Goal: Information Seeking & Learning: Learn about a topic

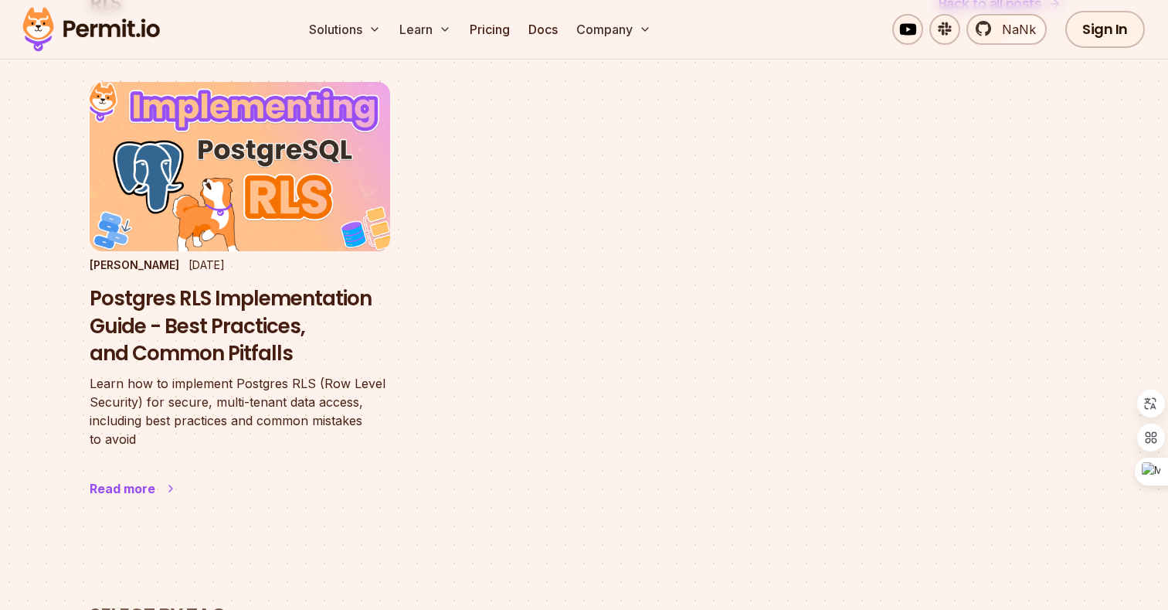
scroll to position [160, 0]
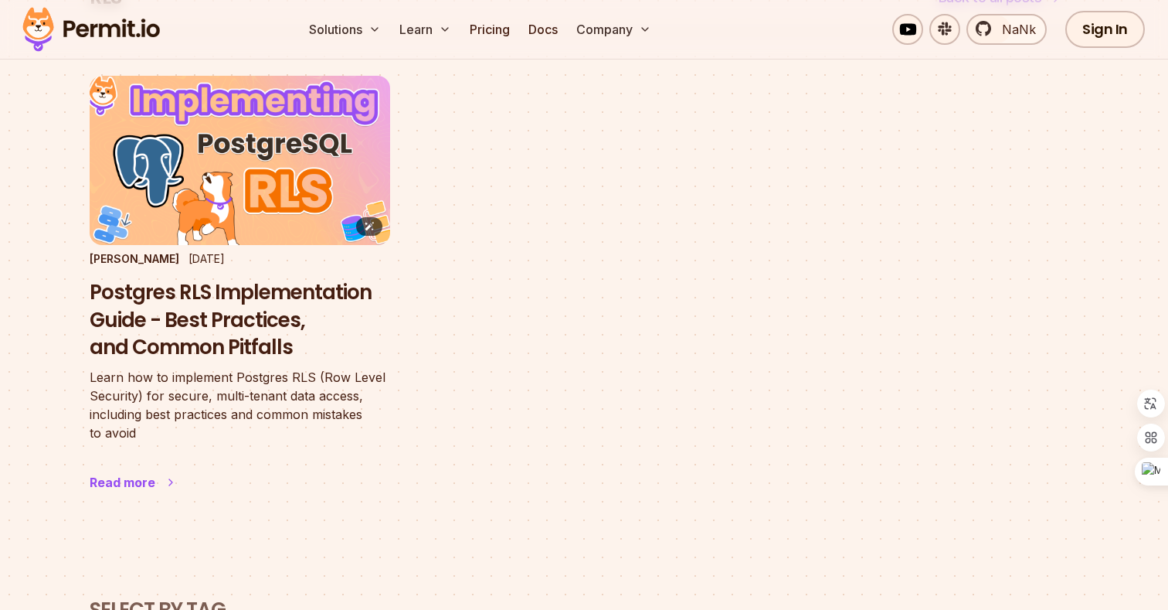
click at [217, 157] on img at bounding box center [240, 160] width 331 height 186
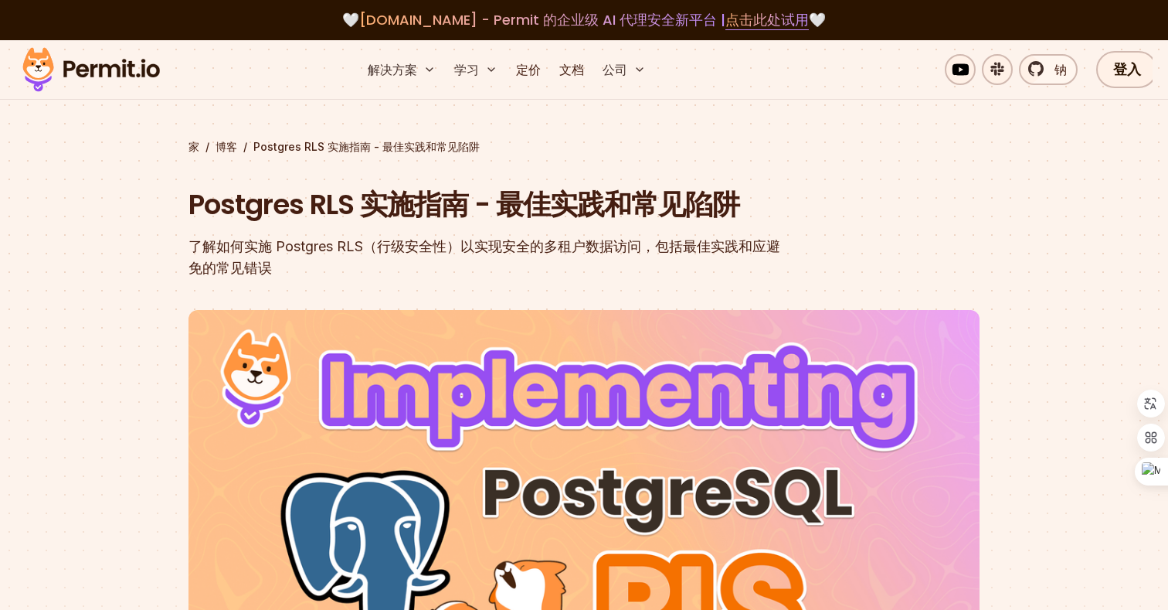
click at [520, 249] on font "了解如何实施 Postgres RLS（行级安全性）以实现安全的多租户数据访问，包括最佳实践和应避免的常见错误" at bounding box center [485, 257] width 592 height 38
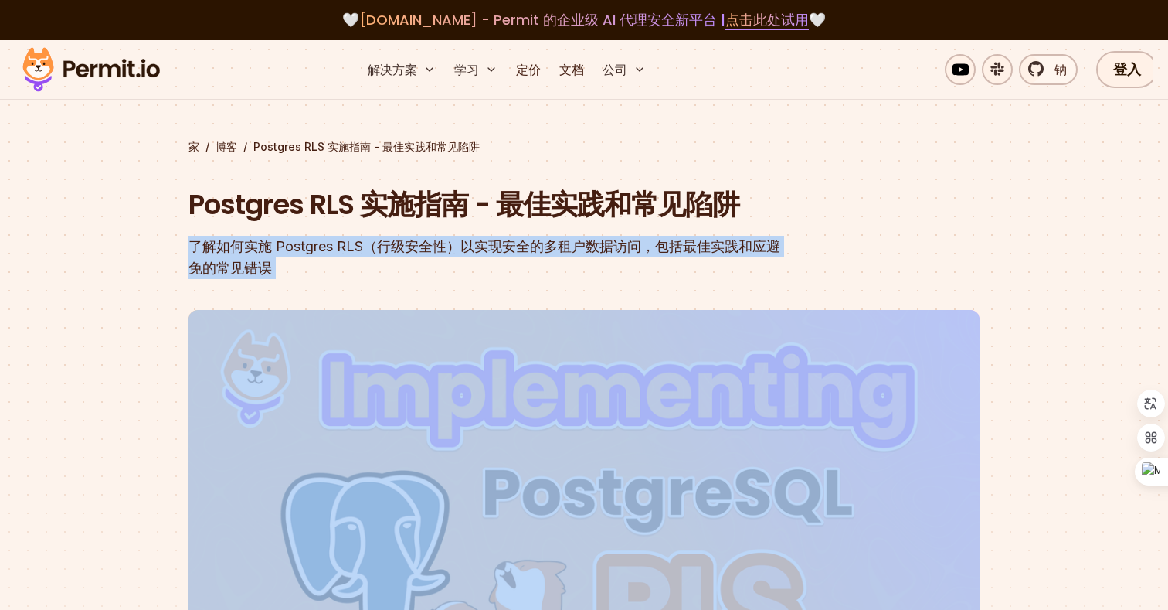
click at [499, 255] on div "了解如何实施 Postgres RLS（行级安全性）以实现安全的多租户数据访问，包括最佳实践和应避免的常见错误" at bounding box center [485, 257] width 593 height 43
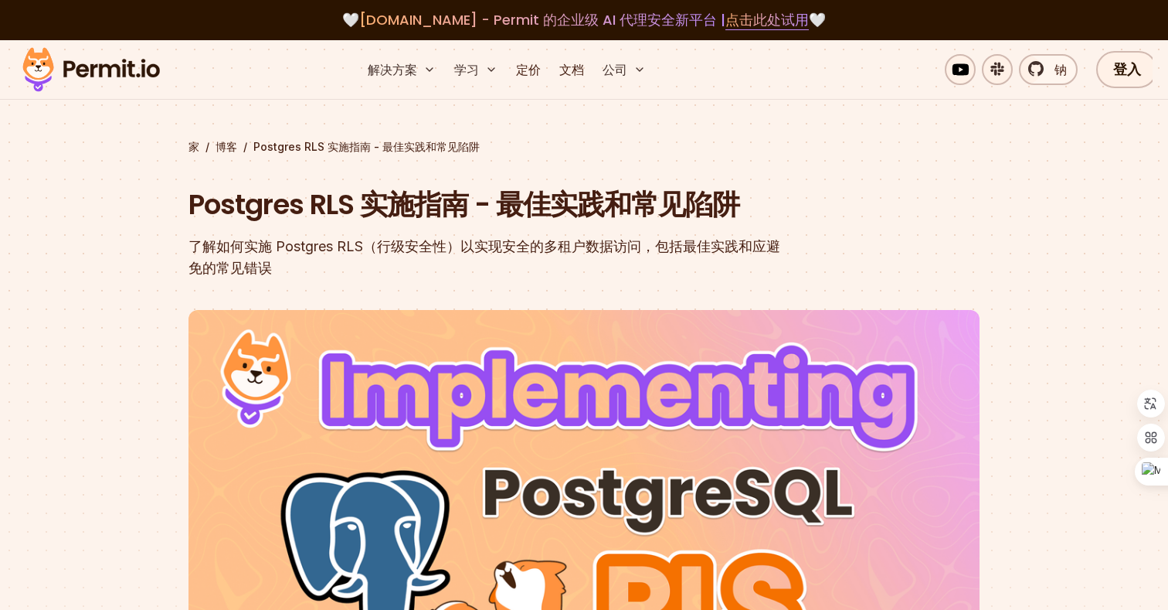
click at [499, 255] on div "了解如何实施 Postgres RLS（行级安全性）以实现安全的多租户数据访问，包括最佳实践和应避免的常见错误" at bounding box center [485, 257] width 593 height 43
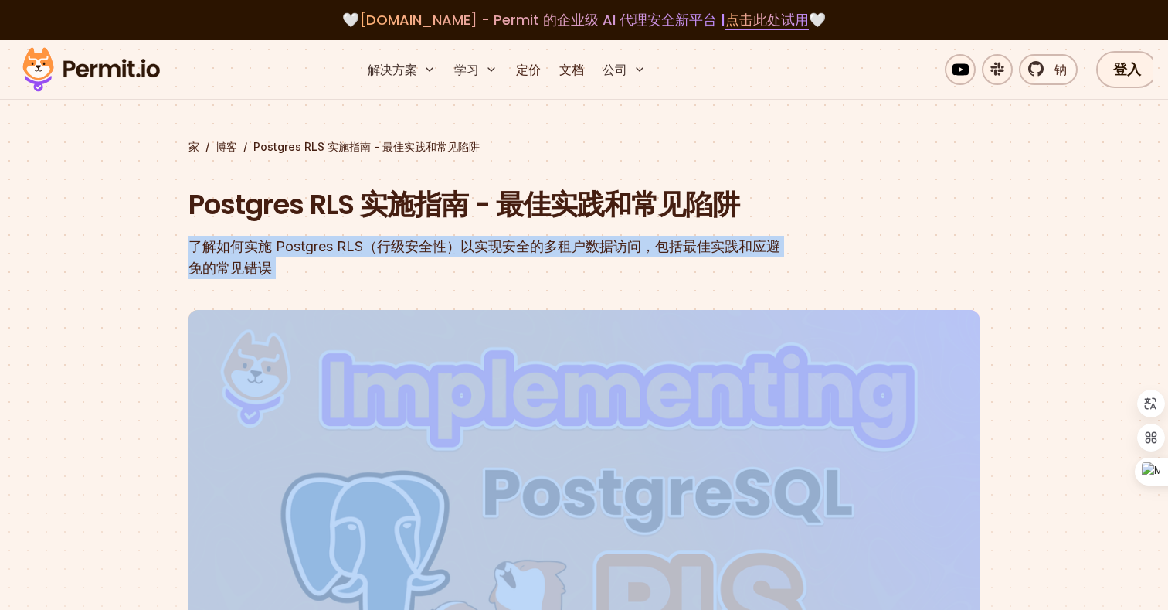
click at [485, 260] on div "了解如何实施 Postgres RLS（行级安全性）以实现安全的多租户数据访问，包括最佳实践和应避免的常见错误" at bounding box center [485, 257] width 593 height 43
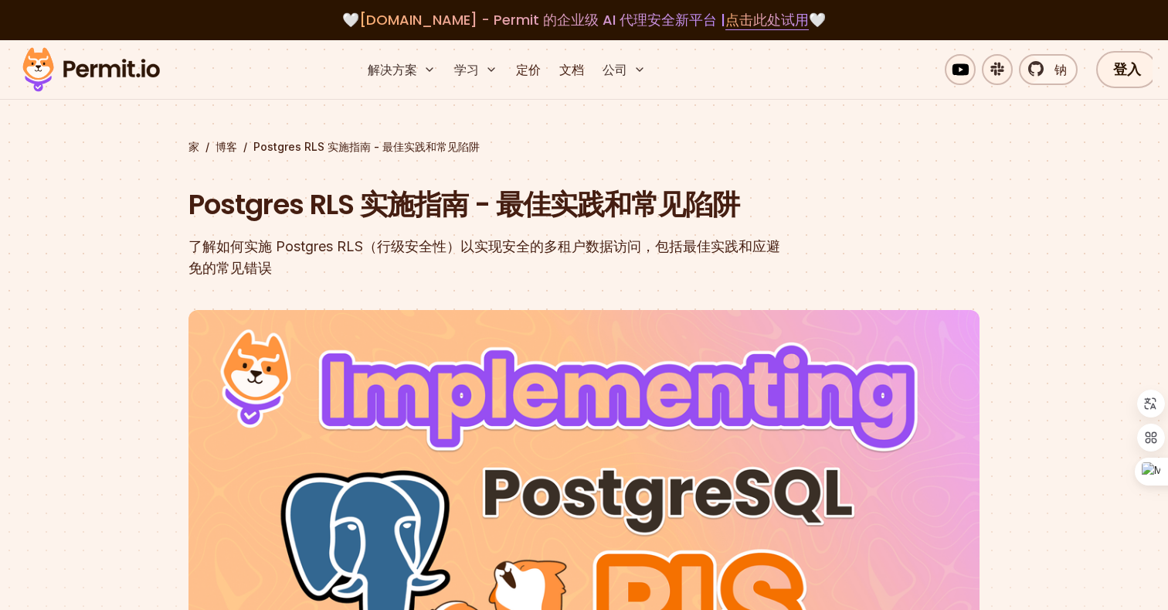
click at [485, 260] on div "了解如何实施 Postgres RLS（行级安全性）以实现安全的多租户数据访问，包括最佳实践和应避免的常见错误" at bounding box center [485, 257] width 593 height 43
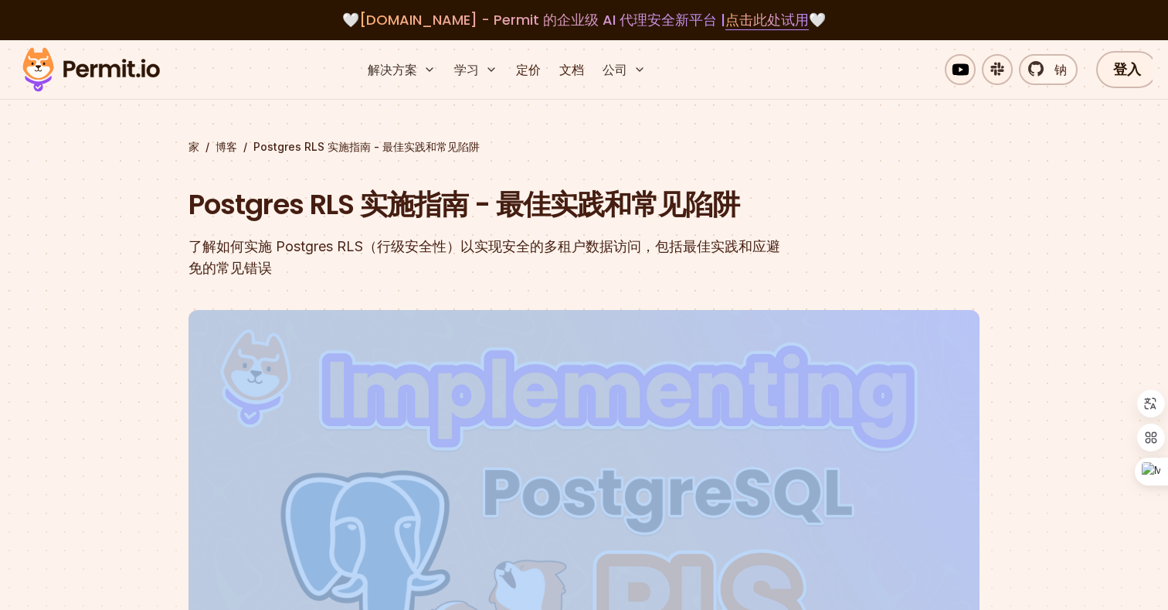
click at [485, 260] on div "了解如何实施 Postgres RLS（行级安全性）以实现安全的多租户数据访问，包括最佳实践和应避免的常见错误" at bounding box center [485, 257] width 593 height 43
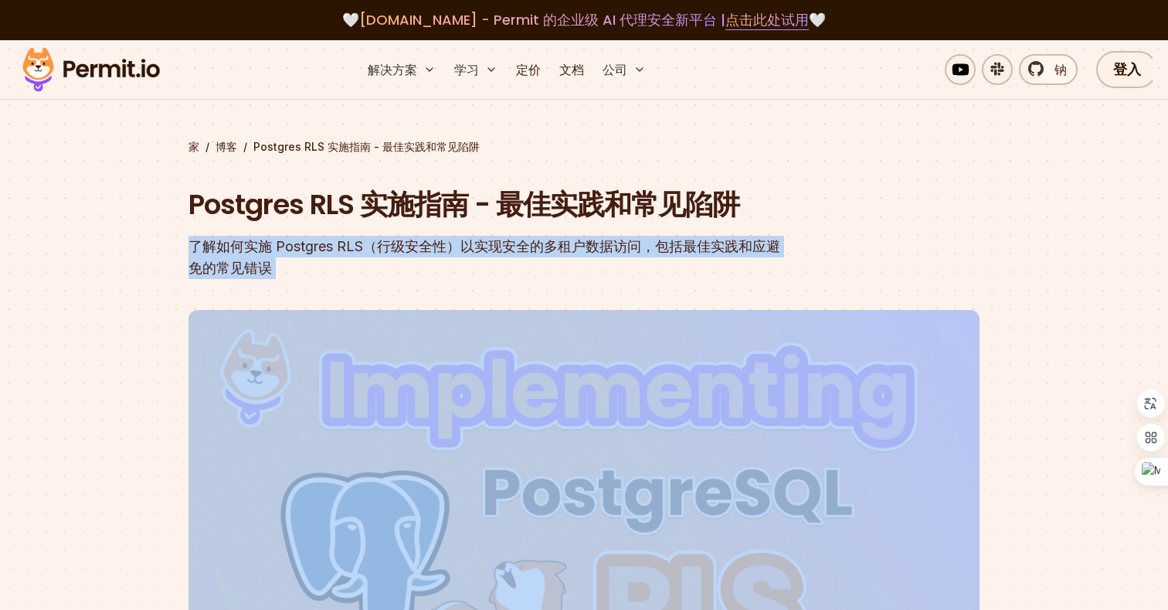
click at [441, 280] on header "Postgres RLS 实施指南 - 最佳实践和常见陷阱 了解如何实施 Postgres RLS（行级安全性）以实现安全的多租户数据访问，包括最佳实践和应避…" at bounding box center [584, 511] width 791 height 653
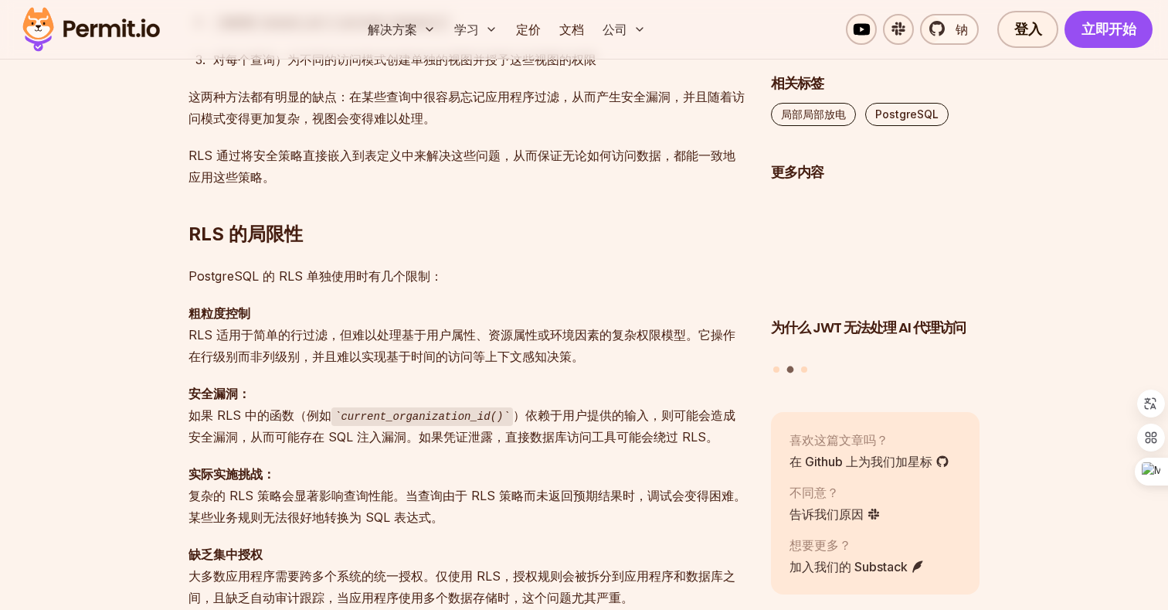
scroll to position [1422, 0]
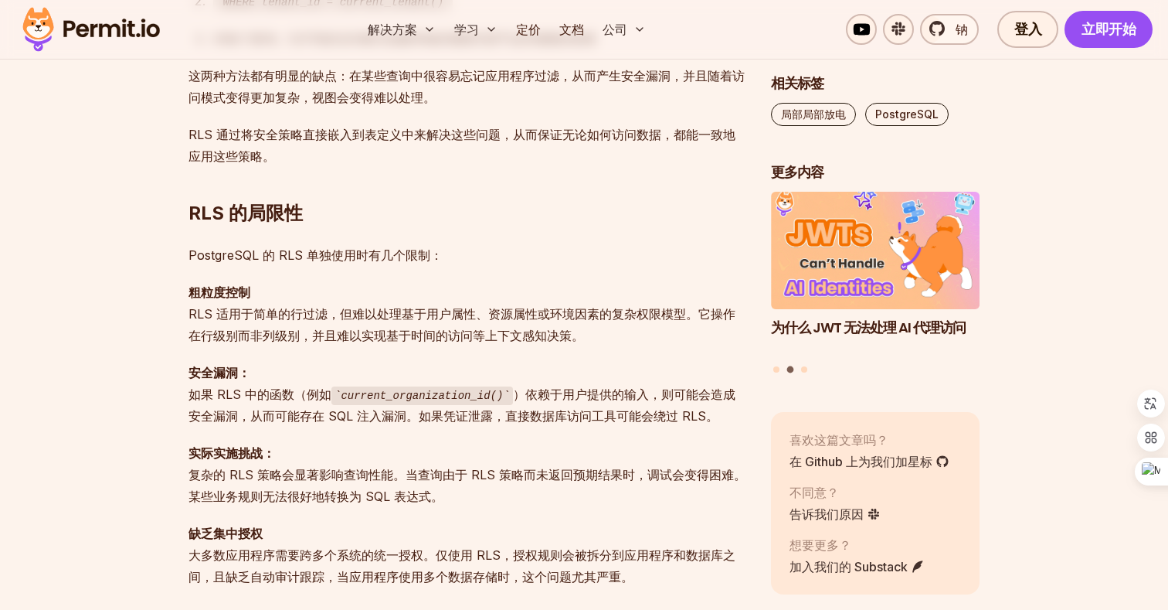
click at [413, 410] on font "）依赖于用户提供的输入，则可能会造成安全漏洞，从而可能存在 SQL 注入漏洞。如果凭证泄露，直接数据库访问工具可能会绕过 RLS。" at bounding box center [462, 405] width 547 height 38
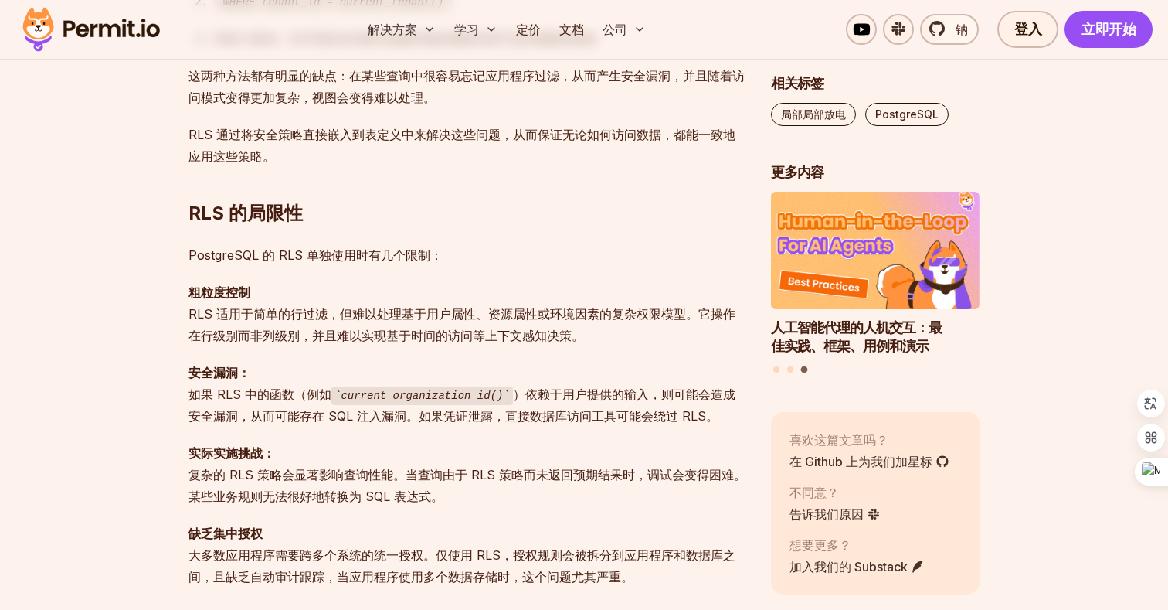
click at [413, 410] on font "）依赖于用户提供的输入，则可能会造成安全漏洞，从而可能存在 SQL 注入漏洞。如果凭证泄露，直接数据库访问工具可能会绕过 RLS。" at bounding box center [462, 405] width 547 height 38
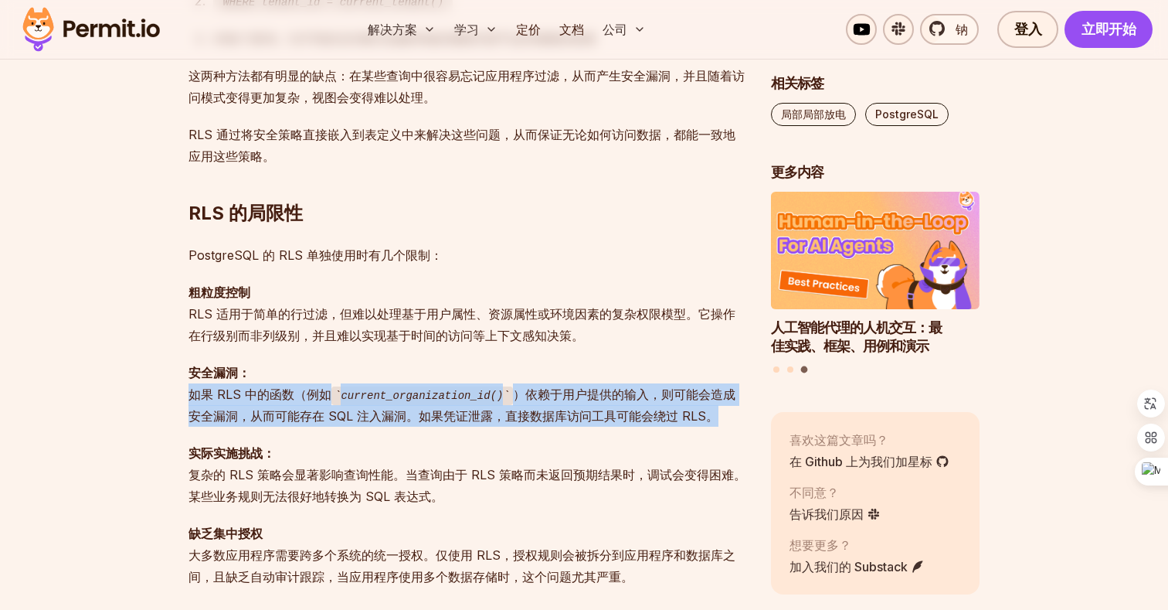
click at [409, 399] on code "current_organization_id()" at bounding box center [422, 395] width 182 height 19
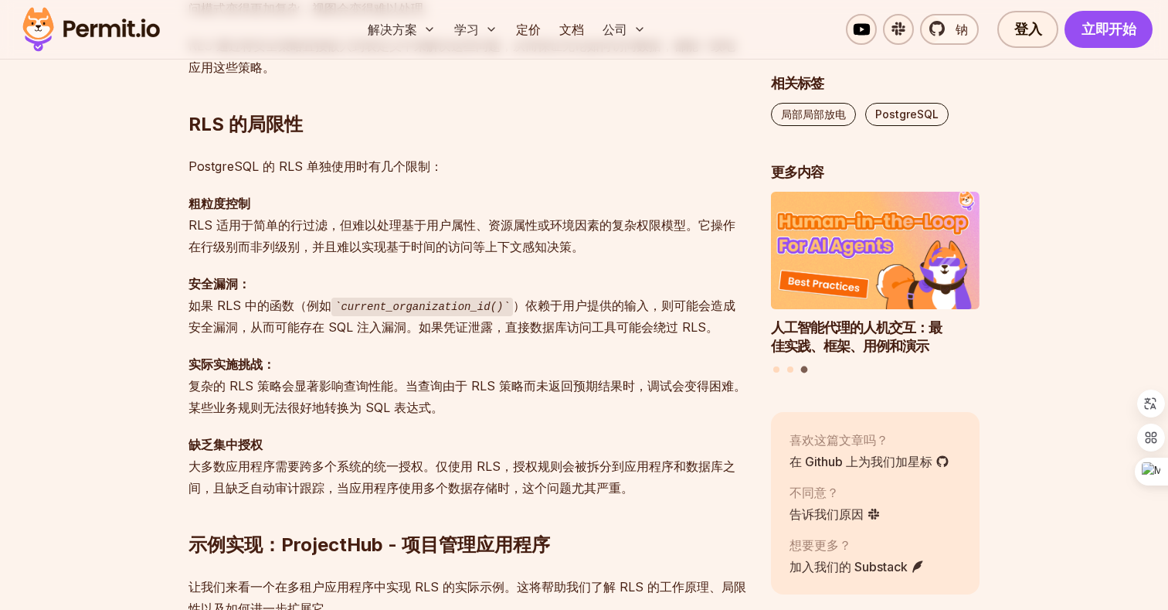
scroll to position [1513, 0]
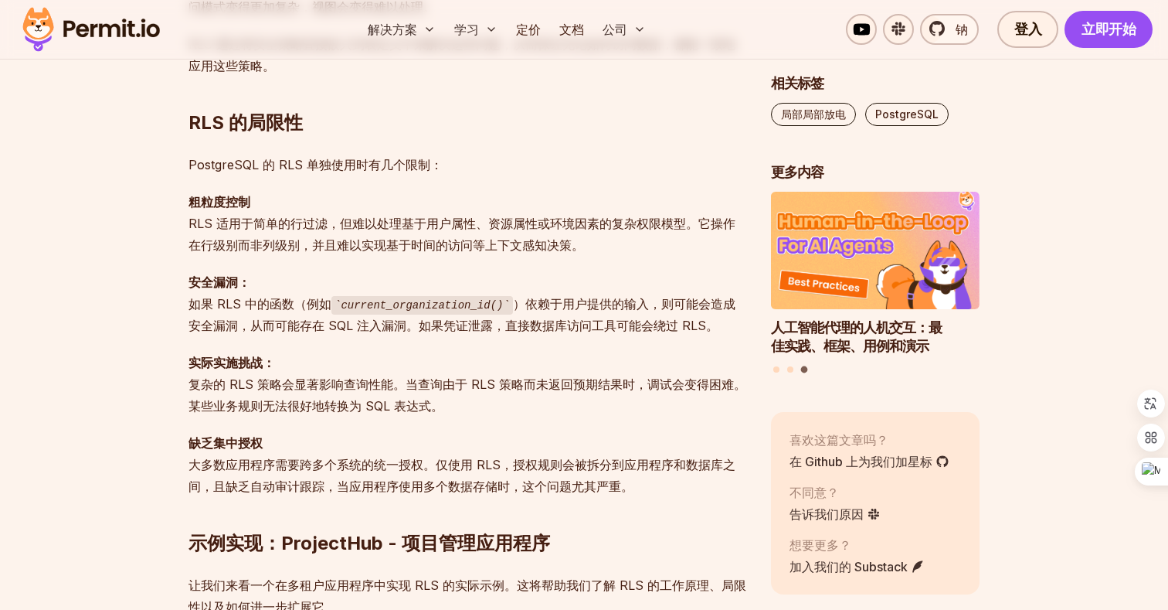
click at [409, 402] on font "复杂的 RLS 策略会显著影响查询性能。当查询由于 RLS 策略而未返回预期结果时，调试会变得困难。某些业务规则无法很好地转换为 SQL 表达式。" at bounding box center [468, 394] width 558 height 37
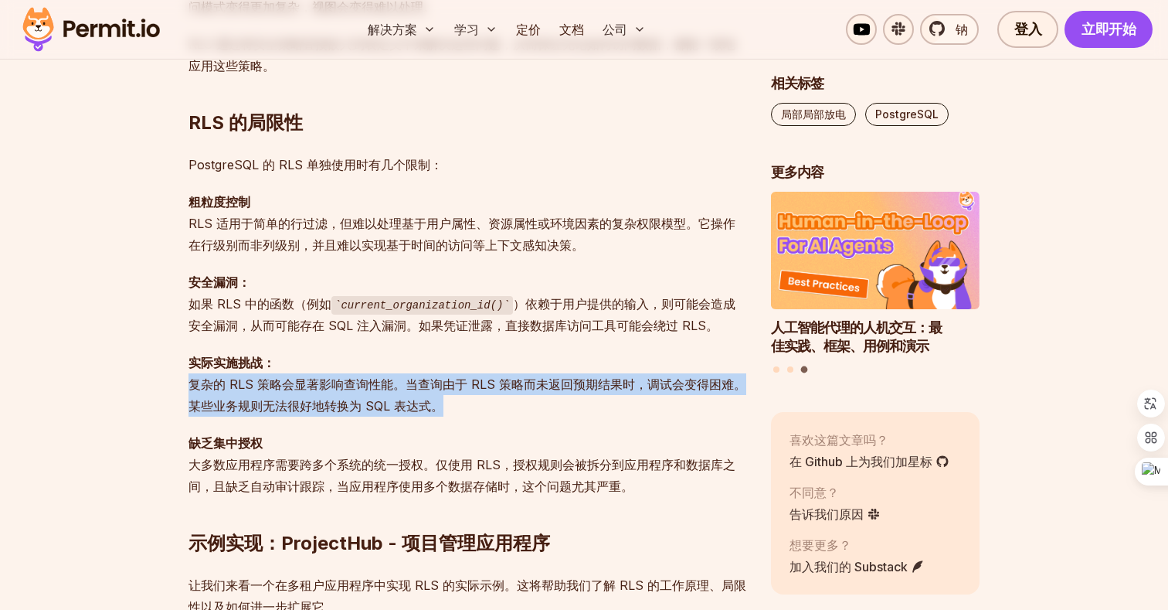
click at [437, 379] on font "复杂的 RLS 策略会显著影响查询性能。当查询由于 RLS 策略而未返回预期结果时，调试会变得困难。某些业务规则无法很好地转换为 SQL 表达式。" at bounding box center [468, 394] width 558 height 37
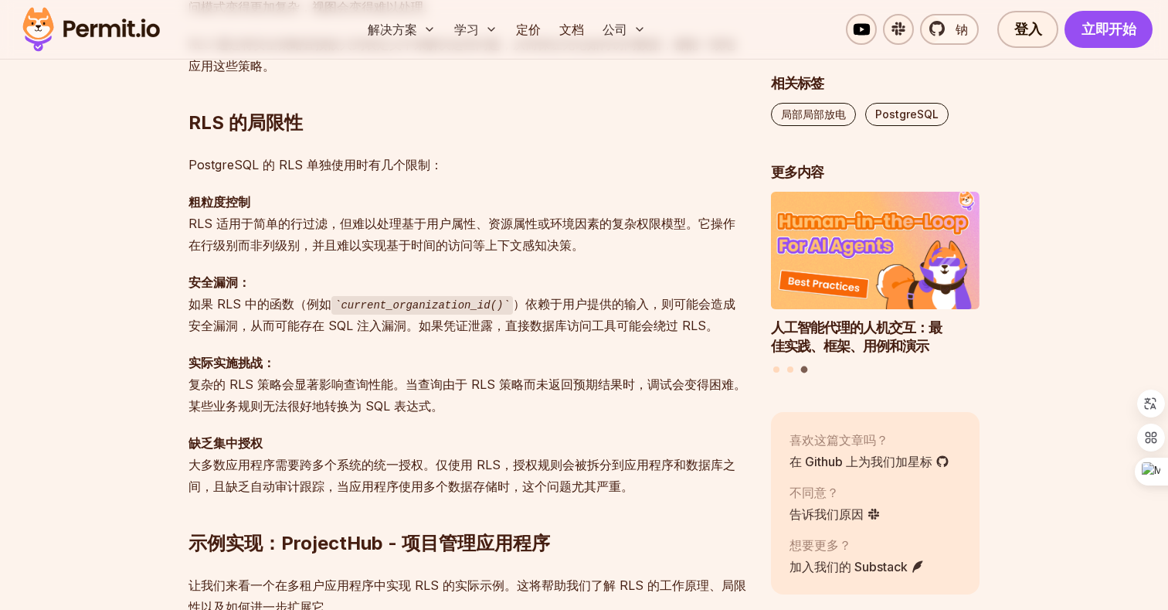
scroll to position [1575, 0]
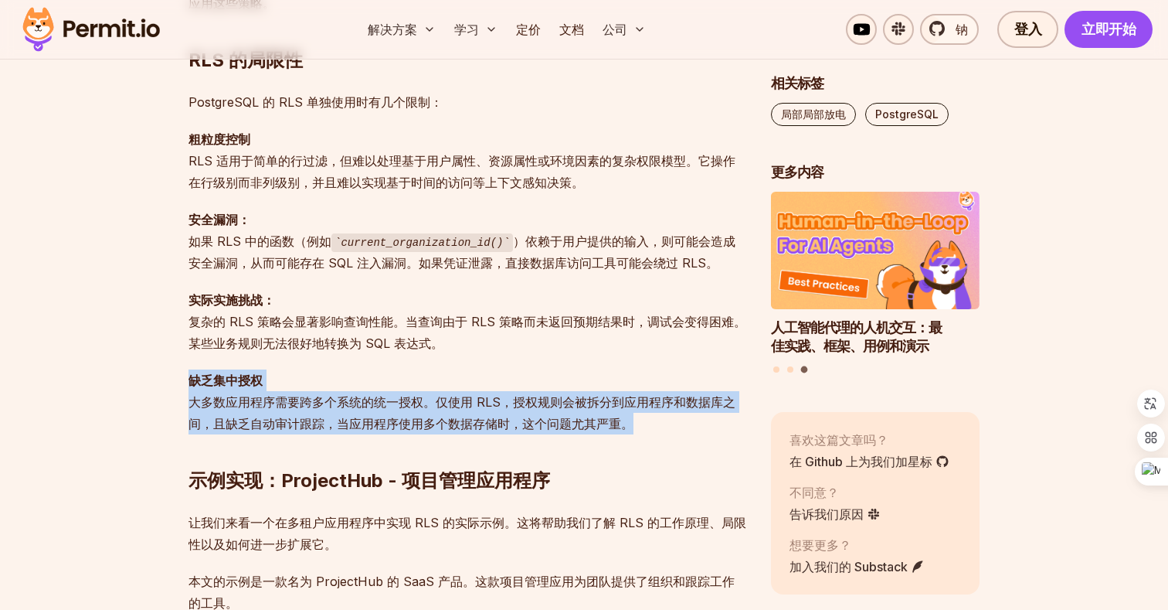
drag, startPoint x: 424, startPoint y: 415, endPoint x: 430, endPoint y: 383, distance: 32.1
click at [469, 371] on p "缺乏集中授权 大多数应用程序需要跨多个系统的统一授权。仅使用 RLS，授权规则会被拆分到应用程序和数据库之间，且缺乏自动审计跟踪，当应用程序使用多个数据存储时…" at bounding box center [468, 401] width 558 height 65
drag, startPoint x: 656, startPoint y: 427, endPoint x: 664, endPoint y: 368, distance: 60.0
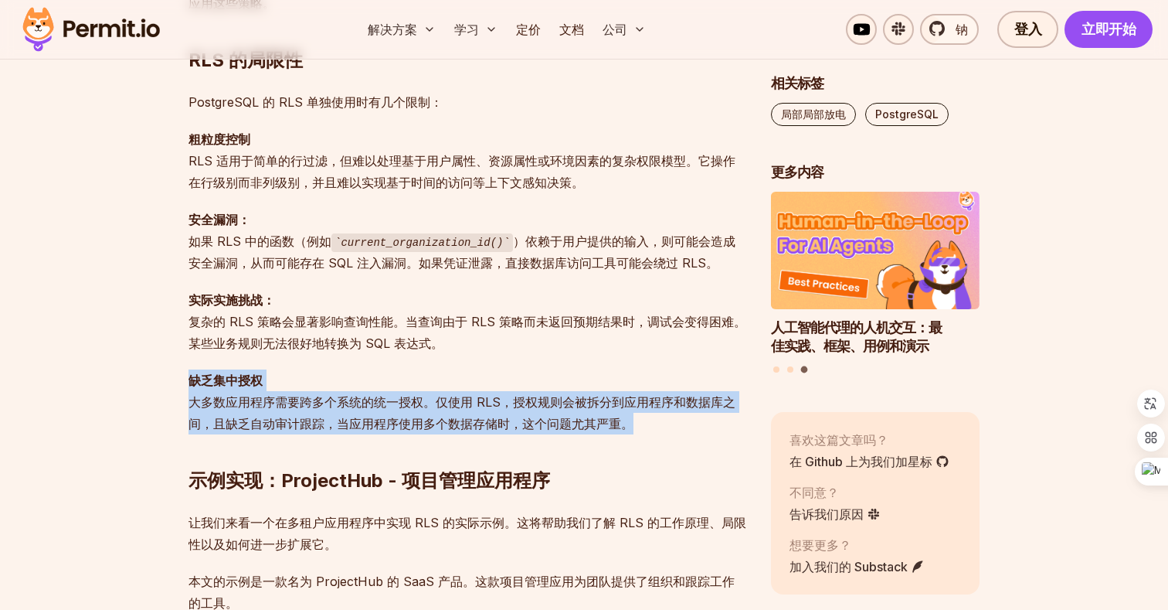
click at [634, 388] on p "缺乏集中授权 大多数应用程序需要跨多个系统的统一授权。仅使用 RLS，授权规则会被拆分到应用程序和数据库之间，且缺乏自动审计跟踪，当应用程序使用多个数据存储时…" at bounding box center [468, 401] width 558 height 65
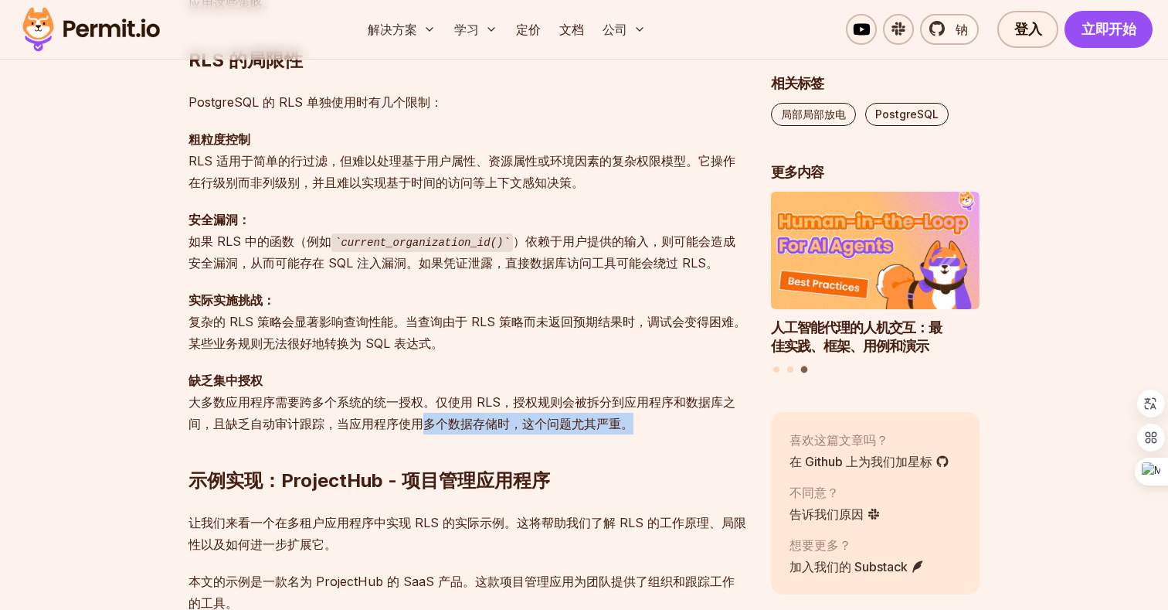
drag, startPoint x: 426, startPoint y: 414, endPoint x: 436, endPoint y: 389, distance: 27.1
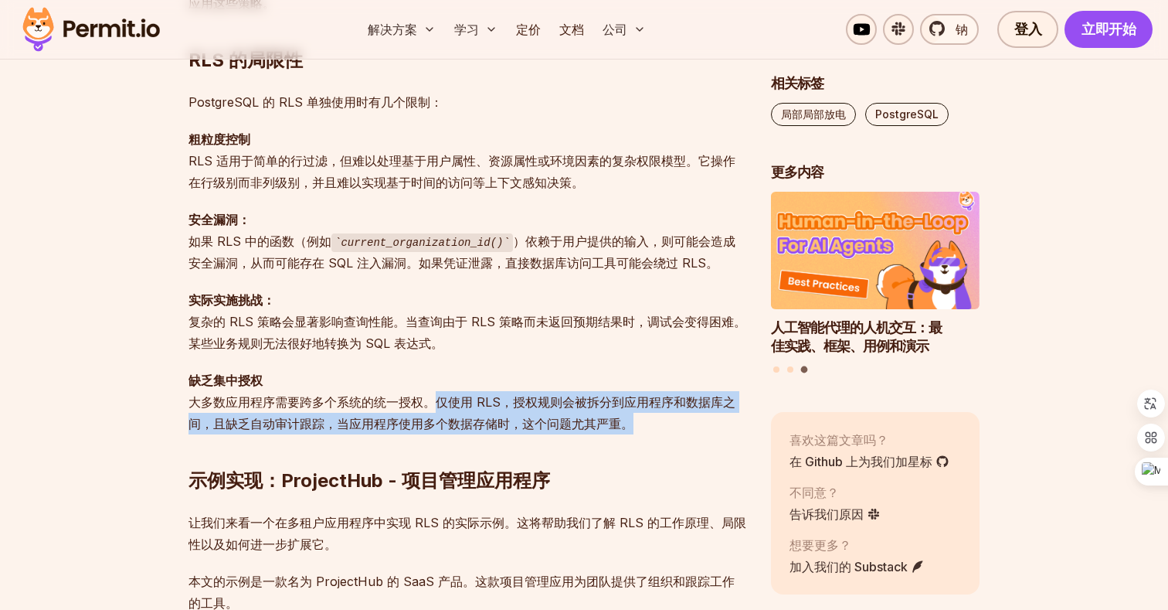
click at [462, 383] on p "缺乏集中授权 大多数应用程序需要跨多个系统的统一授权。仅使用 RLS，授权规则会被拆分到应用程序和数据库之间，且缺乏自动审计跟踪，当应用程序使用多个数据存储时…" at bounding box center [468, 401] width 558 height 65
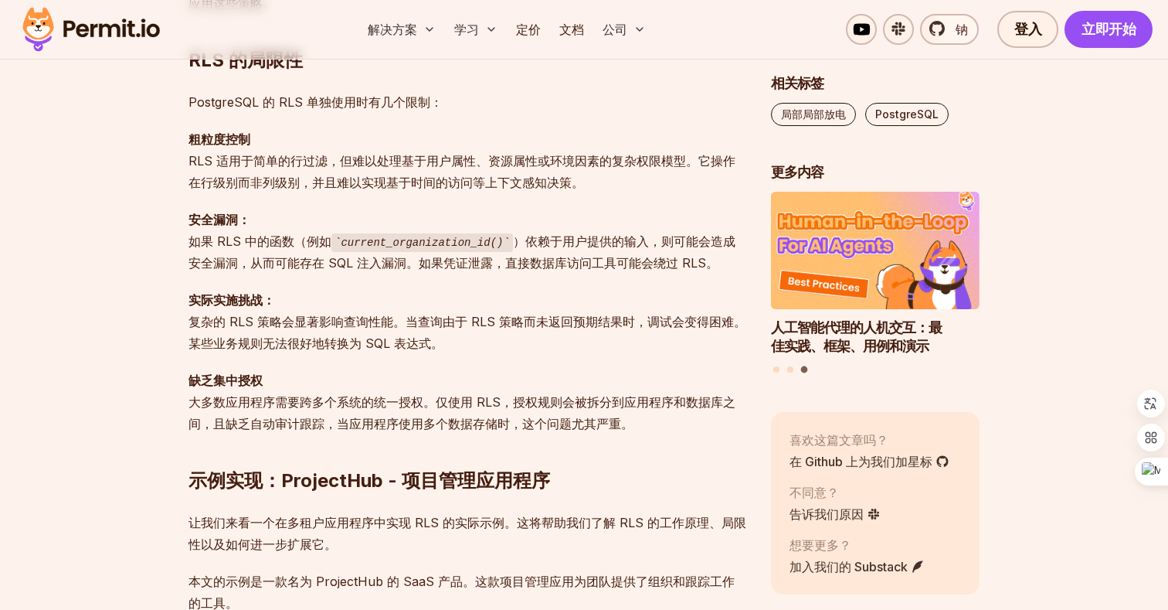
click at [447, 426] on font "大多数应用程序需要跨多个系统的统一授权。仅使用 RLS，授权规则会被拆分到应用程序和数据库之间，且缺乏自动审计跟踪，当应用程序使用多个数据存储时，这个问题尤其…" at bounding box center [462, 412] width 547 height 37
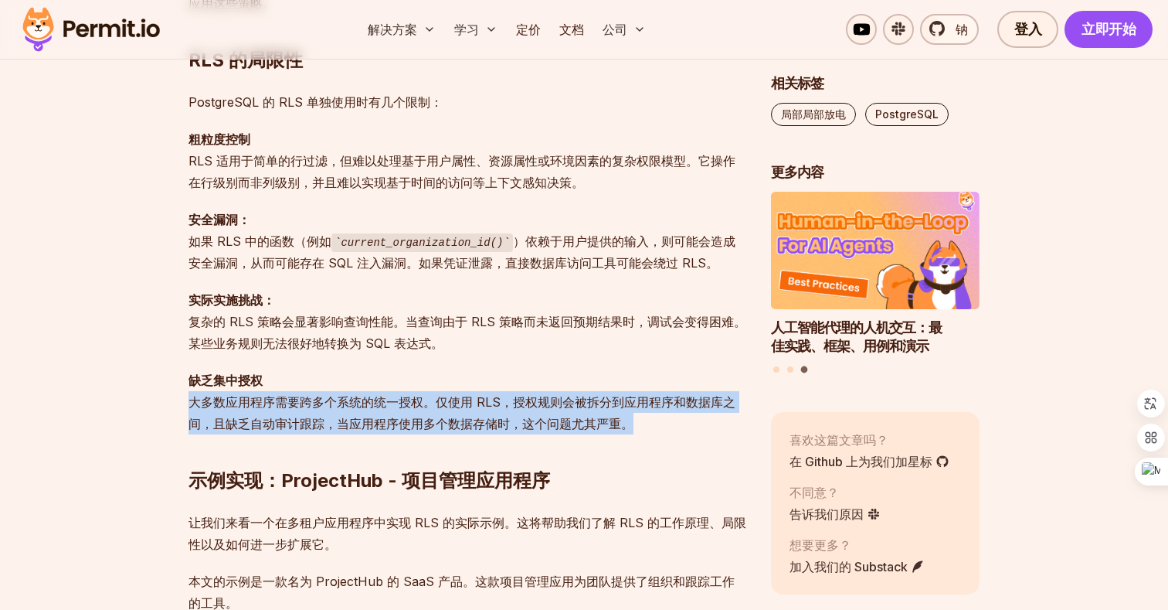
click at [466, 416] on font "大多数应用程序需要跨多个系统的统一授权。仅使用 RLS，授权规则会被拆分到应用程序和数据库之间，且缺乏自动审计跟踪，当应用程序使用多个数据存储时，这个问题尤其…" at bounding box center [462, 412] width 547 height 37
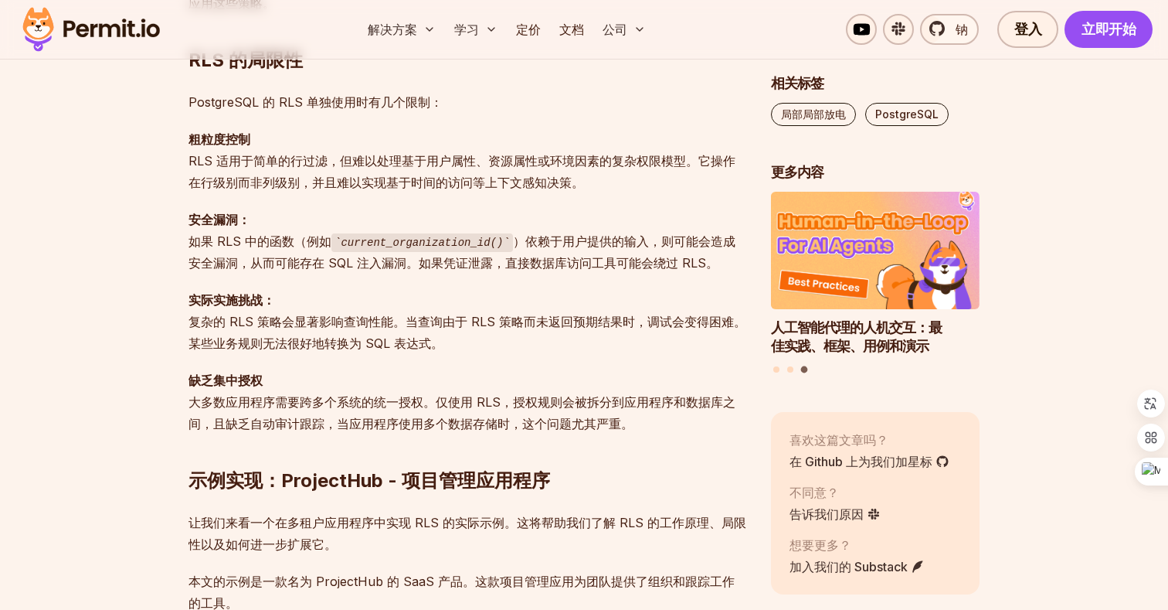
click at [466, 416] on font "大多数应用程序需要跨多个系统的统一授权。仅使用 RLS，授权规则会被拆分到应用程序和数据库之间，且缺乏自动审计跟踪，当应用程序使用多个数据存储时，这个问题尤其…" at bounding box center [462, 412] width 547 height 37
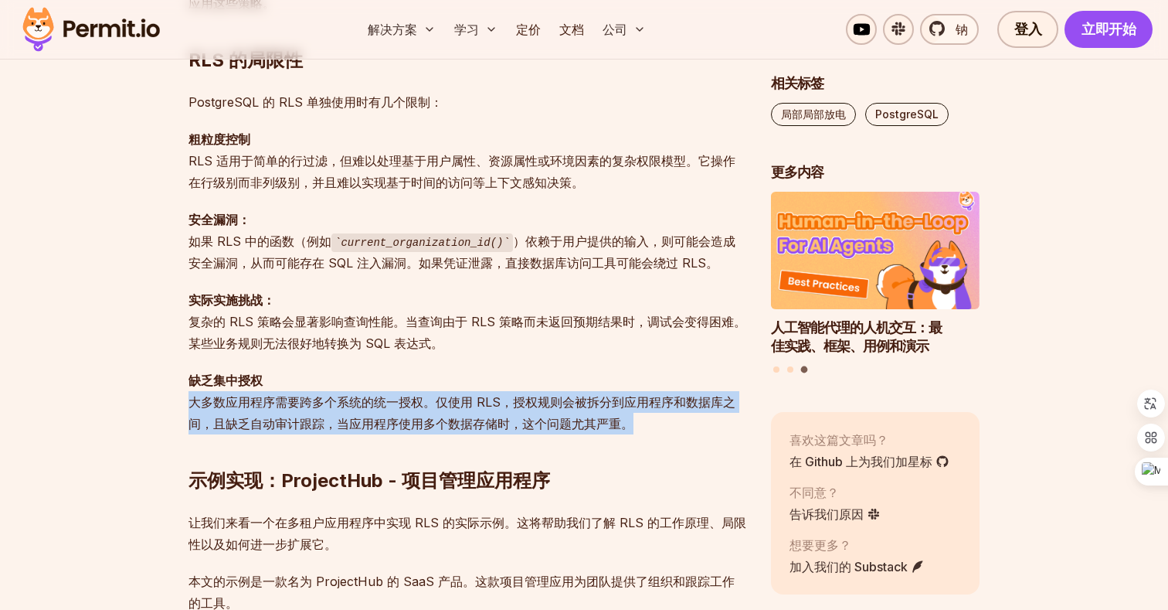
click at [485, 416] on font "大多数应用程序需要跨多个系统的统一授权。仅使用 RLS，授权规则会被拆分到应用程序和数据库之间，且缺乏自动审计跟踪，当应用程序使用多个数据存储时，这个问题尤其…" at bounding box center [462, 412] width 547 height 37
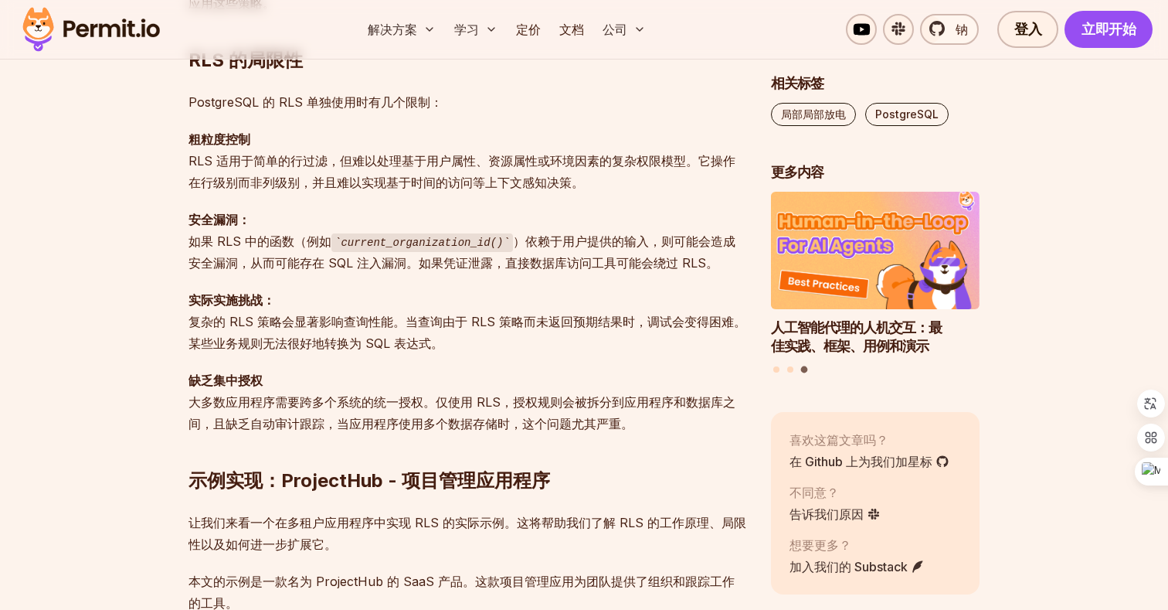
click at [485, 416] on font "大多数应用程序需要跨多个系统的统一授权。仅使用 RLS，授权规则会被拆分到应用程序和数据库之间，且缺乏自动审计跟踪，当应用程序使用多个数据存储时，这个问题尤其…" at bounding box center [462, 412] width 547 height 37
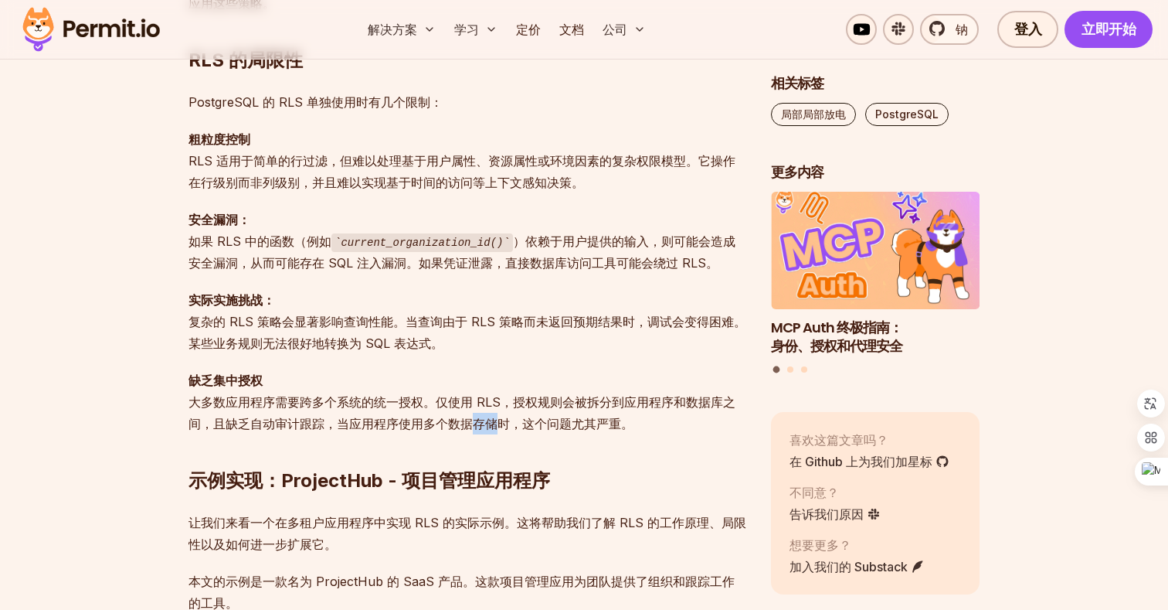
click at [485, 416] on font "大多数应用程序需要跨多个系统的统一授权。仅使用 RLS，授权规则会被拆分到应用程序和数据库之间，且缺乏自动审计跟踪，当应用程序使用多个数据存储时，这个问题尤其…" at bounding box center [462, 412] width 547 height 37
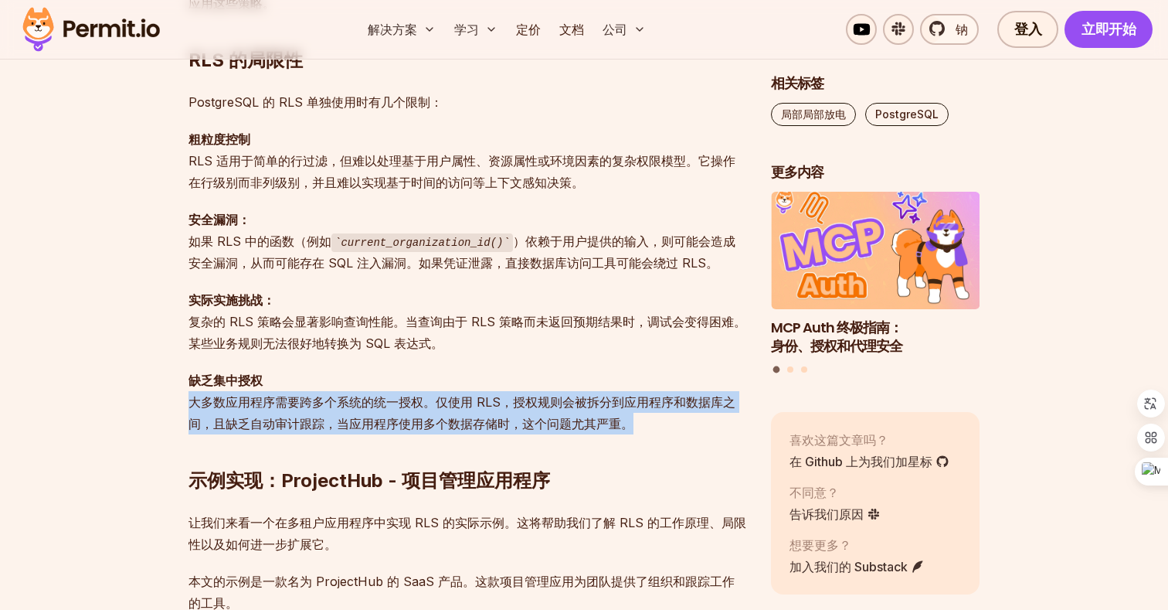
click at [468, 416] on font "大多数应用程序需要跨多个系统的统一授权。仅使用 RLS，授权规则会被拆分到应用程序和数据库之间，且缺乏自动审计跟踪，当应用程序使用多个数据存储时，这个问题尤其…" at bounding box center [462, 412] width 547 height 37
drag, startPoint x: 358, startPoint y: 440, endPoint x: 382, endPoint y: 368, distance: 75.5
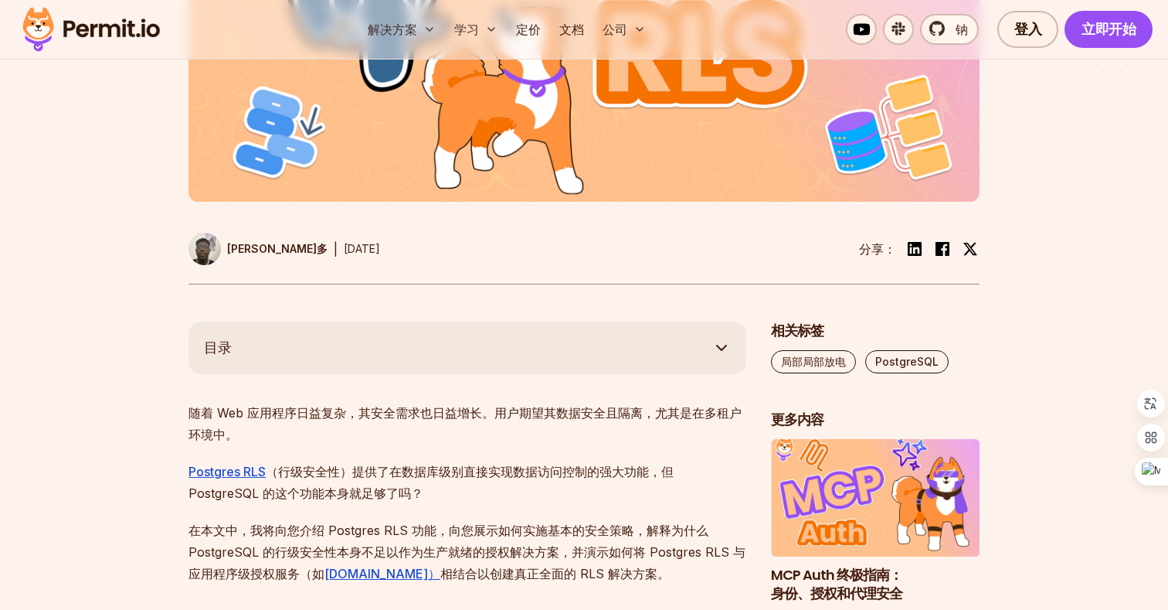
scroll to position [0, 0]
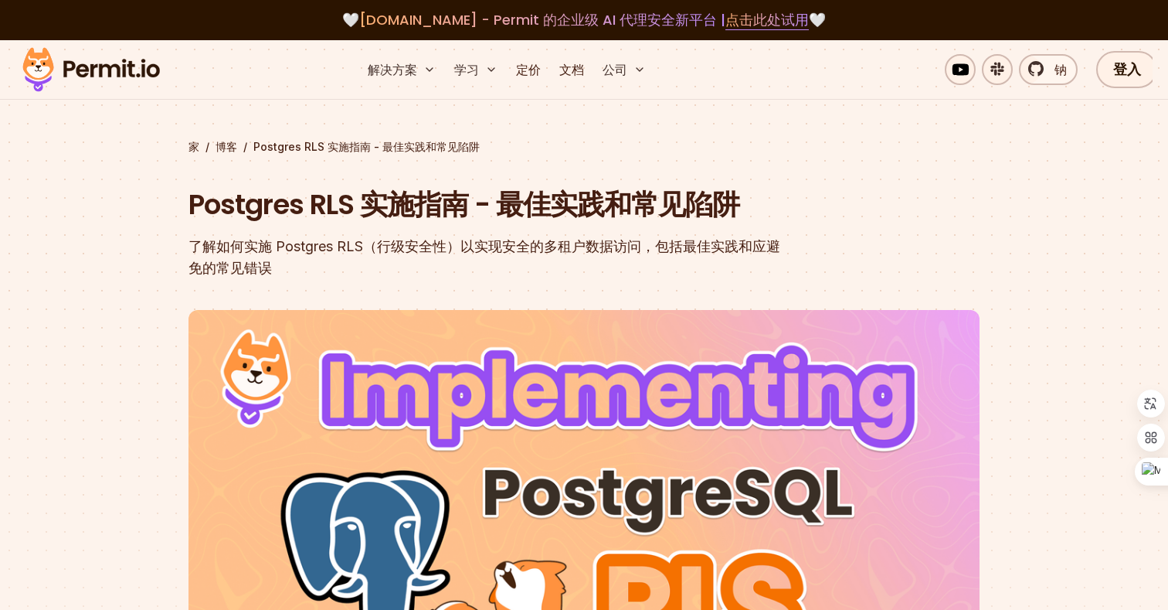
click at [535, 199] on font "Postgres RLS 实施指南 - 最佳实践和常见陷阱" at bounding box center [464, 204] width 551 height 39
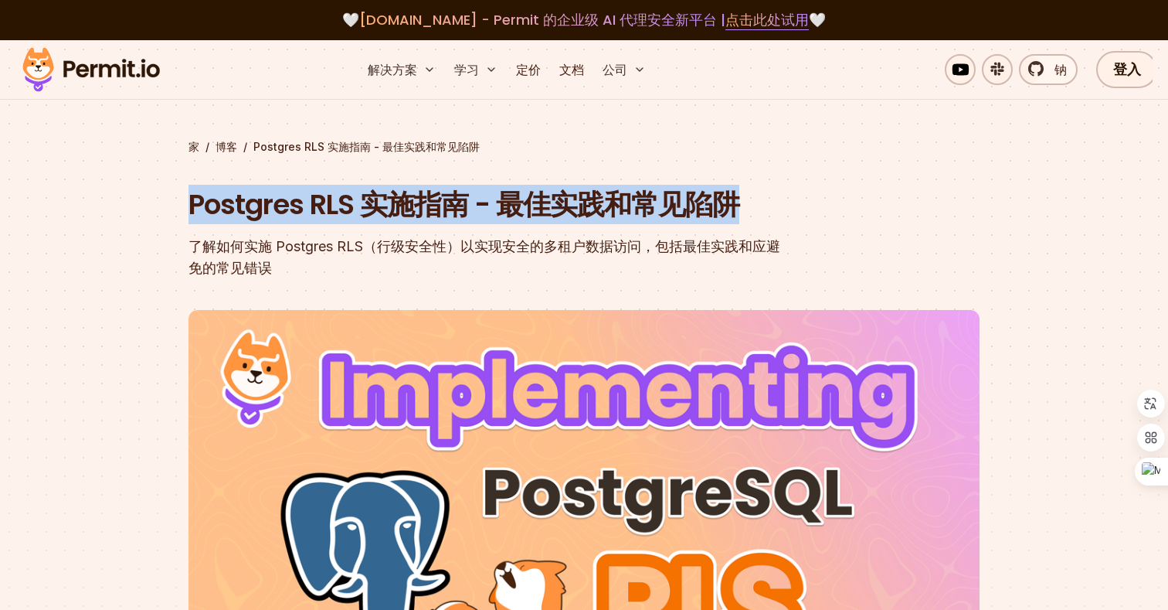
click at [480, 232] on div "Postgres RLS 实施指南 - 最佳实践和常见陷阱 了解如何实施 Postgres RLS（行级安全性）以实现安全的多租户数据访问，包括最佳实践和应避…" at bounding box center [485, 232] width 593 height 94
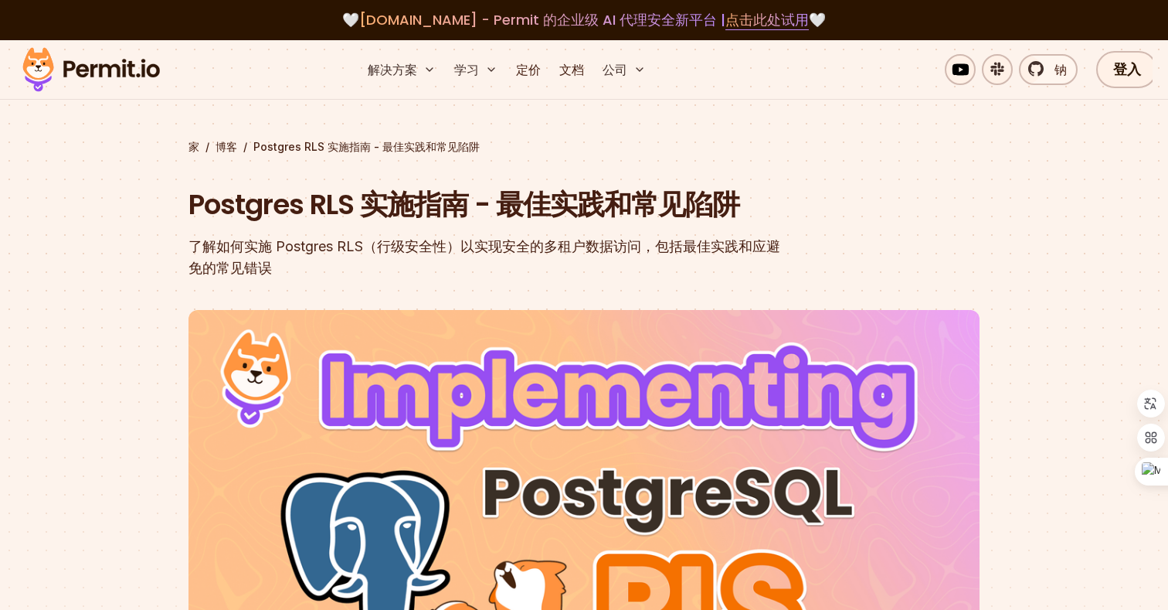
click at [480, 232] on div "Postgres RLS 实施指南 - 最佳实践和常见陷阱 了解如何实施 Postgres RLS（行级安全性）以实现安全的多租户数据访问，包括最佳实践和应避…" at bounding box center [485, 232] width 593 height 94
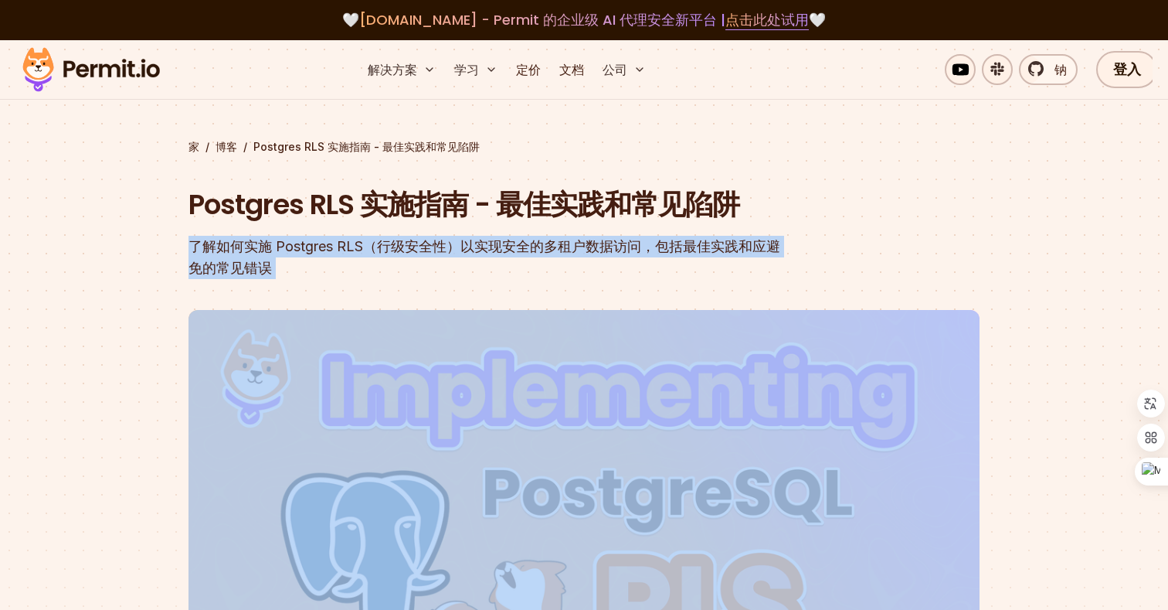
click at [457, 250] on font "了解如何实施 Postgres RLS（行级安全性）以实现安全的多租户数据访问，包括最佳实践和应避免的常见错误" at bounding box center [485, 257] width 592 height 38
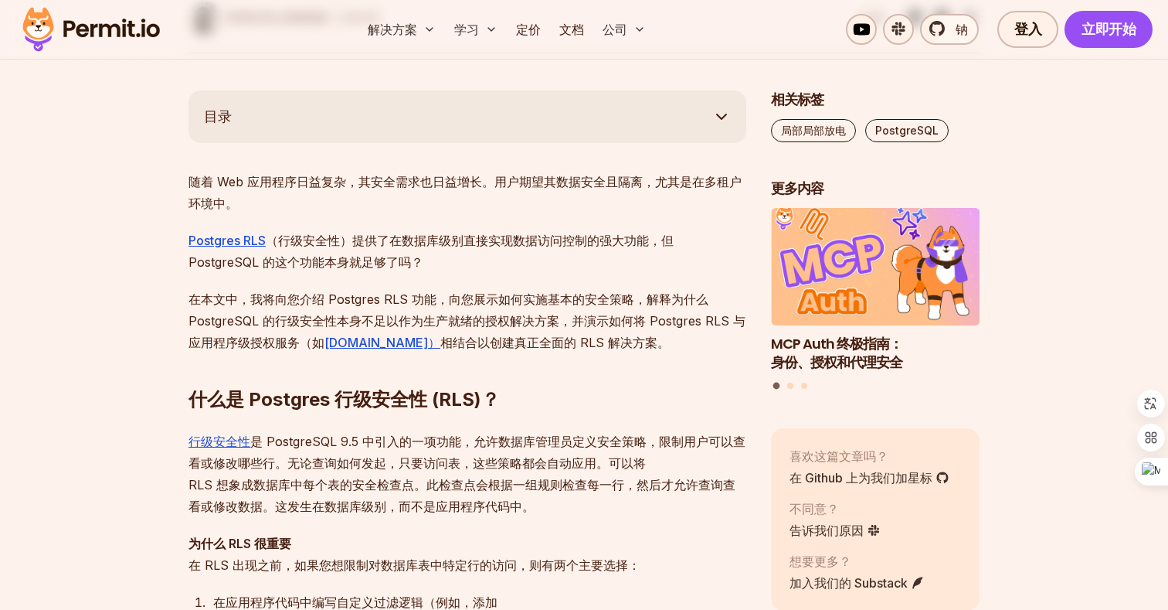
scroll to position [924, 0]
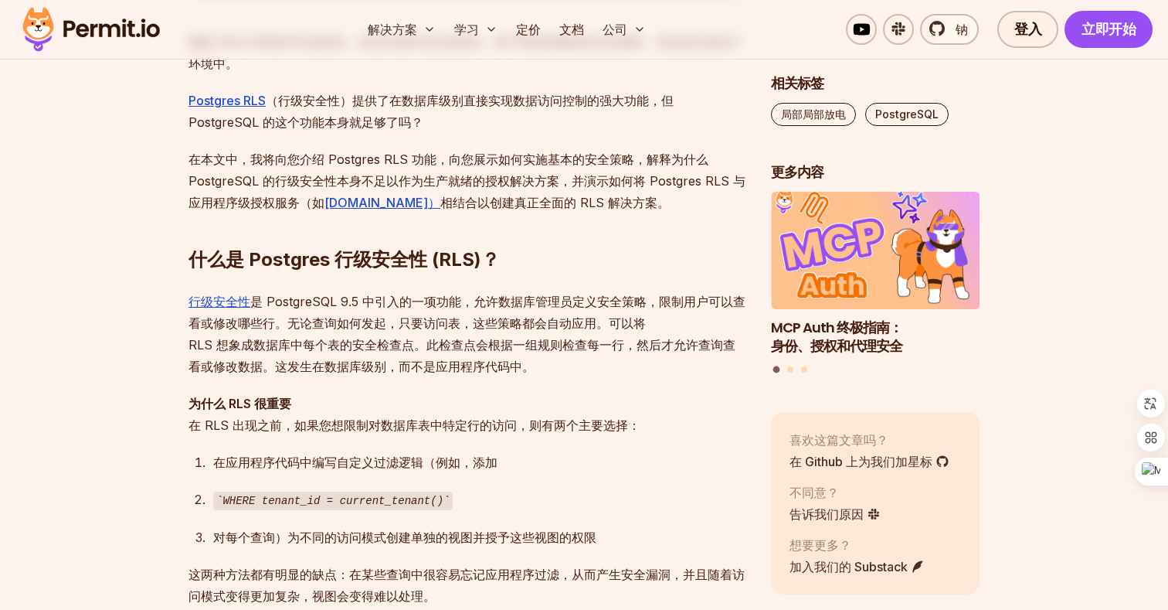
click at [430, 424] on font "在 RLS 出现之前，如果您想限制对数据库表中特定行的访问，则有两个主要选择：" at bounding box center [415, 424] width 452 height 15
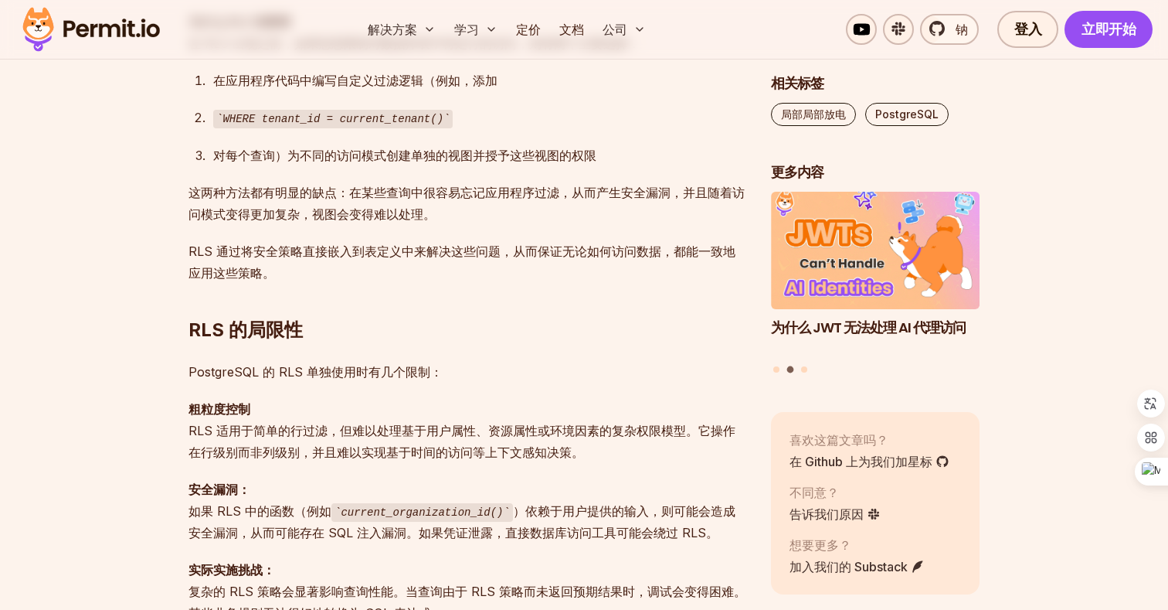
scroll to position [1310, 0]
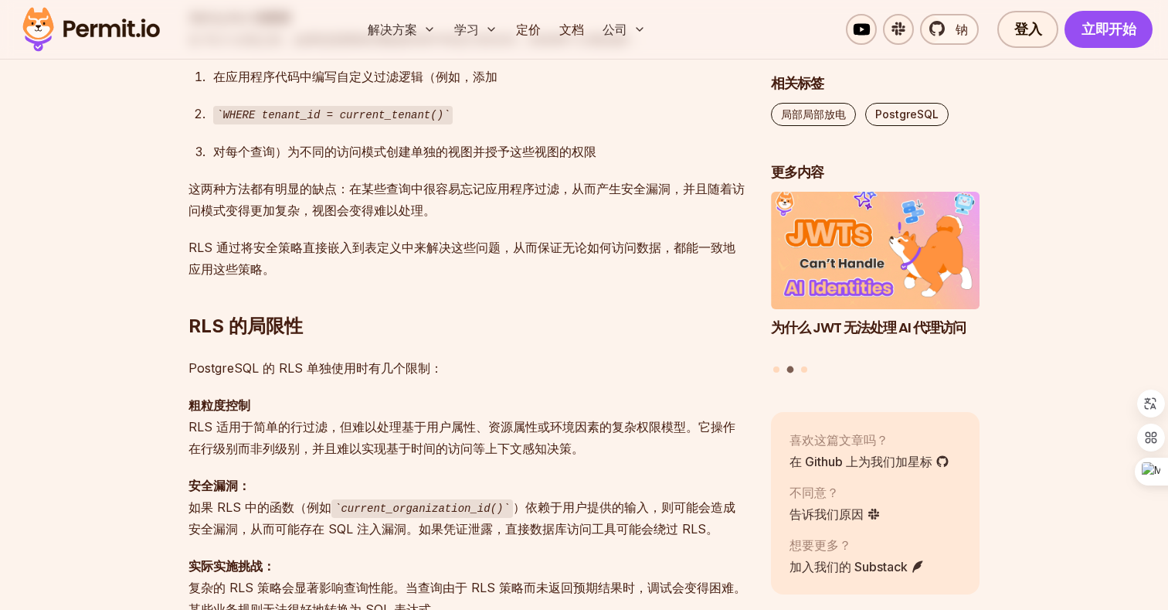
click at [435, 443] on font "RLS 适用于简单的行过滤，但难以处理基于用户属性、资源属性或环境因素的复杂权限模型。它操作在行级别而非列级别，并且难以实现基于时间的访问等上下文感知决策。" at bounding box center [462, 437] width 547 height 37
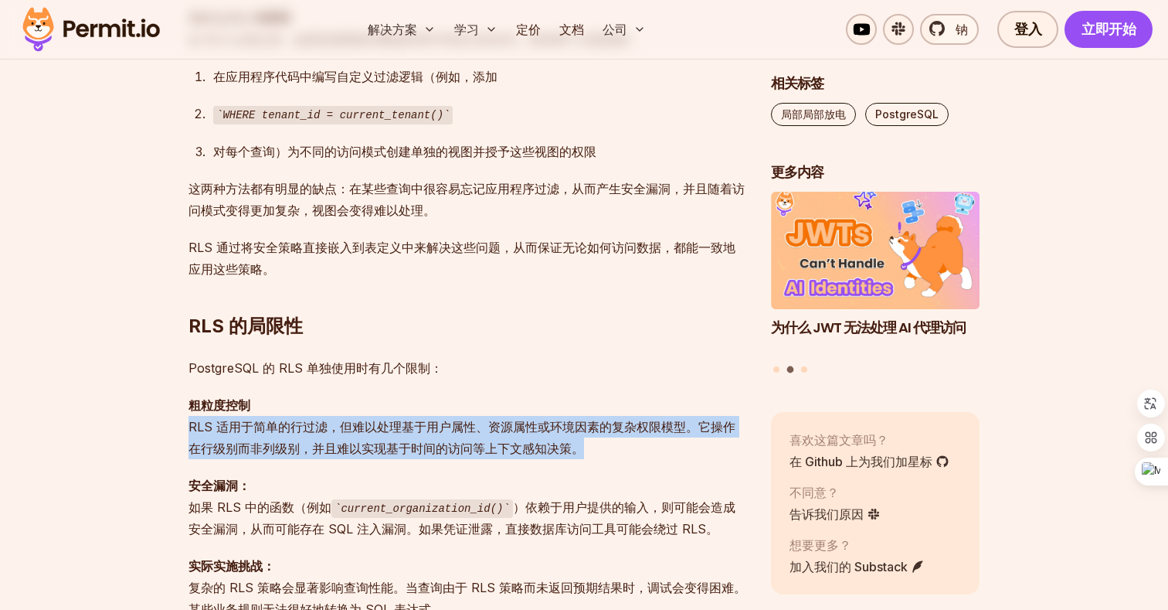
click at [441, 440] on font "RLS 适用于简单的行过滤，但难以处理基于用户属性、资源属性或环境因素的复杂权限模型。它操作在行级别而非列级别，并且难以实现基于时间的访问等上下文感知决策。" at bounding box center [462, 437] width 547 height 37
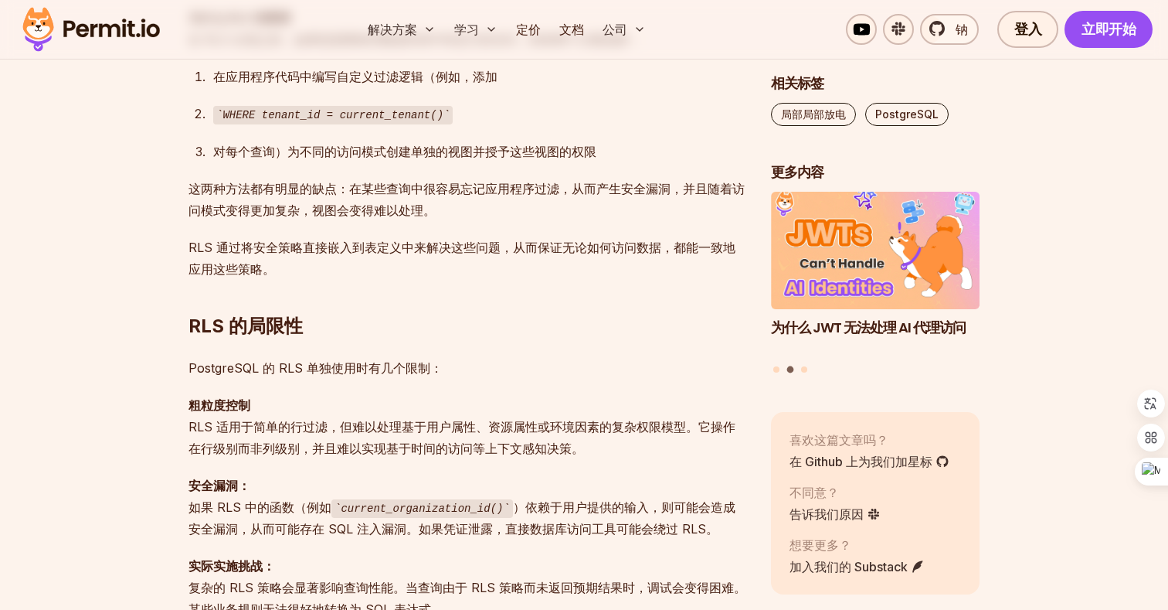
click at [441, 440] on font "RLS 适用于简单的行过滤，但难以处理基于用户属性、资源属性或环境因素的复杂权限模型。它操作在行级别而非列级别，并且难以实现基于时间的访问等上下文感知决策。" at bounding box center [462, 437] width 547 height 37
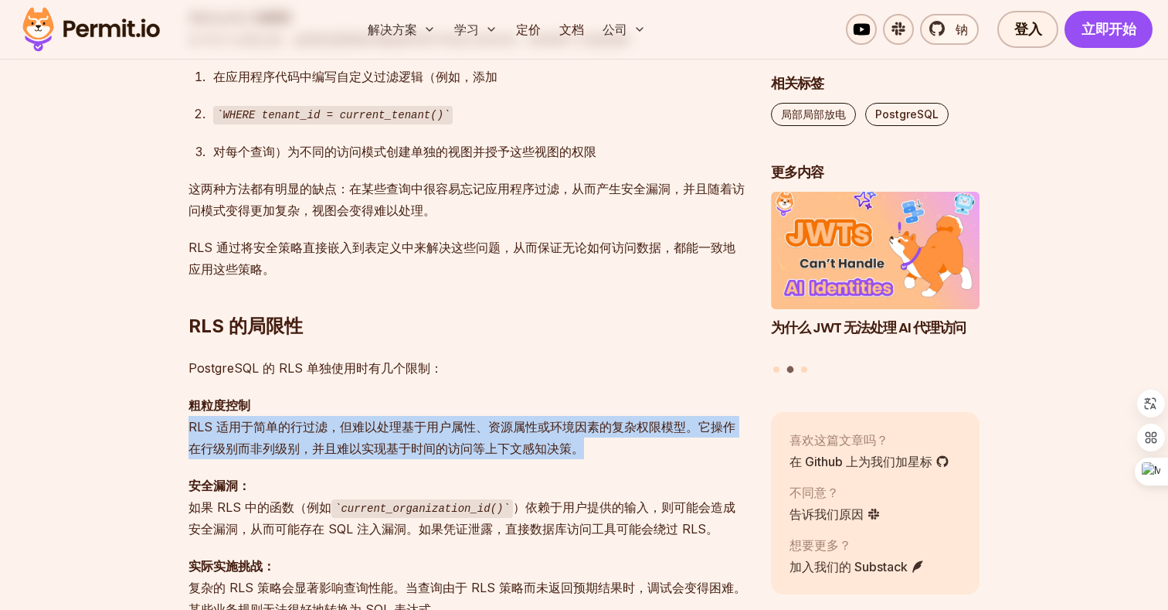
click at [433, 440] on font "RLS 适用于简单的行过滤，但难以处理基于用户属性、资源属性或环境因素的复杂权限模型。它操作在行级别而非列级别，并且难以实现基于时间的访问等上下文感知决策。" at bounding box center [462, 437] width 547 height 37
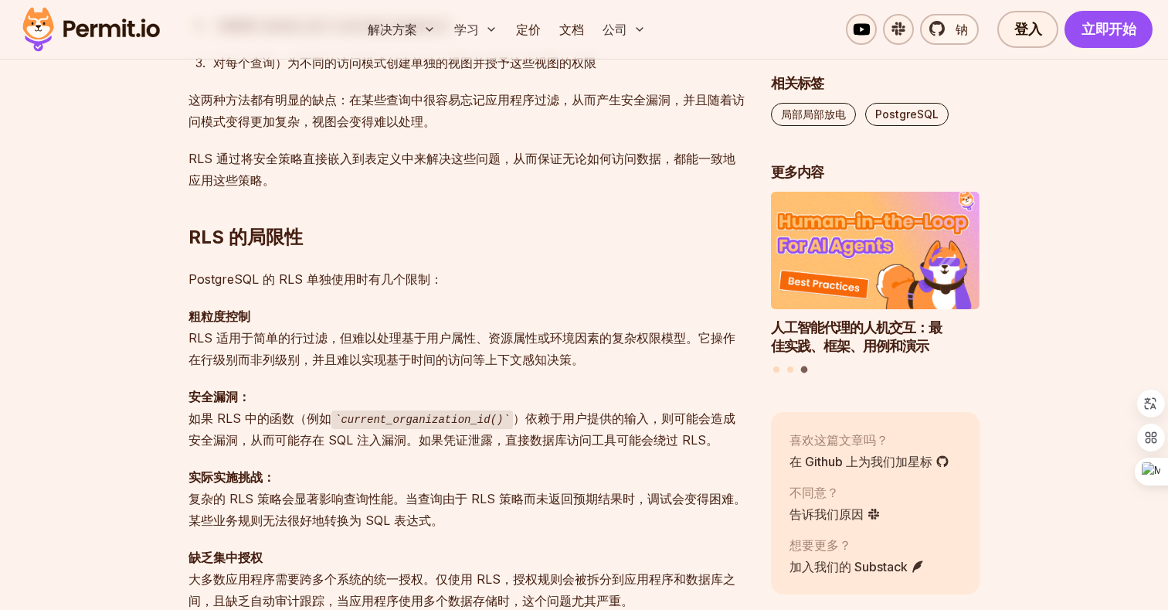
scroll to position [1400, 0]
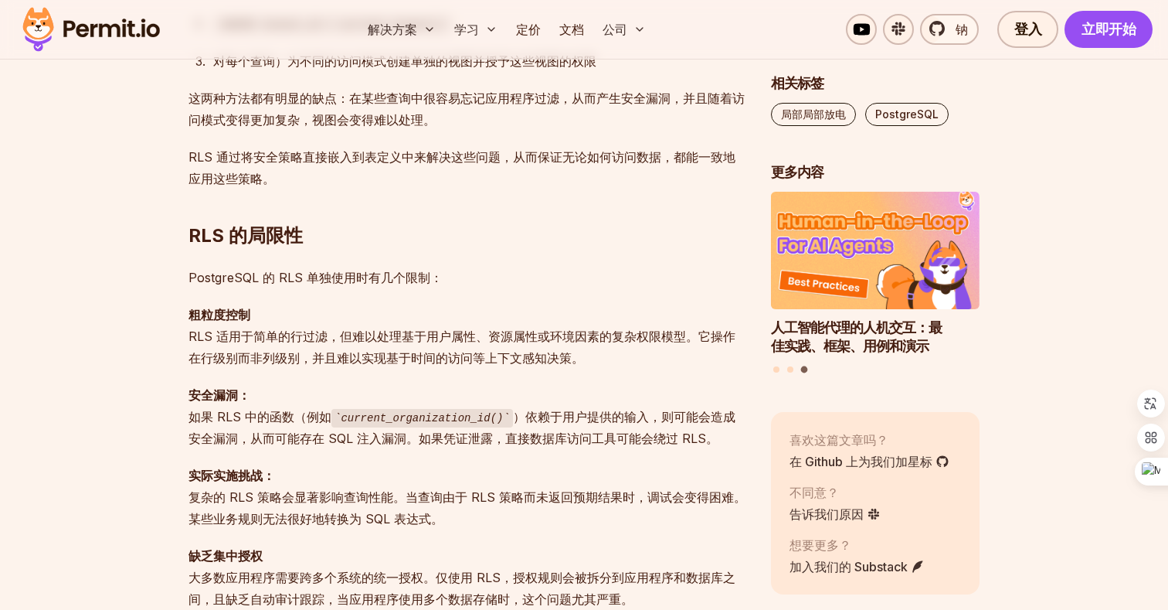
click at [450, 430] on font "）依赖于用户提供的输入，则可能会造成安全漏洞，从而可能存在 SQL 注入漏洞。如果凭证泄露，直接数据库访问工具可能会绕过 RLS。" at bounding box center [462, 428] width 547 height 38
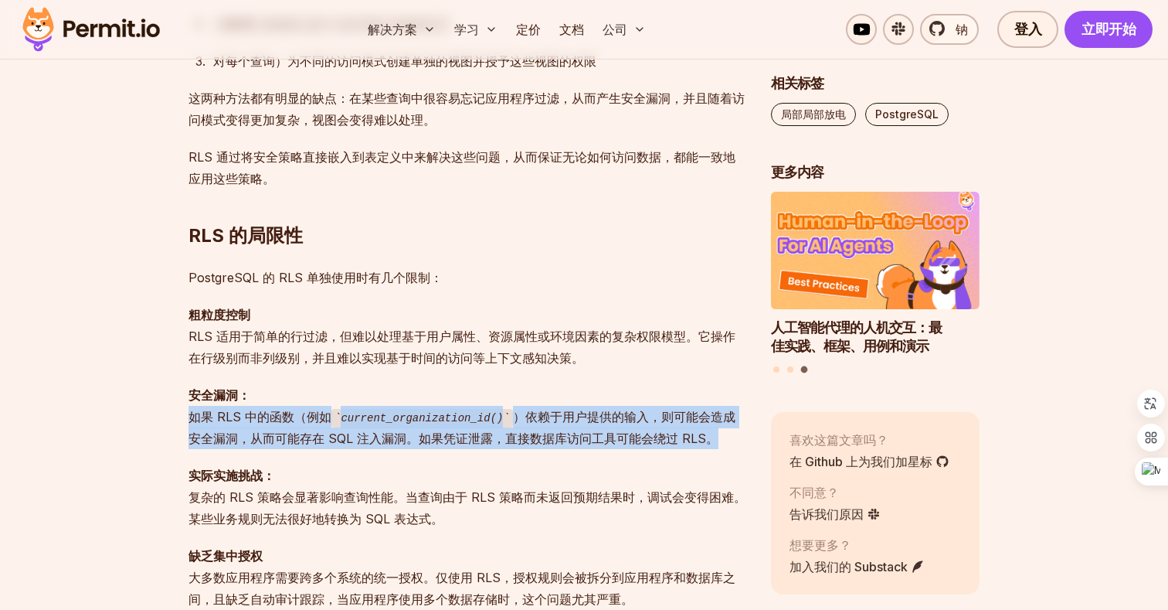
click at [437, 428] on p "安全漏洞： 如果 RLS 中的函数（例如 current_organization_id() ）依赖于用户提供的输入，则可能会造成安全漏洞，从而可能存在 SQ…" at bounding box center [468, 417] width 558 height 66
drag, startPoint x: 409, startPoint y: 449, endPoint x: 428, endPoint y: 402, distance: 50.6
click at [409, 423] on code "current_organization_id()" at bounding box center [422, 418] width 182 height 19
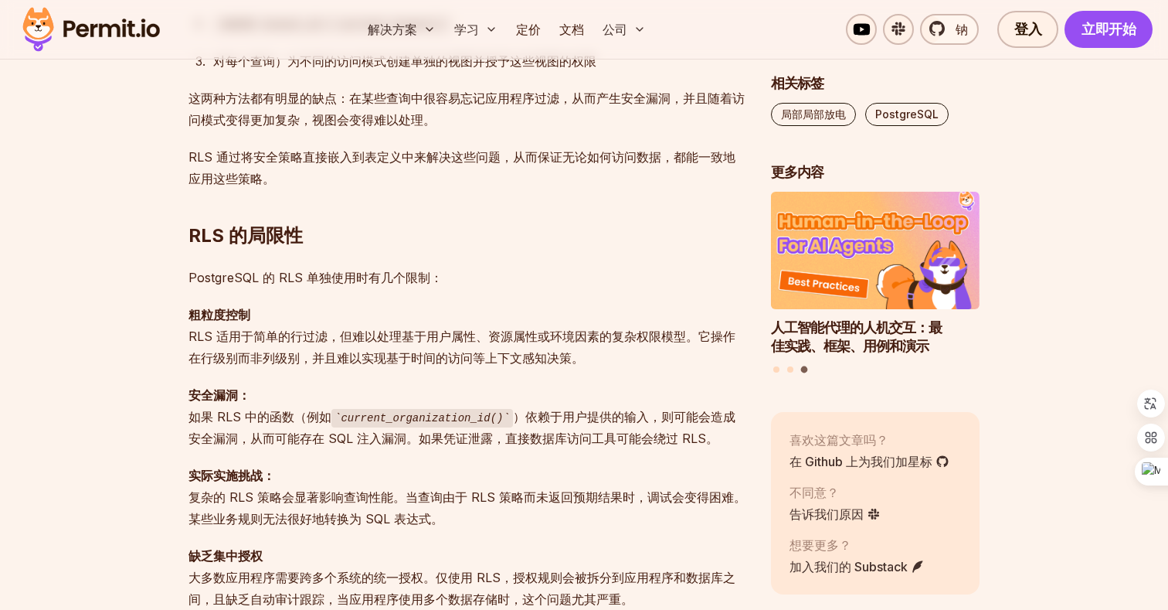
click at [409, 423] on code "current_organization_id()" at bounding box center [422, 418] width 182 height 19
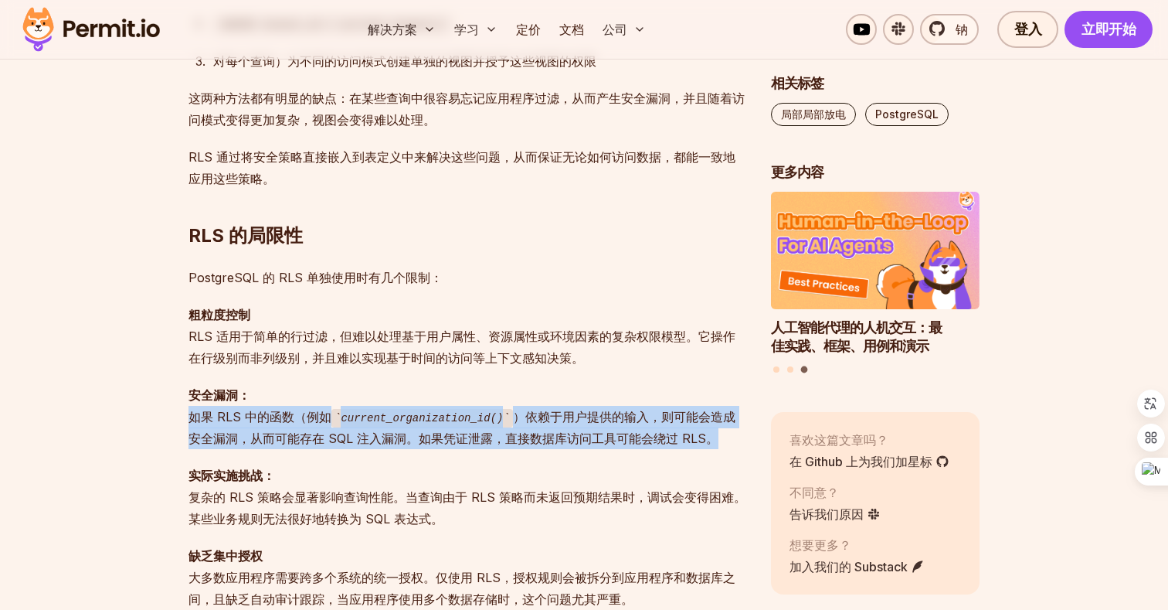
click at [404, 432] on font "）依赖于用户提供的输入，则可能会造成安全漏洞，从而可能存在 SQL 注入漏洞。如果凭证泄露，直接数据库访问工具可能会绕过 RLS。" at bounding box center [462, 428] width 547 height 38
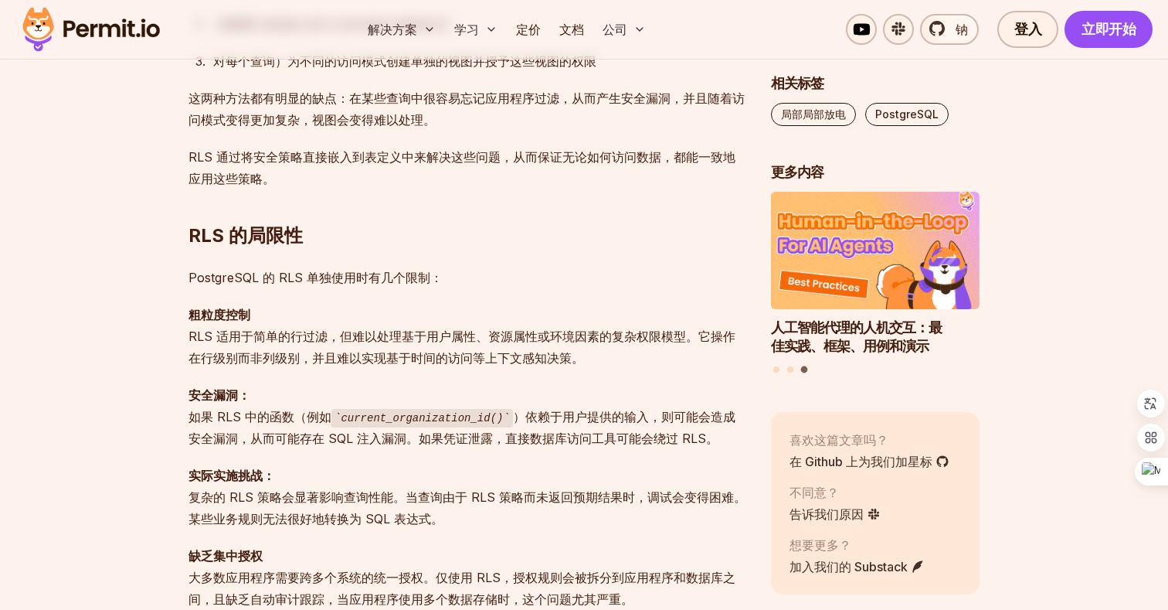
click at [400, 494] on font "复杂的 RLS 策略会显著影响查询性能。当查询由于 RLS 策略而未返回预期结果时，调试会变得困难。某些业务规则无法很好地转换为 SQL 表达式。" at bounding box center [468, 507] width 558 height 37
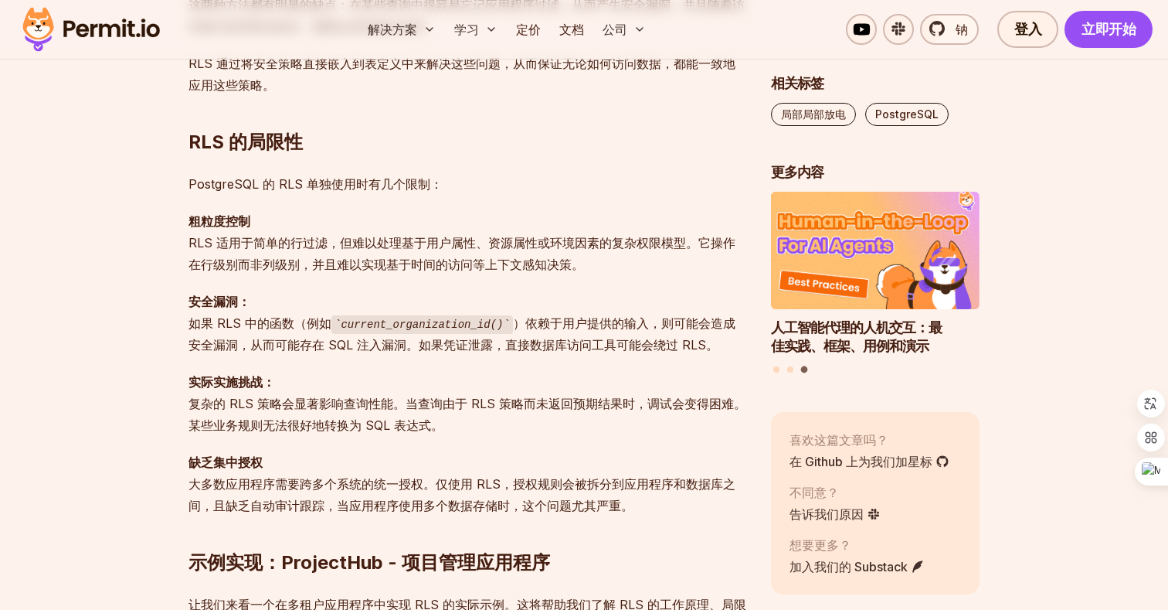
scroll to position [1495, 0]
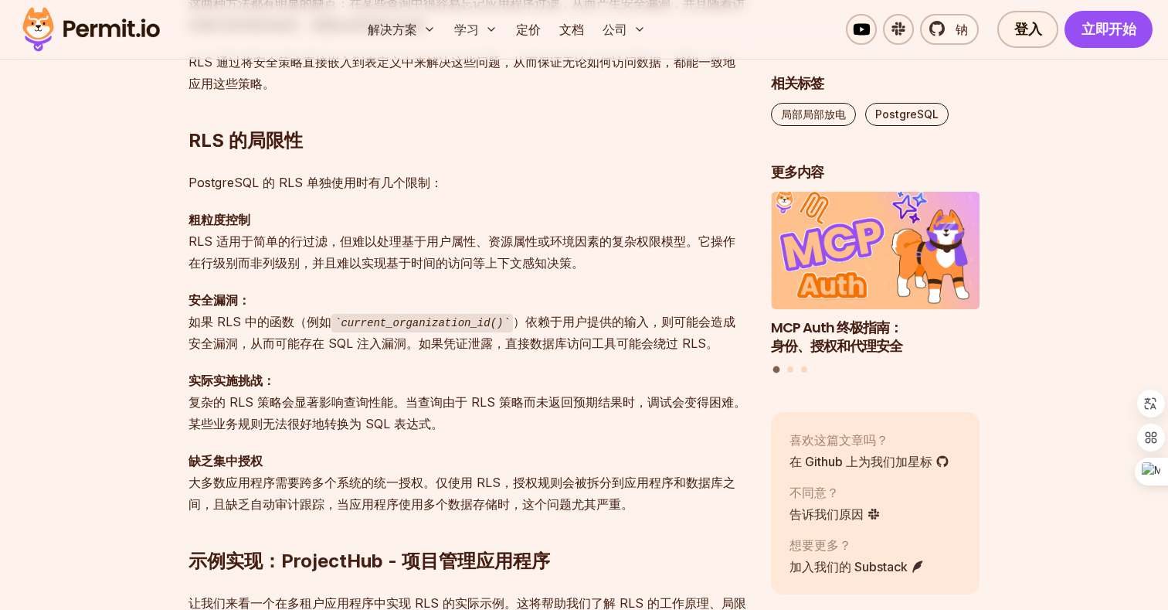
click at [433, 491] on p "缺乏集中授权 大多数应用程序需要跨多个系统的统一授权。仅使用 RLS，授权规则会被拆分到应用程序和数据库之间，且缺乏自动审计跟踪，当应用程序使用多个数据存储时…" at bounding box center [468, 482] width 558 height 65
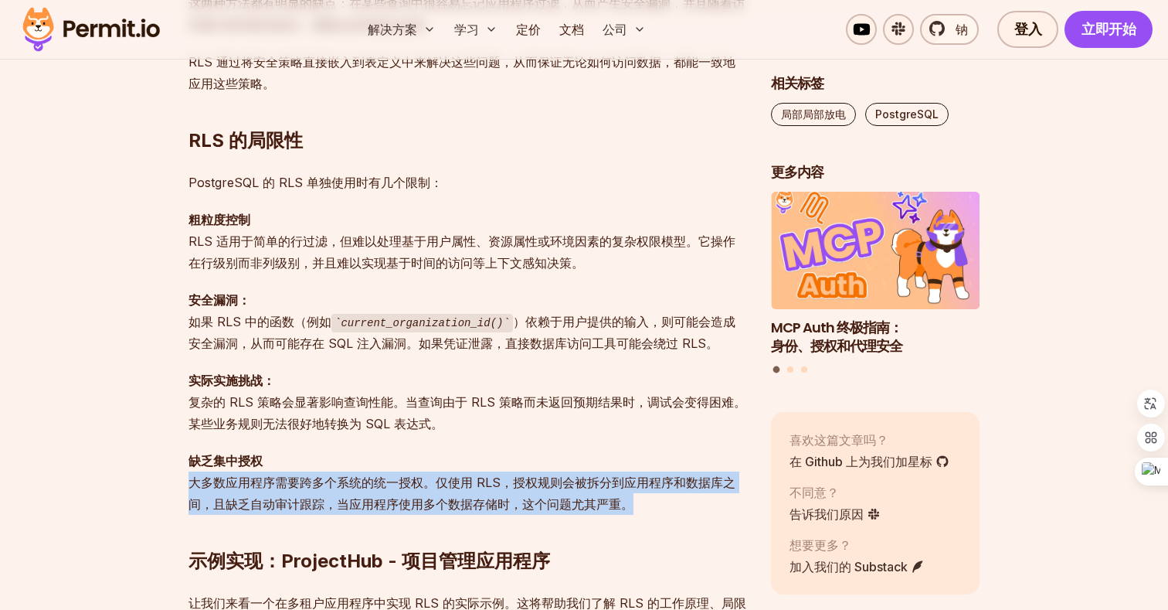
click at [433, 491] on p "缺乏集中授权 大多数应用程序需要跨多个系统的统一授权。仅使用 RLS，授权规则会被拆分到应用程序和数据库之间，且缺乏自动审计跟踪，当应用程序使用多个数据存储时…" at bounding box center [468, 482] width 558 height 65
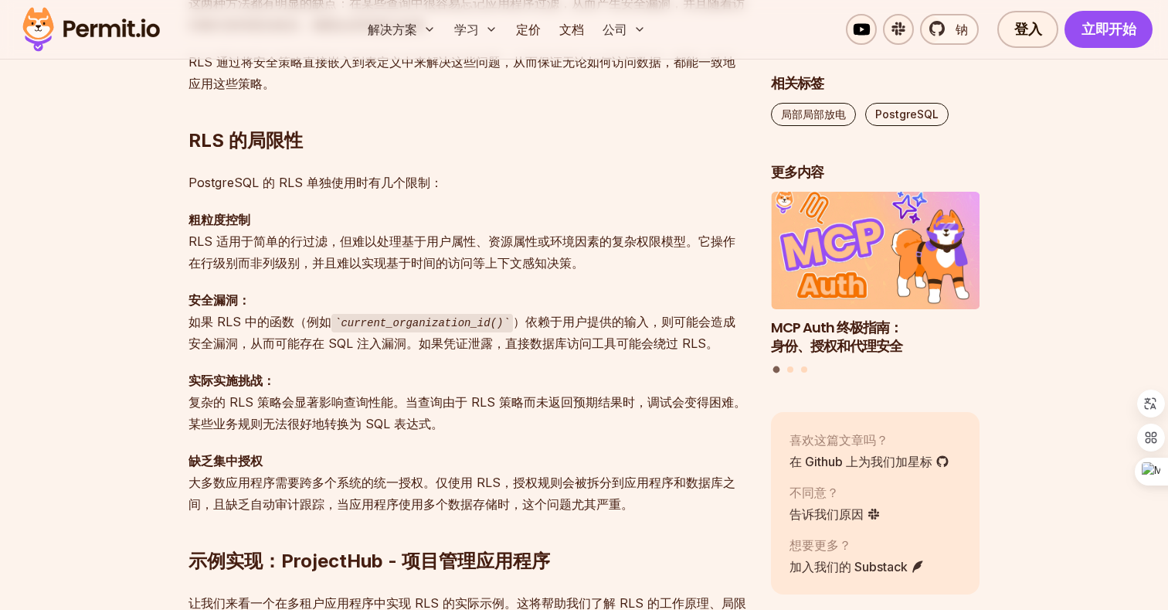
click at [433, 491] on p "缺乏集中授权 大多数应用程序需要跨多个系统的统一授权。仅使用 RLS，授权规则会被拆分到应用程序和数据库之间，且缺乏自动审计跟踪，当应用程序使用多个数据存储时…" at bounding box center [468, 482] width 558 height 65
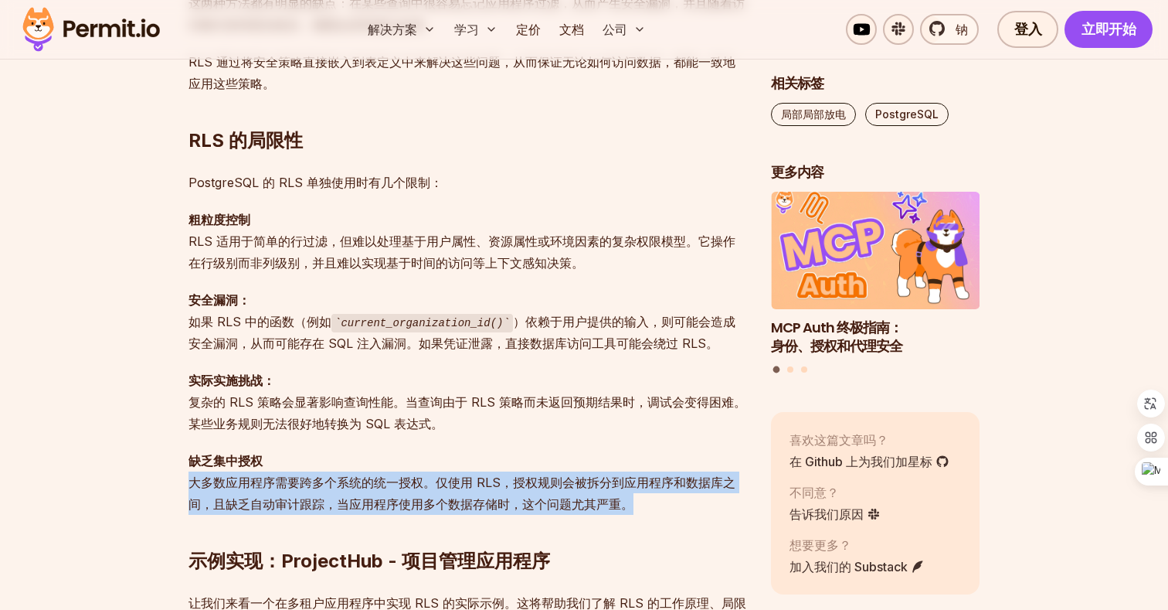
click at [433, 491] on p "缺乏集中授权 大多数应用程序需要跨多个系统的统一授权。仅使用 RLS，授权规则会被拆分到应用程序和数据库之间，且缺乏自动审计跟踪，当应用程序使用多个数据存储时…" at bounding box center [468, 482] width 558 height 65
click at [432, 493] on p "缺乏集中授权 大多数应用程序需要跨多个系统的统一授权。仅使用 RLS，授权规则会被拆分到应用程序和数据库之间，且缺乏自动审计跟踪，当应用程序使用多个数据存储时…" at bounding box center [468, 482] width 558 height 65
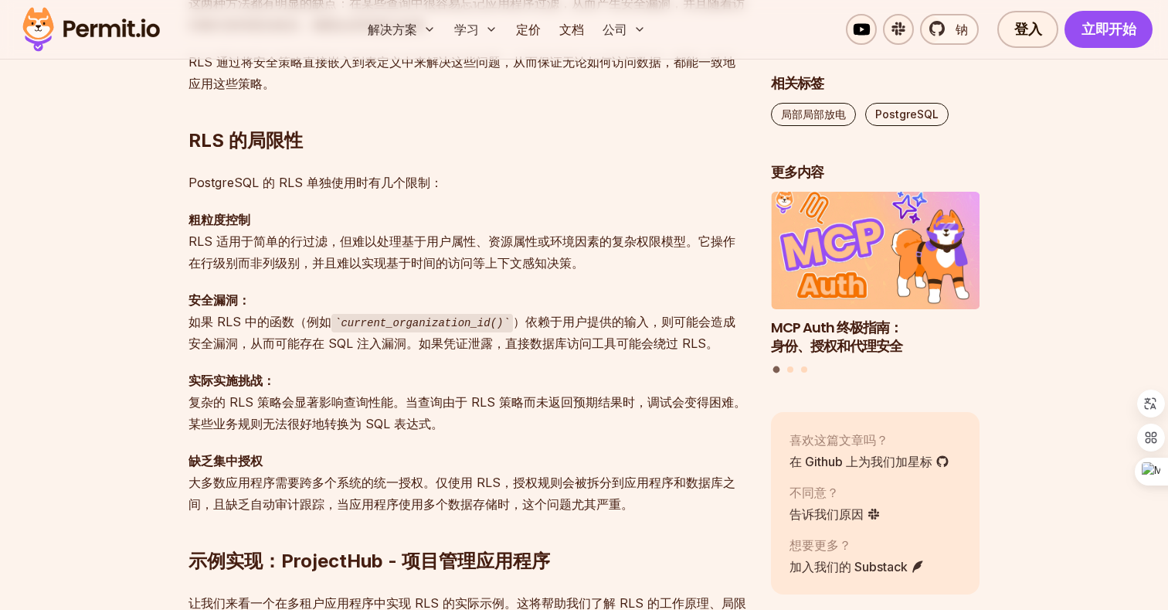
click at [432, 493] on p "缺乏集中授权 大多数应用程序需要跨多个系统的统一授权。仅使用 RLS，授权规则会被拆分到应用程序和数据库之间，且缺乏自动审计跟踪，当应用程序使用多个数据存储时…" at bounding box center [468, 482] width 558 height 65
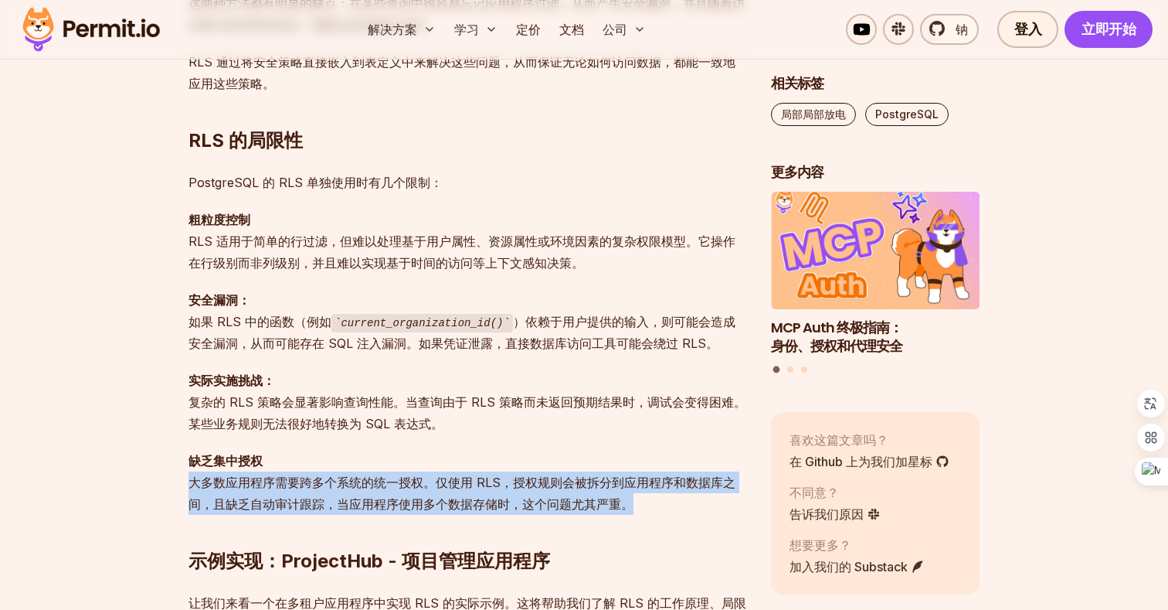
click at [441, 491] on p "缺乏集中授权 大多数应用程序需要跨多个系统的统一授权。仅使用 RLS，授权规则会被拆分到应用程序和数据库之间，且缺乏自动审计跟踪，当应用程序使用多个数据存储时…" at bounding box center [468, 482] width 558 height 65
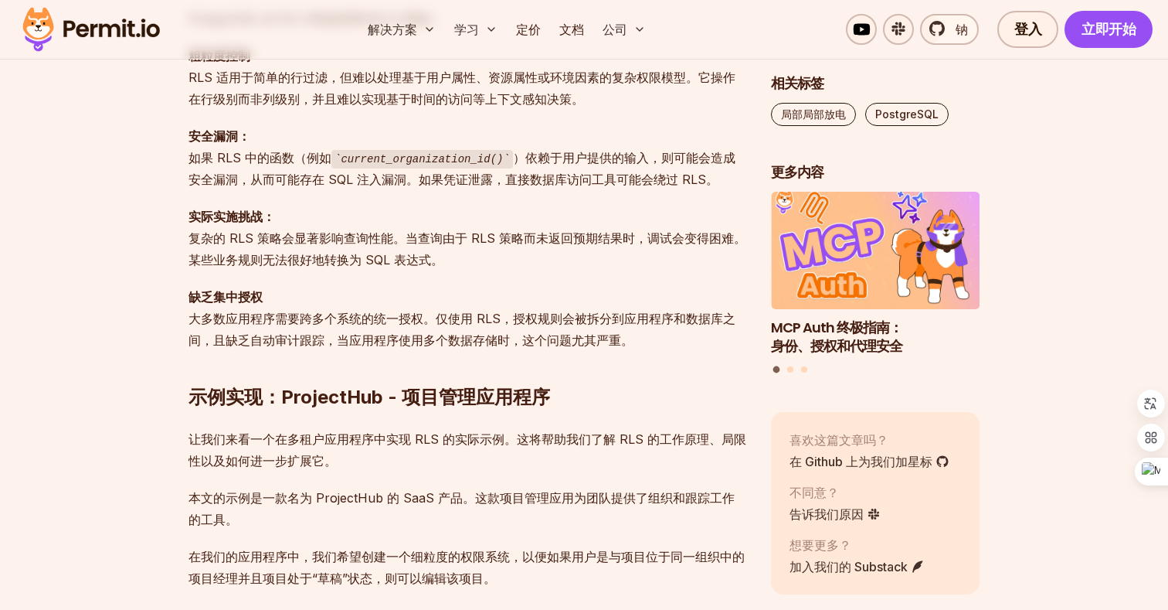
scroll to position [1660, 0]
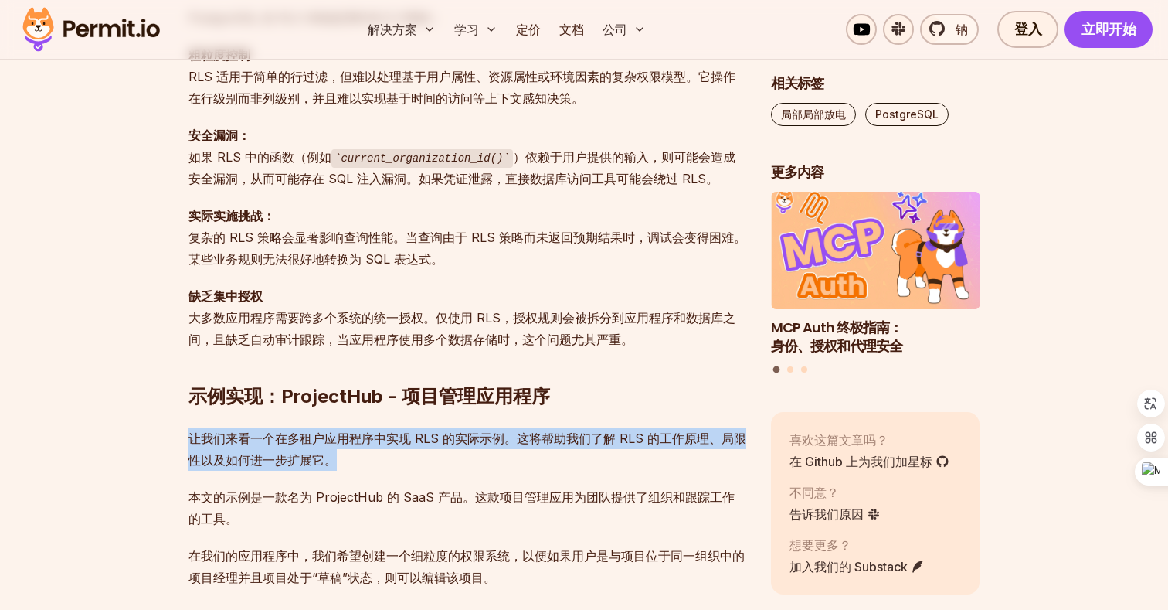
drag, startPoint x: 459, startPoint y: 454, endPoint x: 468, endPoint y: 420, distance: 36.0
click at [367, 557] on font "在我们的应用程序中，我们希望创建一个细粒度的权限系统，以便如果用户是与项目位于同一组织中的项目经理并且项目处于“草稿”状态，则可以编辑该项目。" at bounding box center [467, 566] width 556 height 37
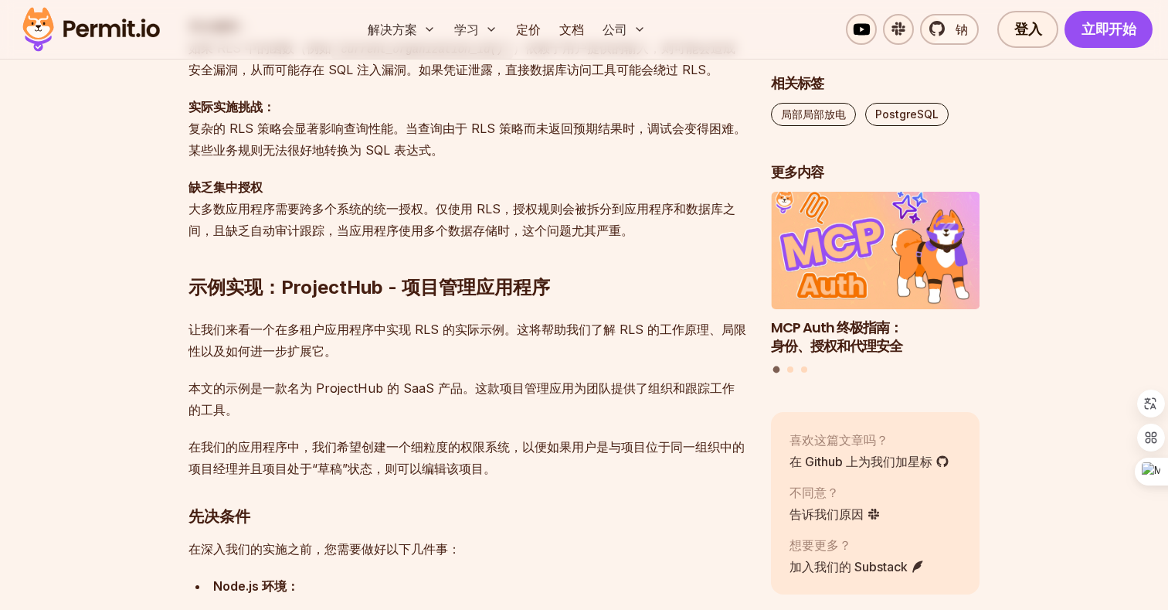
scroll to position [1770, 0]
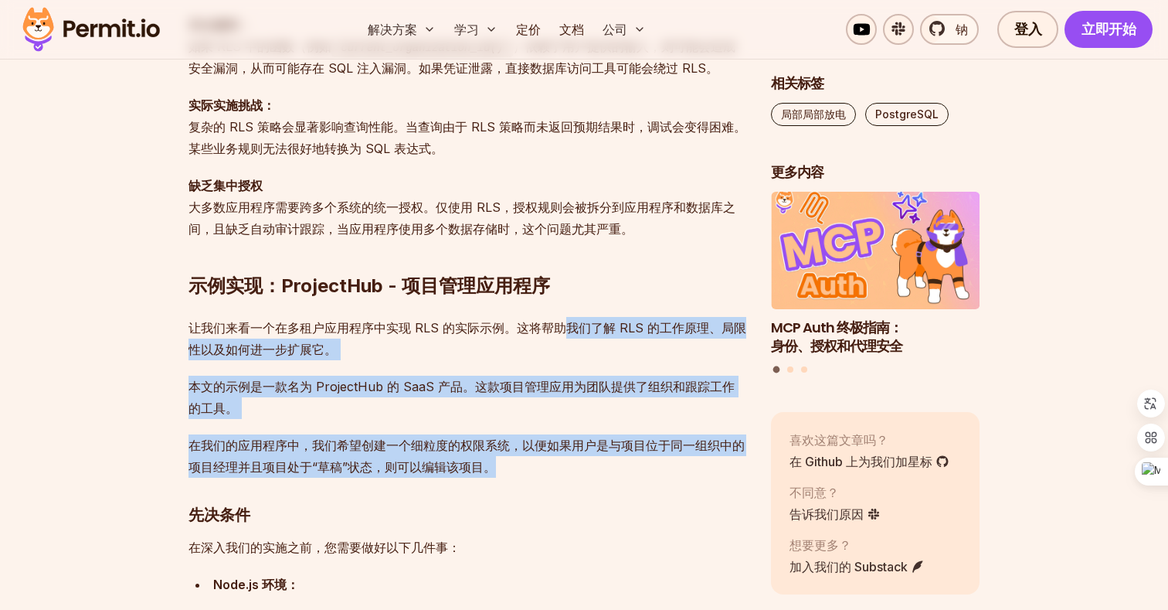
drag, startPoint x: 541, startPoint y: 461, endPoint x: 568, endPoint y: 322, distance: 141.7
click at [374, 440] on font "在我们的应用程序中，我们希望创建一个细粒度的权限系统，以便如果用户是与项目位于同一组织中的项目经理并且项目处于“草稿”状态，则可以编辑该项目。" at bounding box center [467, 455] width 556 height 37
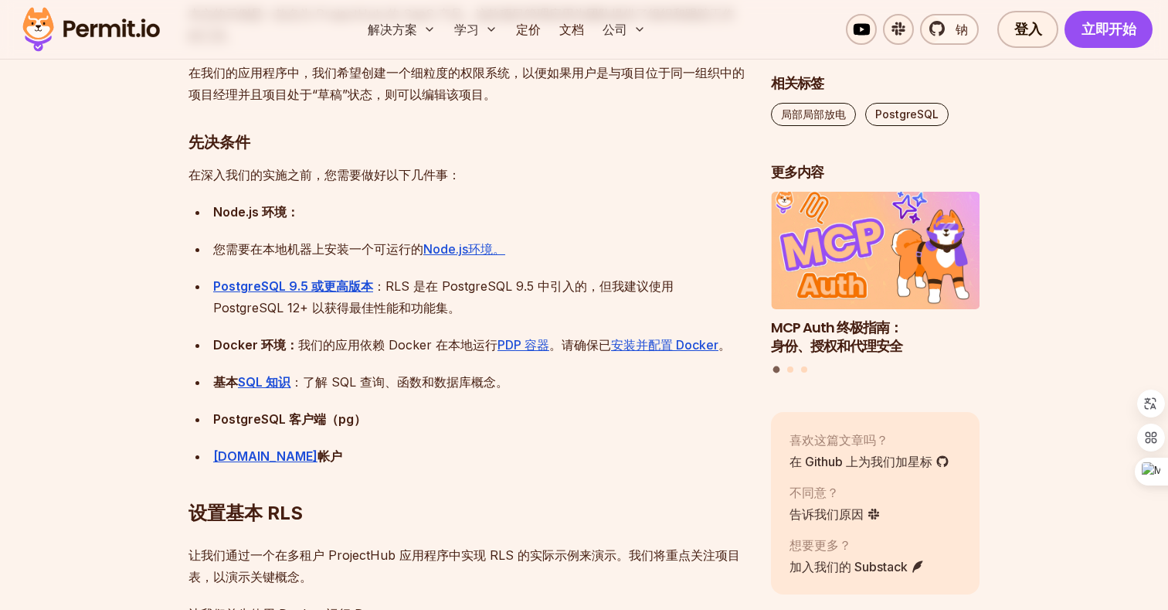
scroll to position [2159, 0]
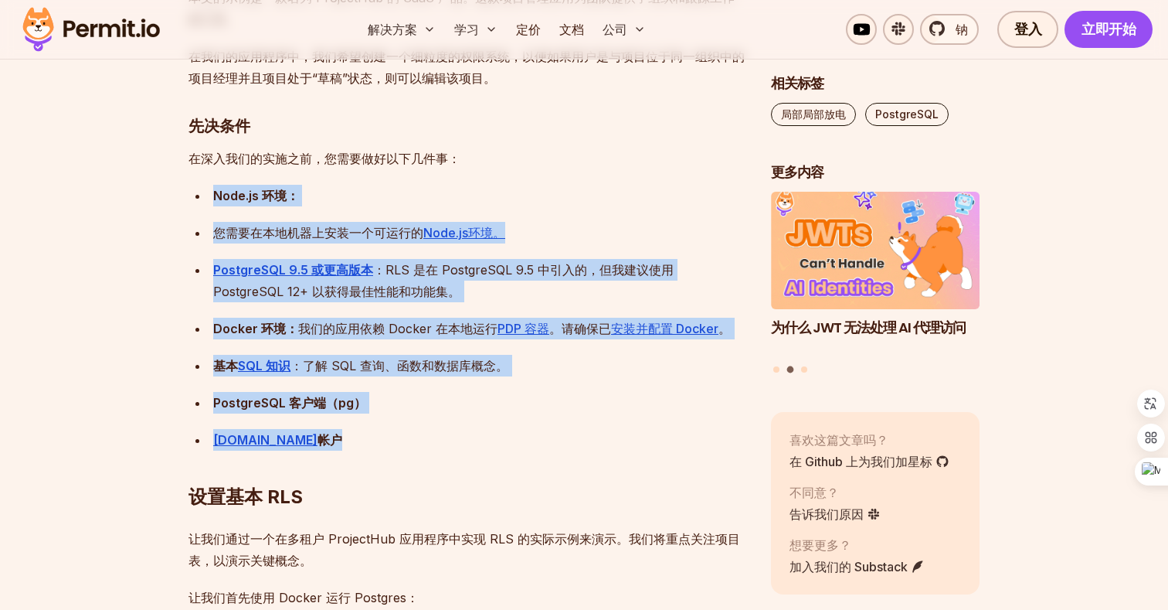
drag, startPoint x: 370, startPoint y: 451, endPoint x: 455, endPoint y: 151, distance: 311.6
click at [340, 437] on h2 "设置基本 RLS" at bounding box center [468, 466] width 558 height 87
drag, startPoint x: 320, startPoint y: 443, endPoint x: 430, endPoint y: 206, distance: 260.6
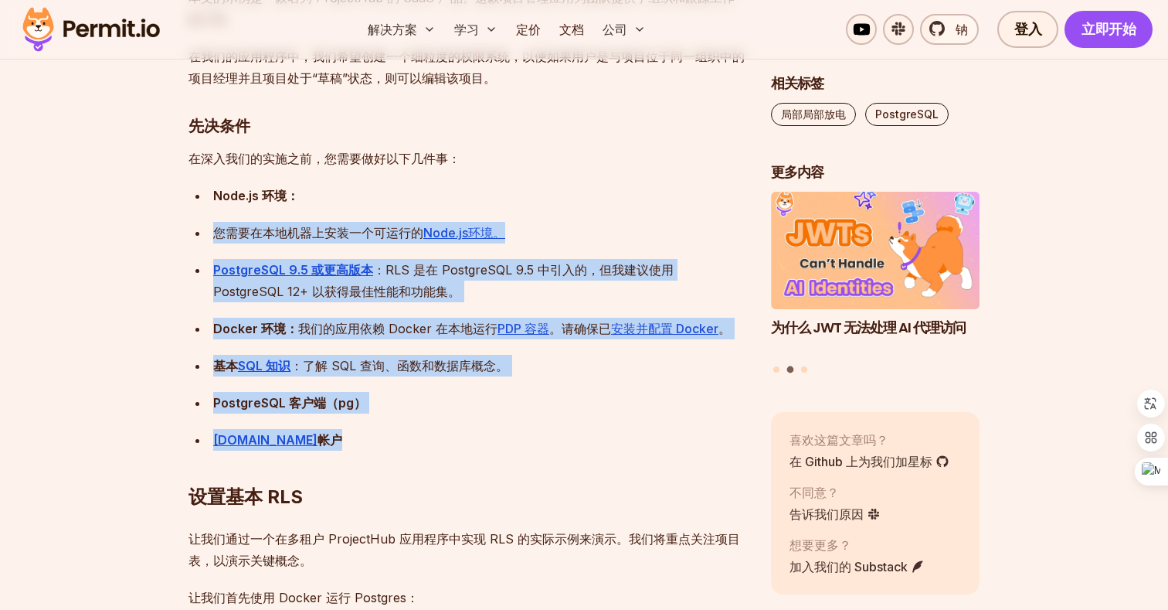
click at [501, 409] on div "PostgreSQL 客户端（pg）" at bounding box center [479, 403] width 533 height 22
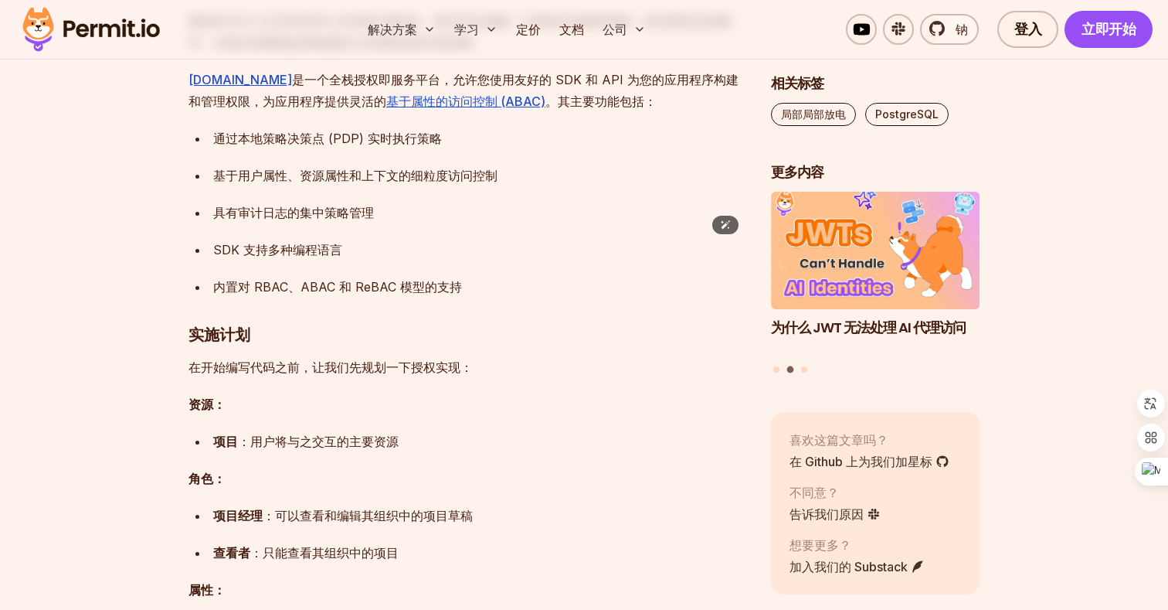
scroll to position [4198, 0]
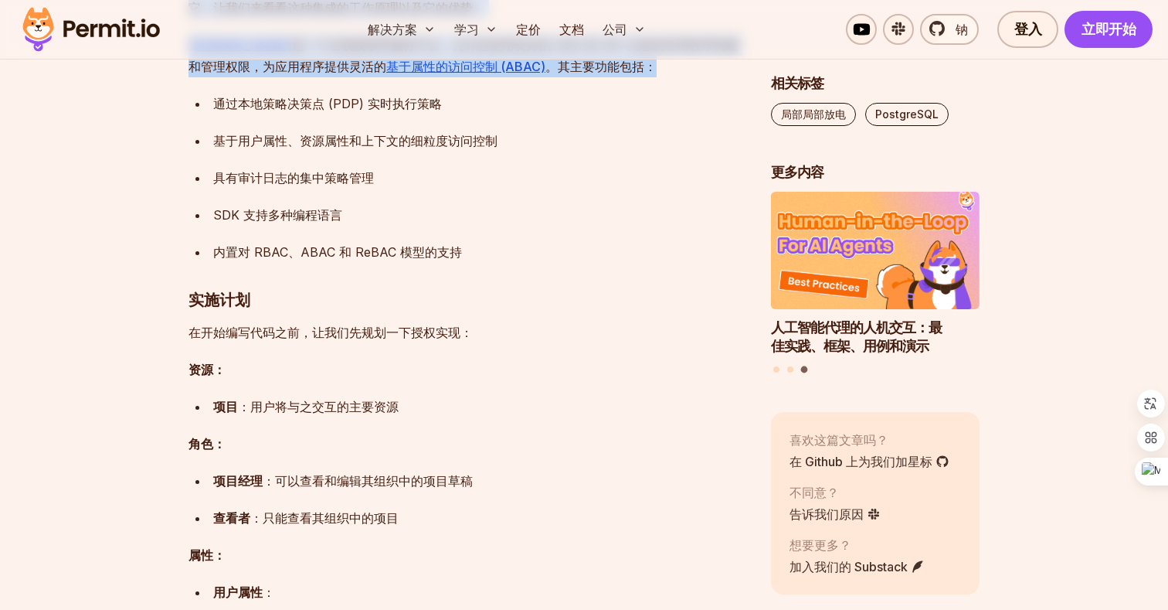
drag, startPoint x: 629, startPoint y: 475, endPoint x: 645, endPoint y: 345, distance: 130.8
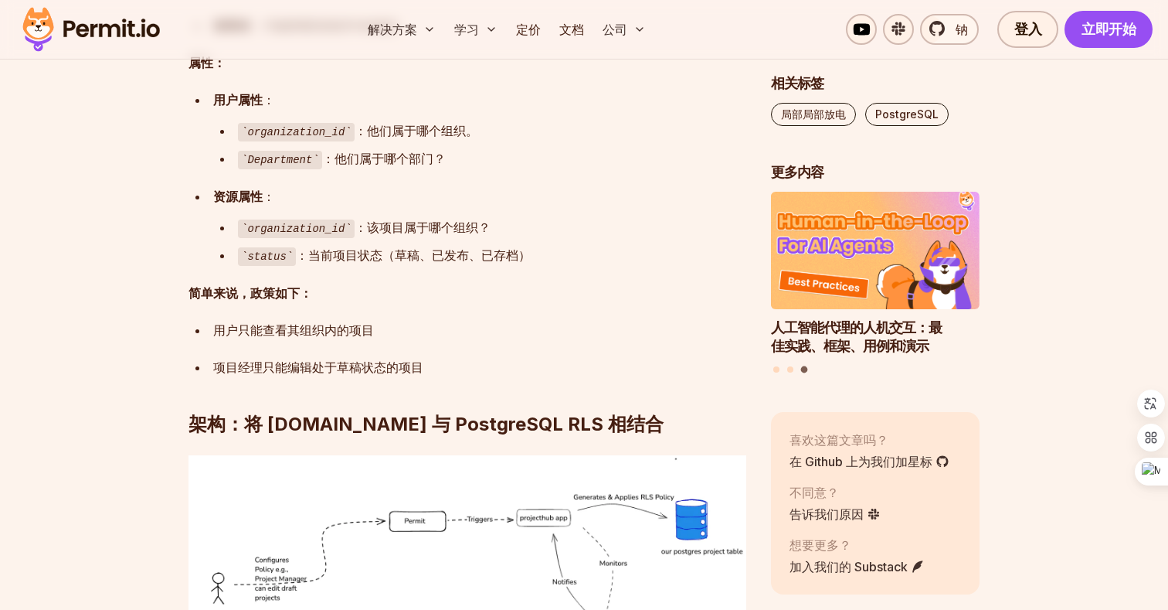
scroll to position [4694, 0]
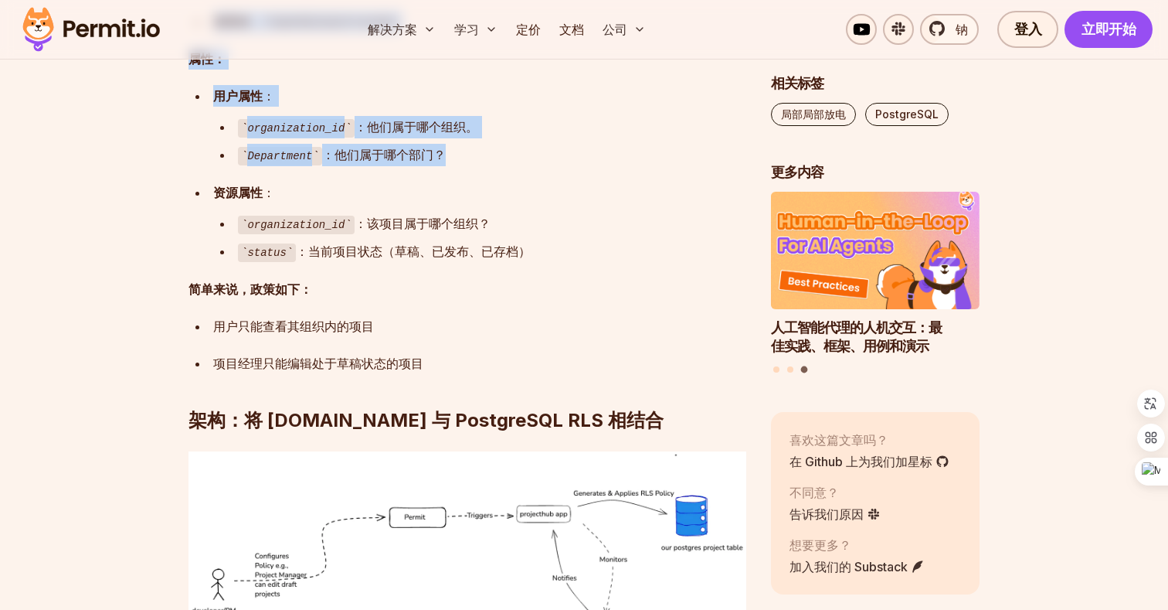
drag, startPoint x: 471, startPoint y: 573, endPoint x: 545, endPoint y: 160, distance: 419.0
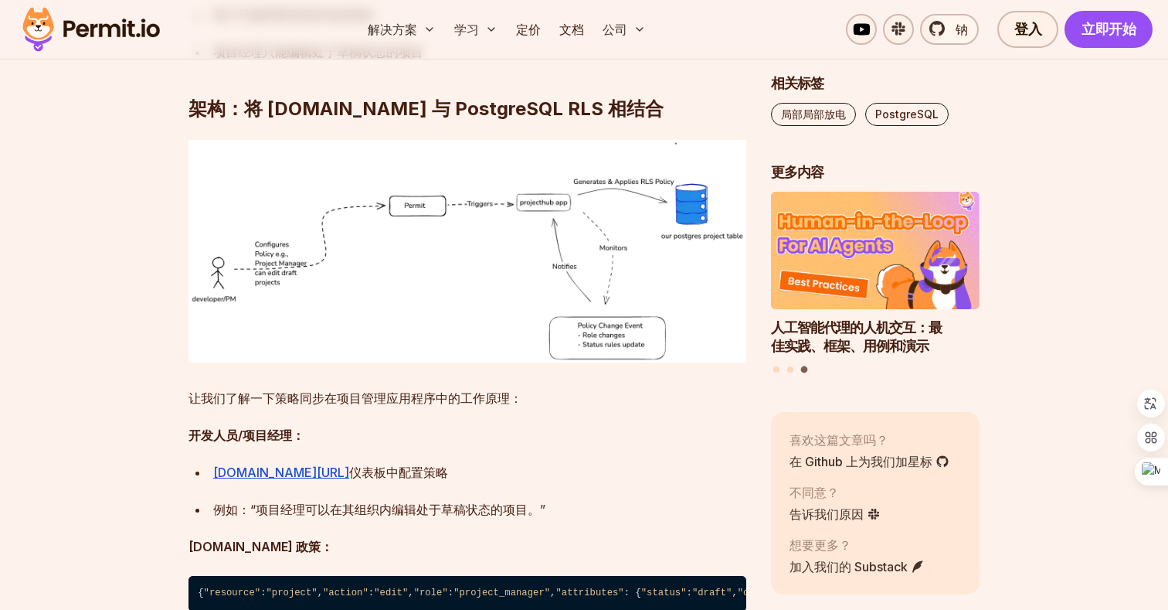
scroll to position [5015, 0]
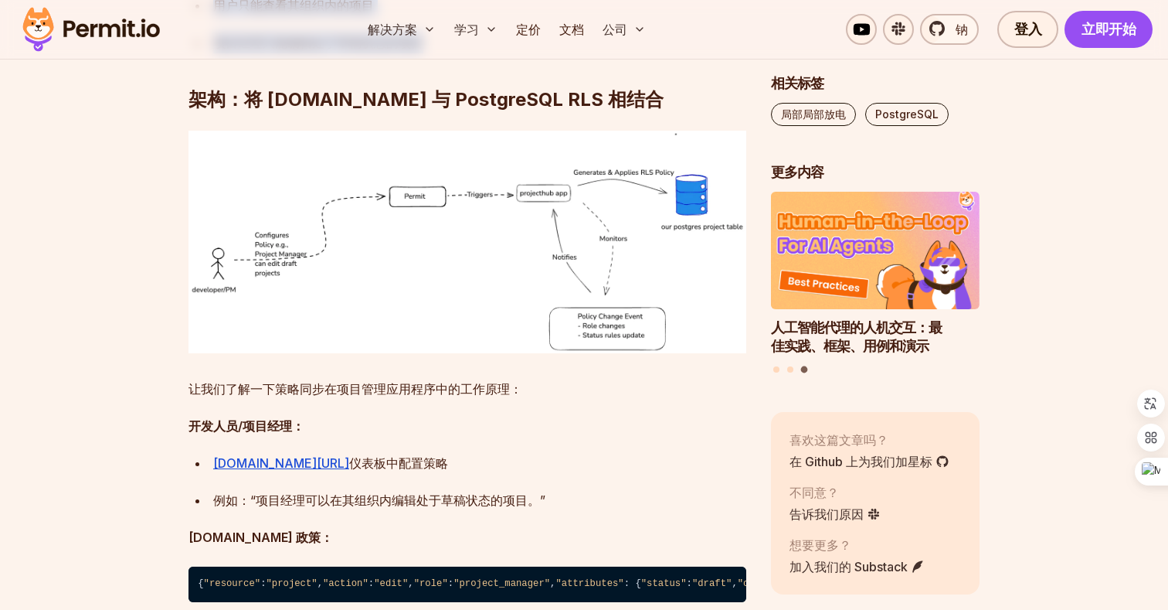
drag, startPoint x: 487, startPoint y: 454, endPoint x: 565, endPoint y: 121, distance: 341.3
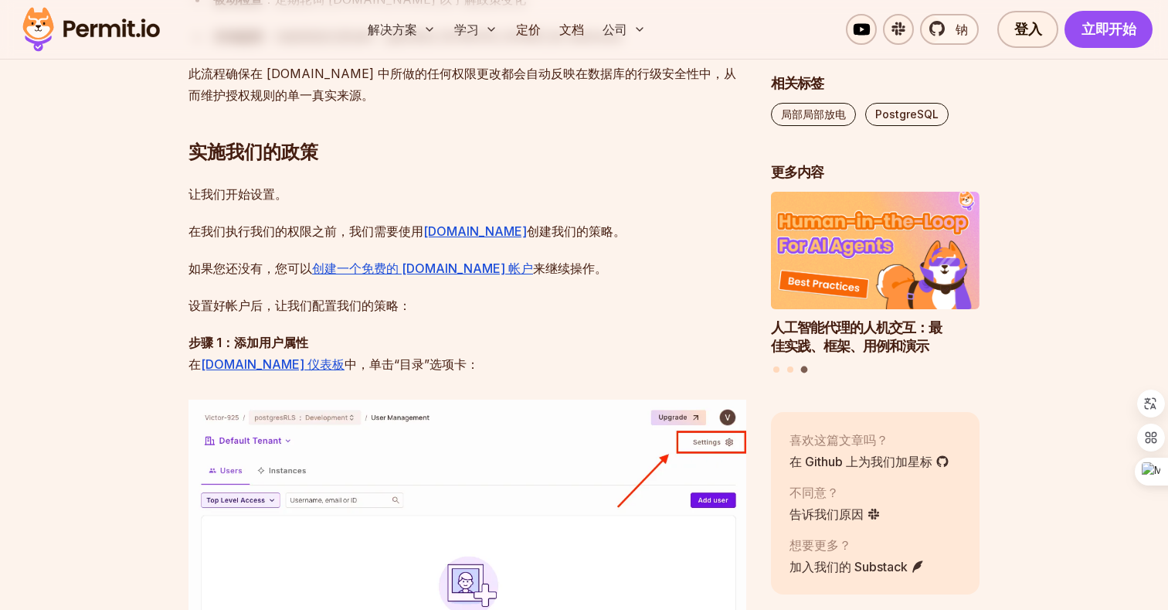
scroll to position [5975, 0]
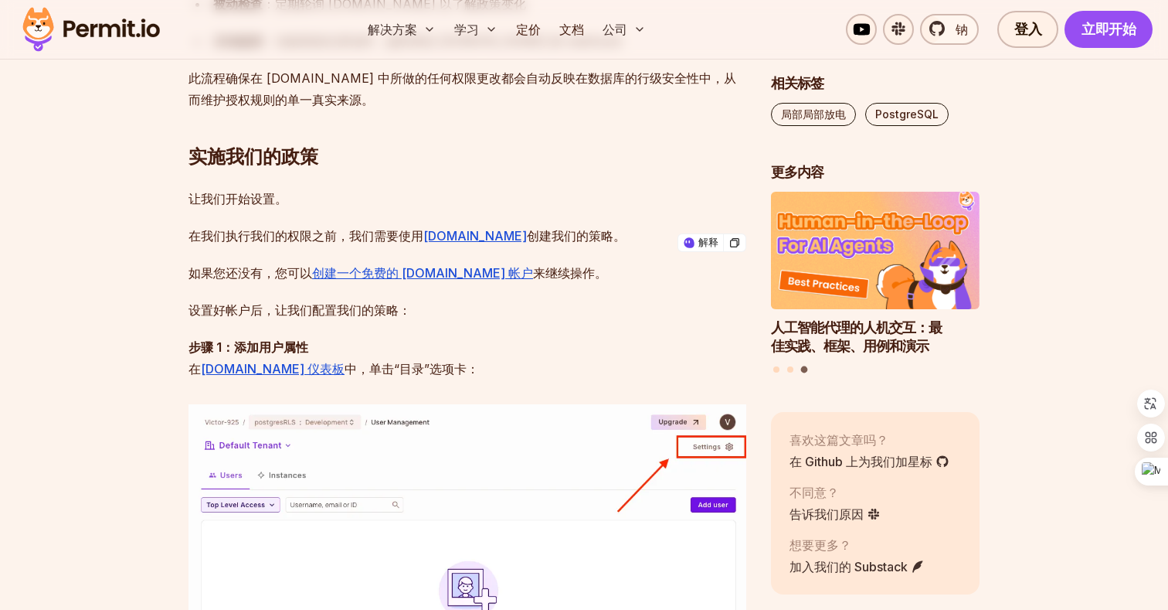
drag, startPoint x: 287, startPoint y: 425, endPoint x: 199, endPoint y: 257, distance: 189.0
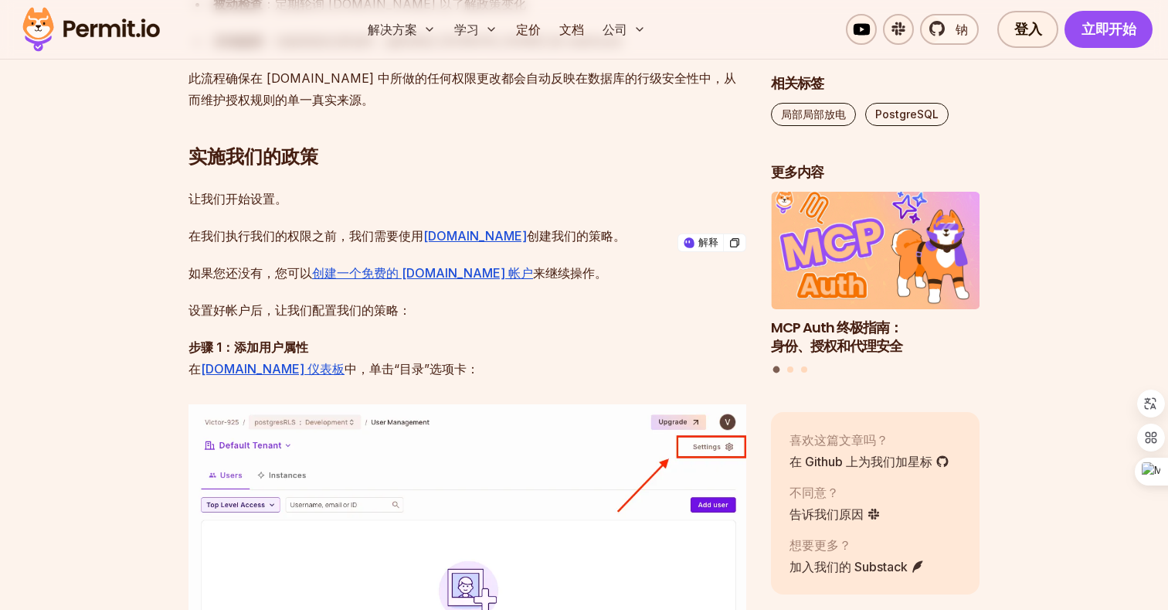
drag, startPoint x: 273, startPoint y: 350, endPoint x: 430, endPoint y: 378, distance: 160.0
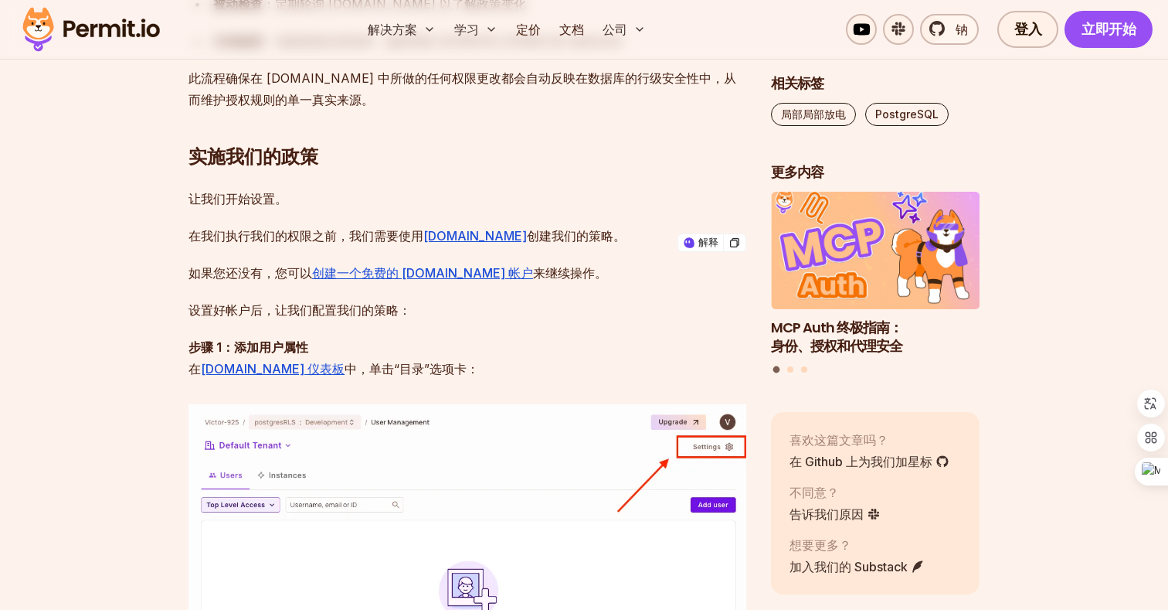
drag, startPoint x: 363, startPoint y: 416, endPoint x: 367, endPoint y: 257, distance: 158.4
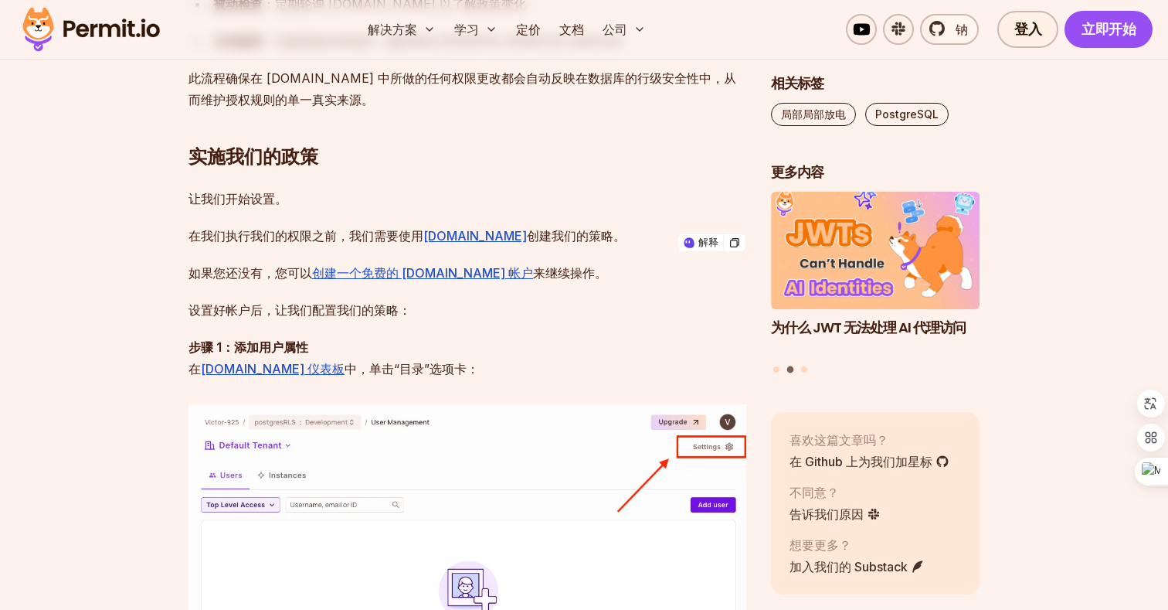
drag, startPoint x: 293, startPoint y: 424, endPoint x: 293, endPoint y: 291, distance: 132.9
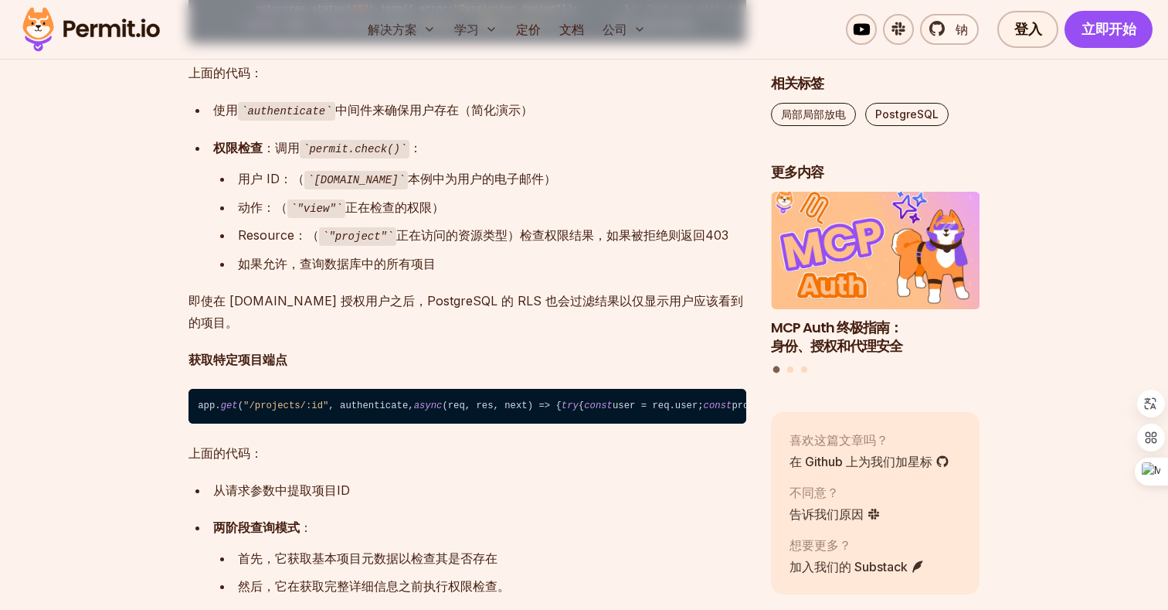
scroll to position [10874, 0]
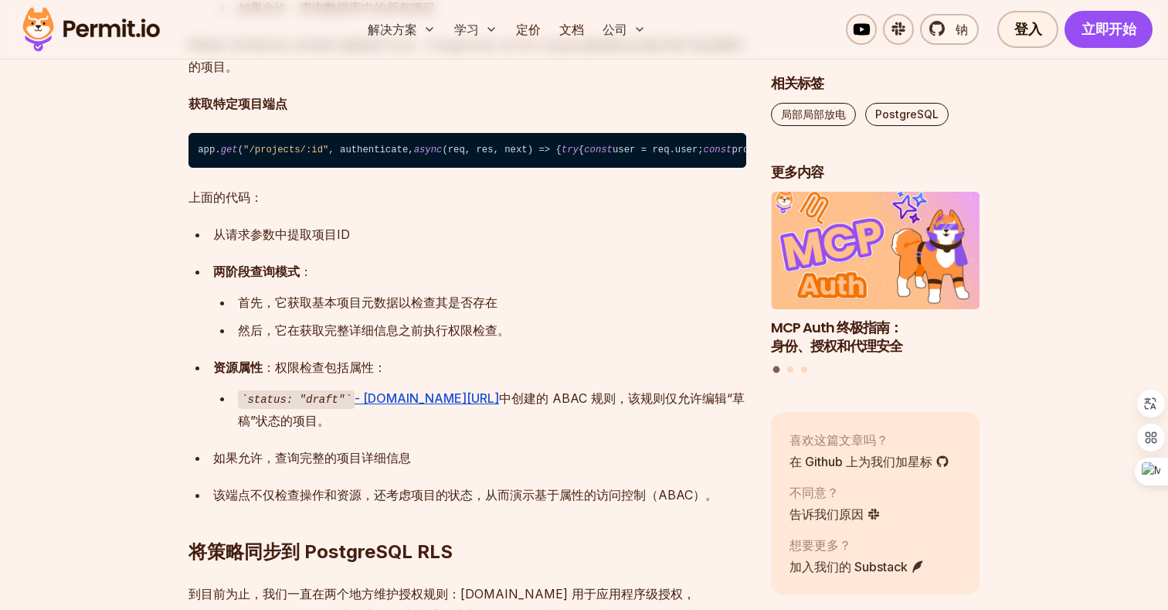
scroll to position [11139, 0]
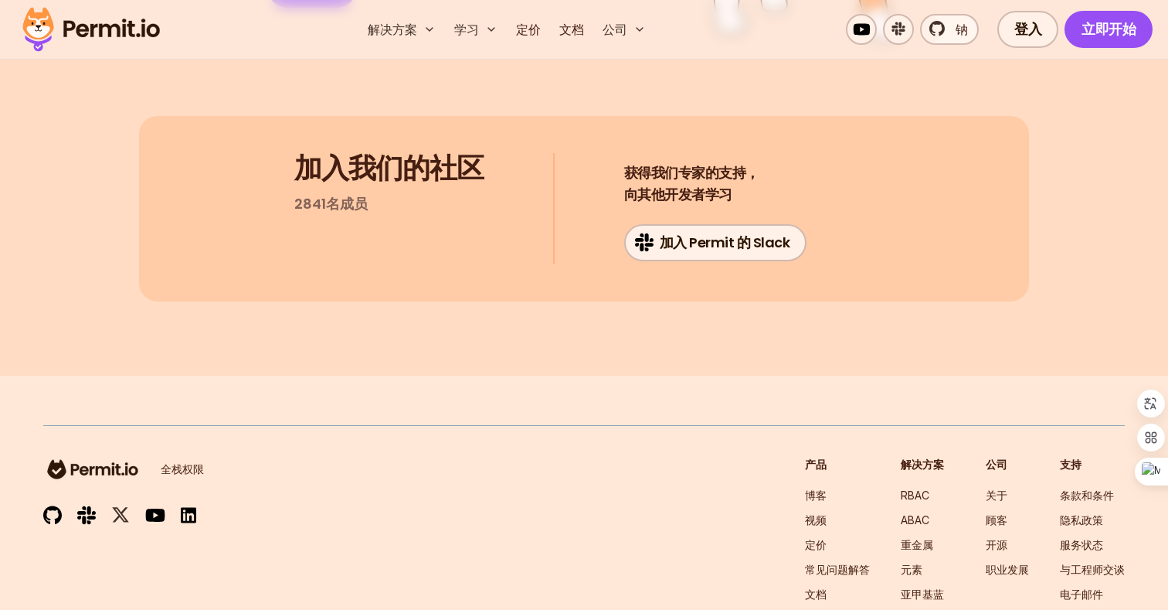
scroll to position [15155, 0]
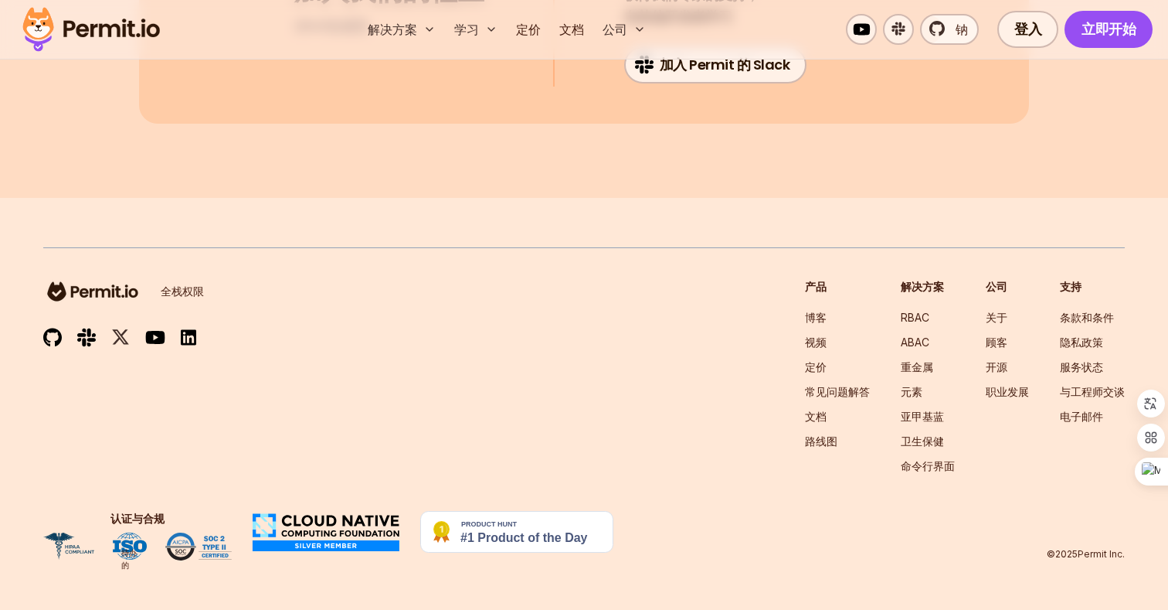
scroll to position [15351, 0]
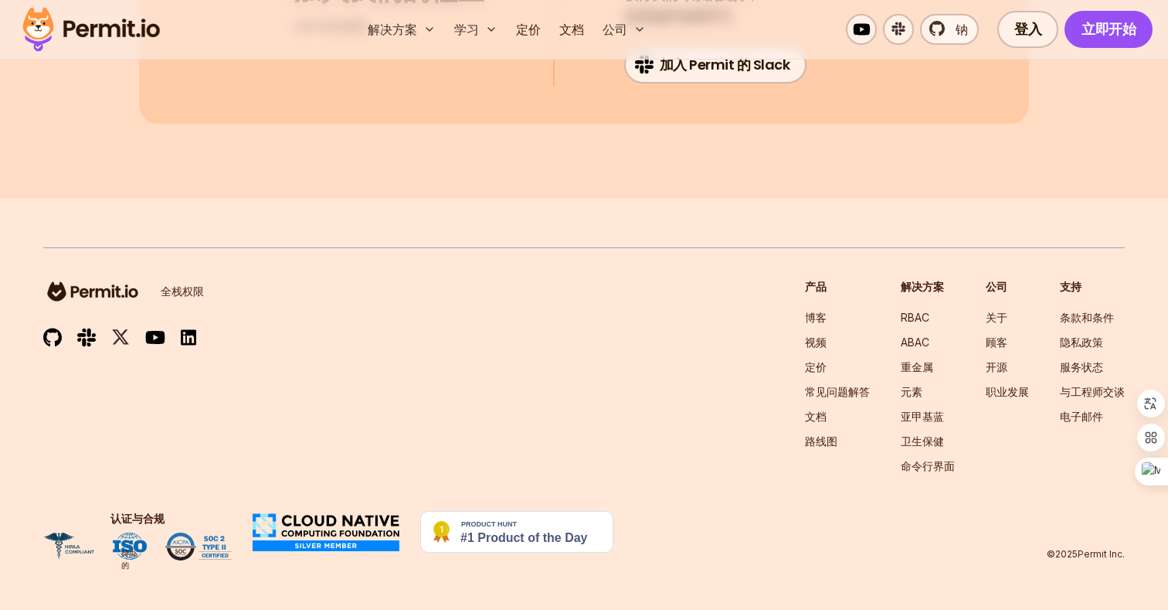
drag, startPoint x: 484, startPoint y: 454, endPoint x: 491, endPoint y: 257, distance: 197.9
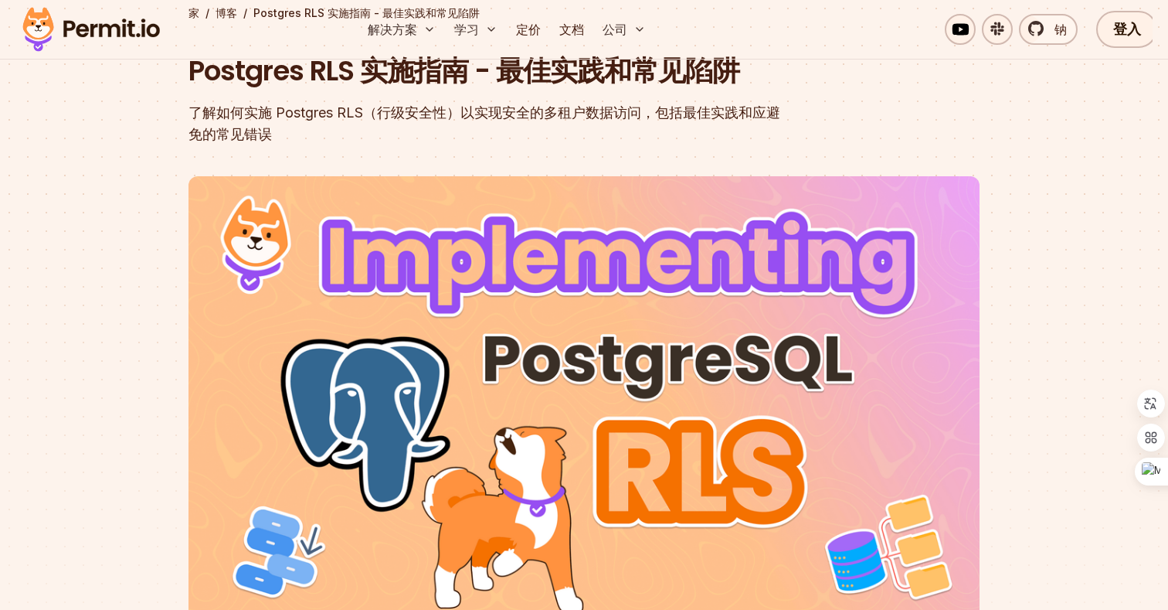
scroll to position [0, 0]
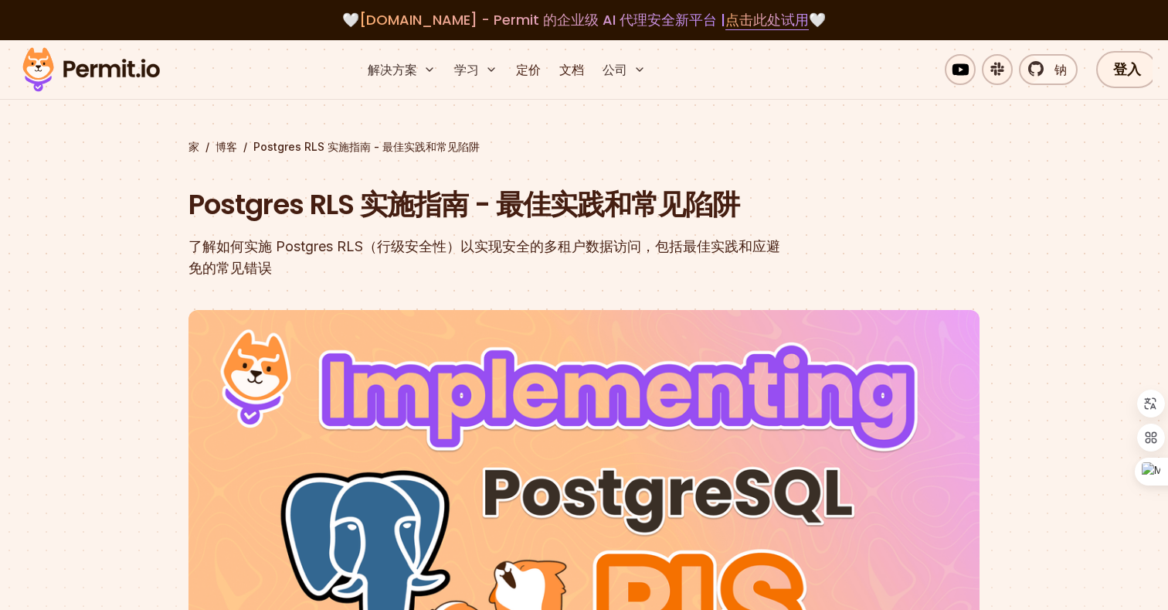
click at [547, 19] on font "[DOMAIN_NAME] - Permit 的企业级 AI 代理安全新平台 |" at bounding box center [542, 19] width 366 height 19
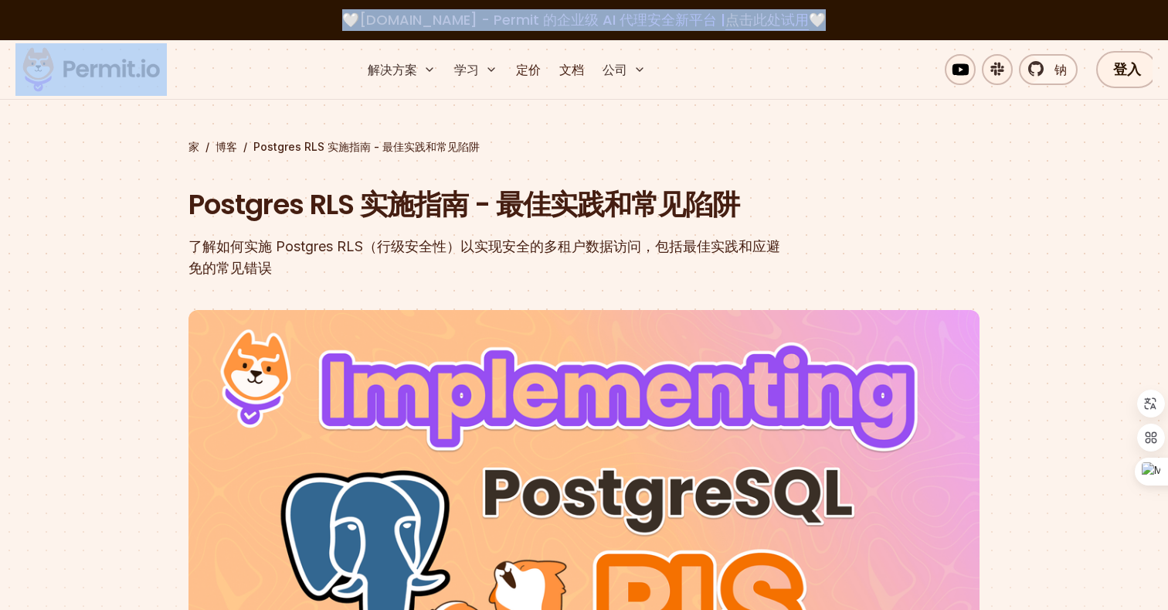
click at [537, 155] on div "家 / 博客 / Postgres RLS 实施指南 - 最佳实践和常见陷阱 Postgres RLS 实施指南 - 最佳实践和常见陷阱 了解如何实施 Pos…" at bounding box center [584, 488] width 791 height 699
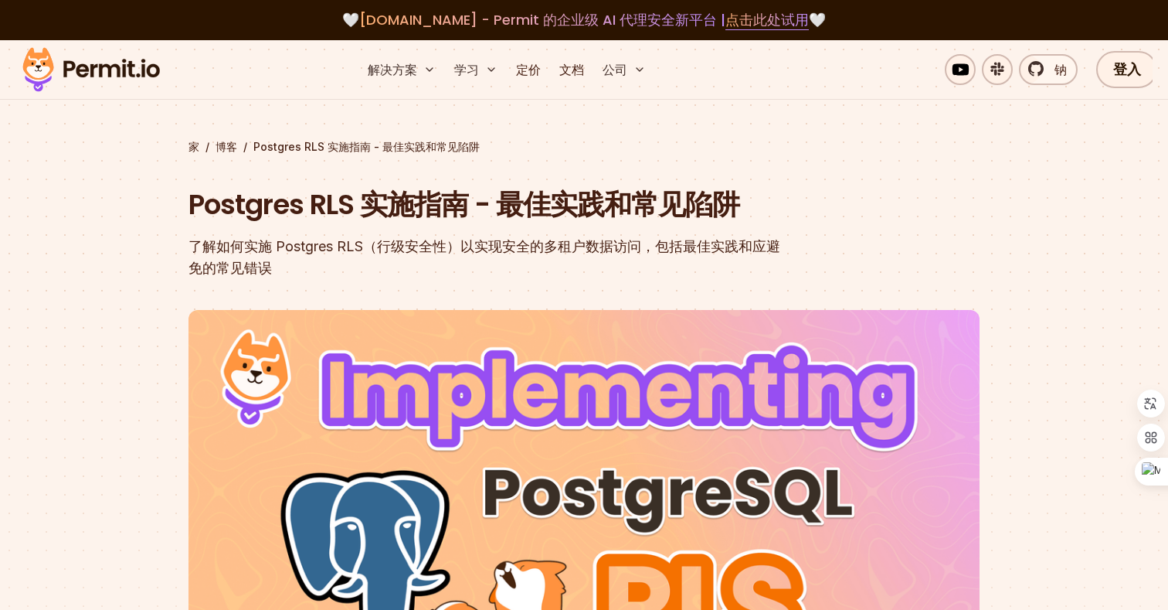
click at [815, 184] on div "家 / 博客 / Postgres RLS 实施指南 - 最佳实践和常见陷阱 Postgres RLS 实施指南 - 最佳实践和常见陷阱 了解如何实施 Pos…" at bounding box center [584, 488] width 791 height 699
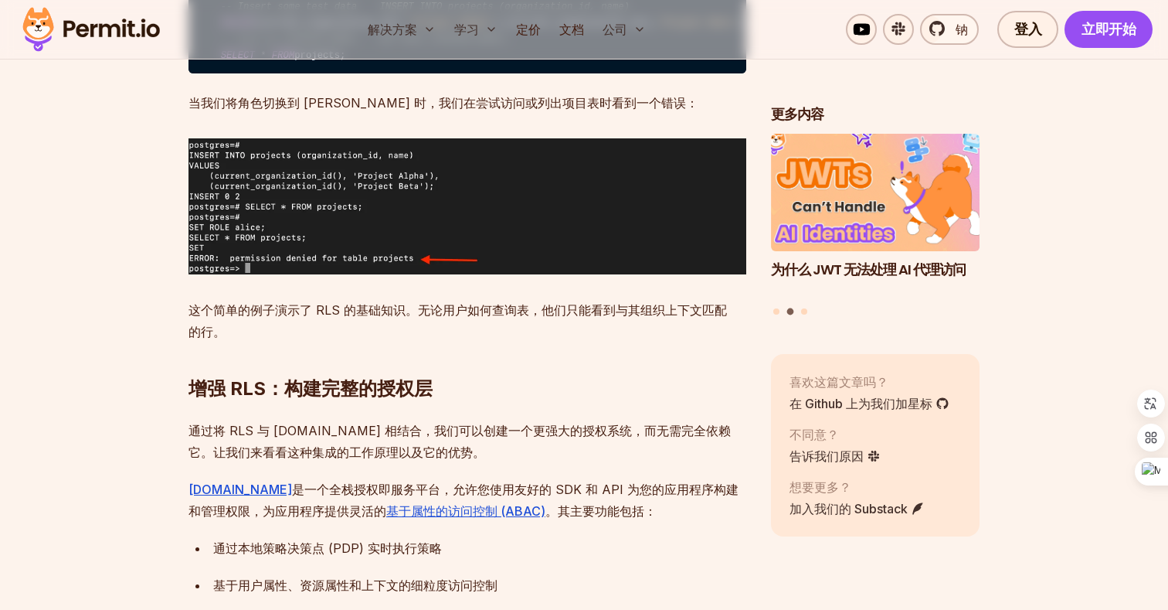
scroll to position [3763, 0]
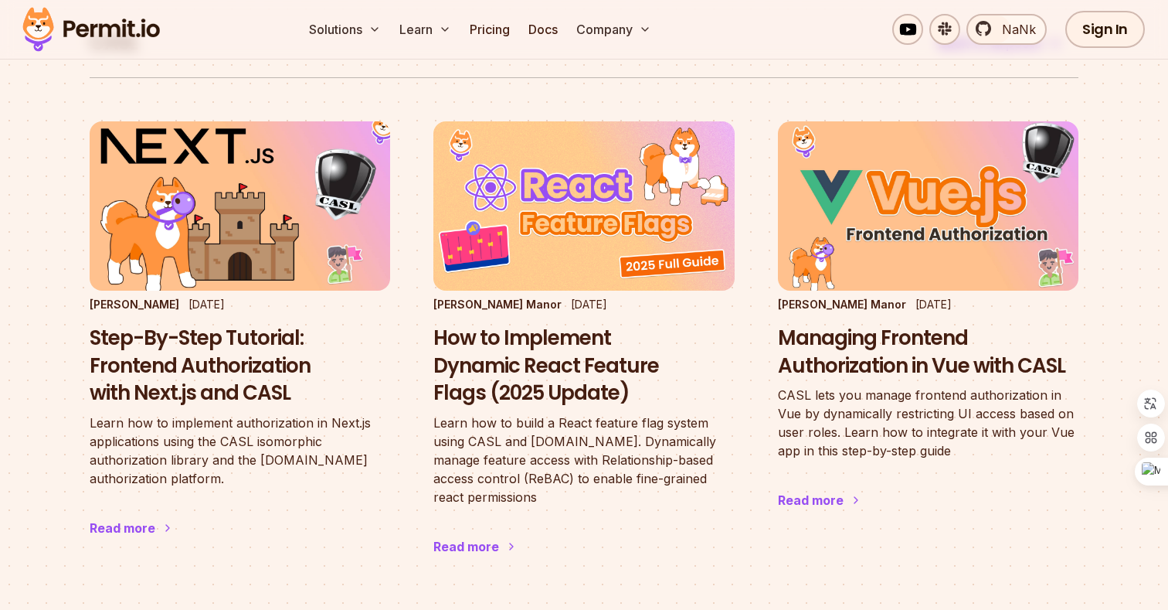
click at [437, 92] on div "CASL Back to all posts Filip Grebowski Apr 10 2024 Step-By-Step Tutorial: Front…" at bounding box center [584, 440] width 989 height 1029
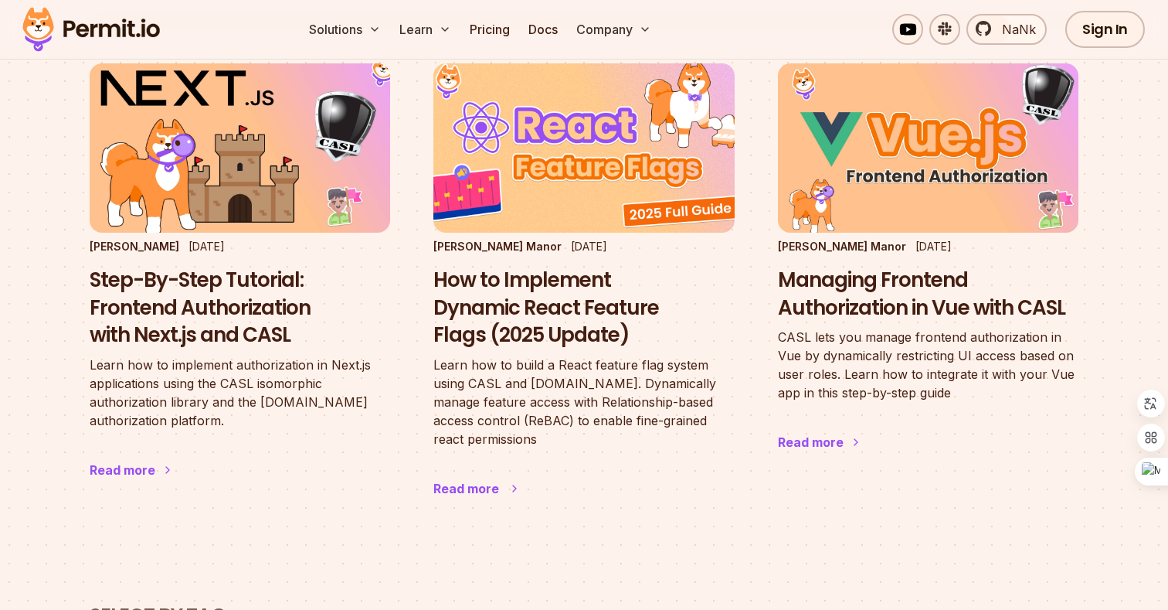
scroll to position [163, 0]
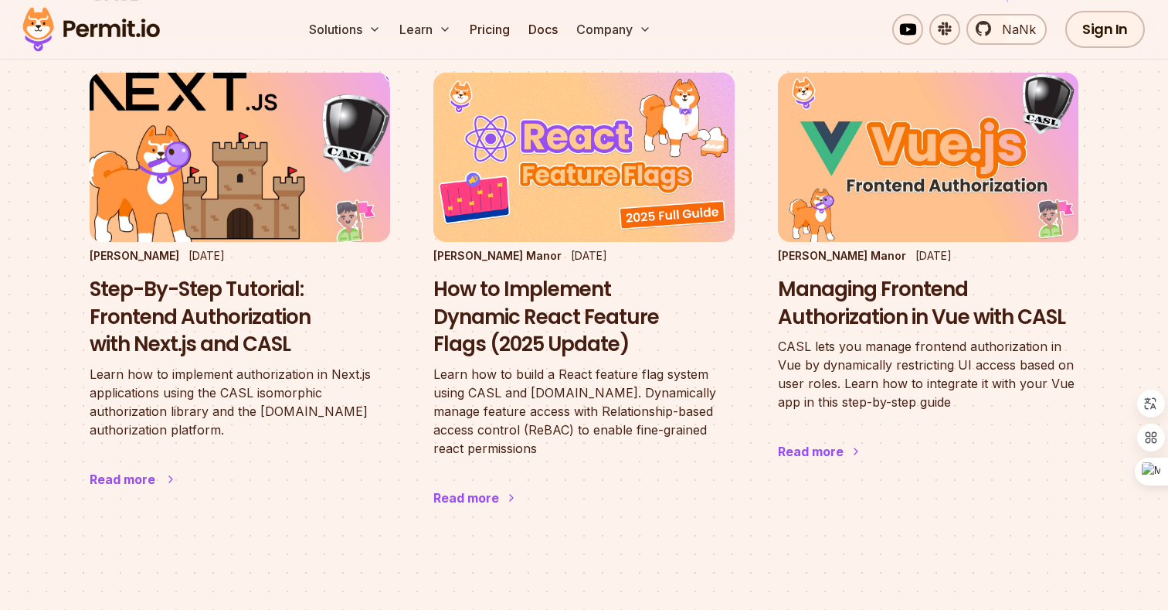
click at [199, 283] on h3 "Step-By-Step Tutorial: Frontend Authorization with Next.js and CASL" at bounding box center [240, 317] width 301 height 83
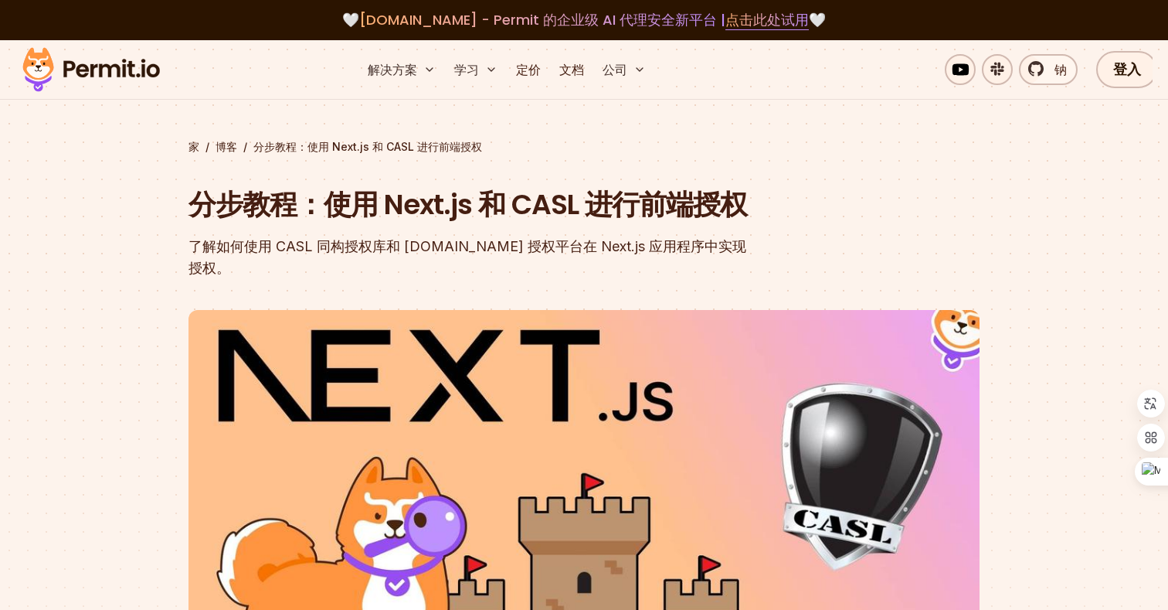
click at [514, 249] on font "了解如何使用 CASL 同构授权库和 Permit.io 授权平台在 Next.js 应用程序中实现授权。" at bounding box center [468, 257] width 558 height 38
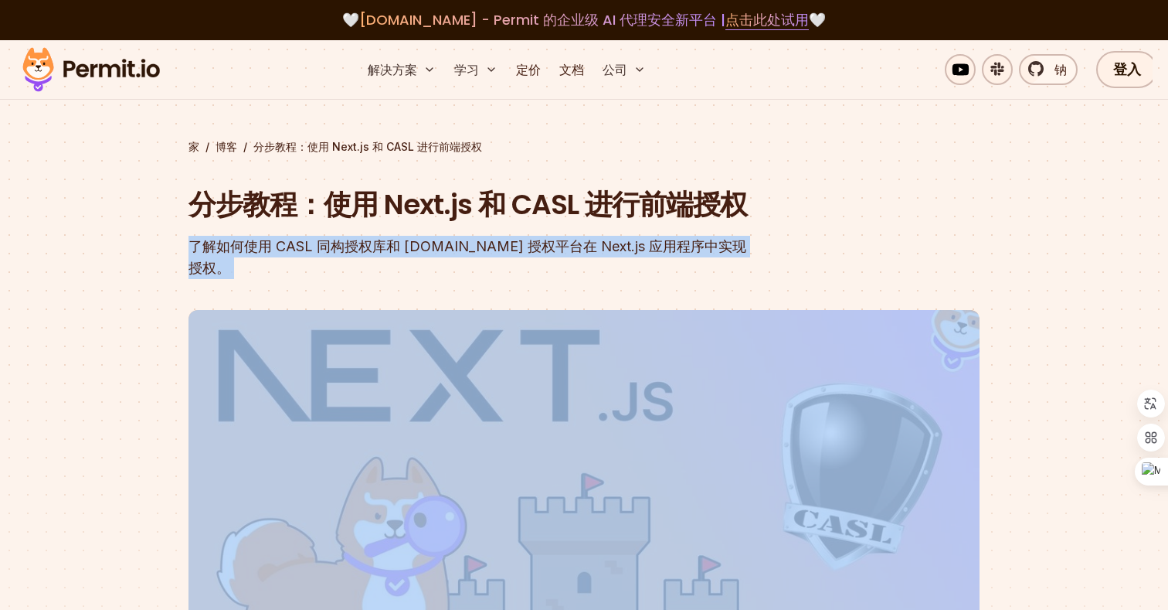
click at [494, 249] on font "了解如何使用 CASL 同构授权库和 Permit.io 授权平台在 Next.js 应用程序中实现授权。" at bounding box center [468, 257] width 558 height 38
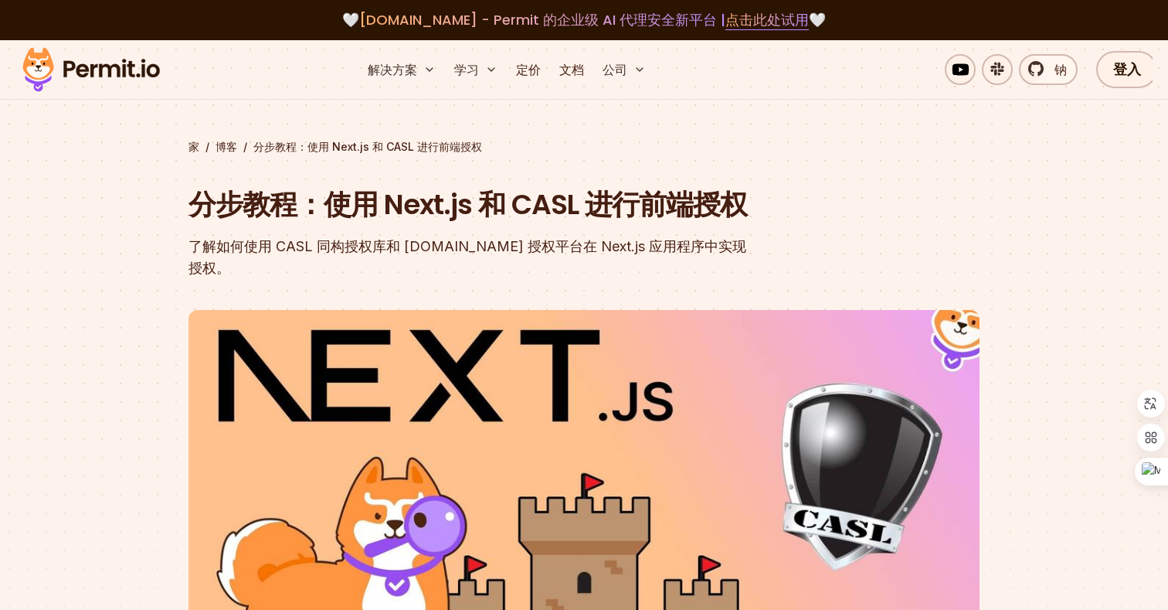
click at [494, 249] on font "了解如何使用 CASL 同构授权库和 Permit.io 授权平台在 Next.js 应用程序中实现授权。" at bounding box center [468, 257] width 558 height 38
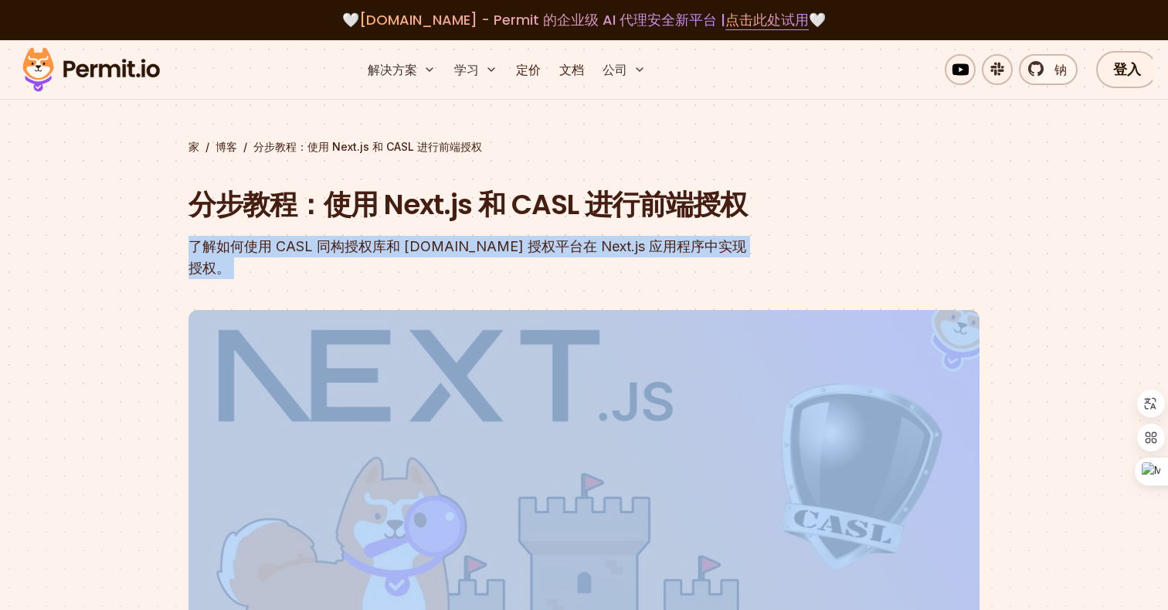
click at [837, 259] on header "分步教程：使用 Next.js 和 CASL 进行前端授权 了解如何使用 CASL 同构授权库和 Permit.io 授权平台在 Next.js 应用程序中实…" at bounding box center [584, 511] width 791 height 653
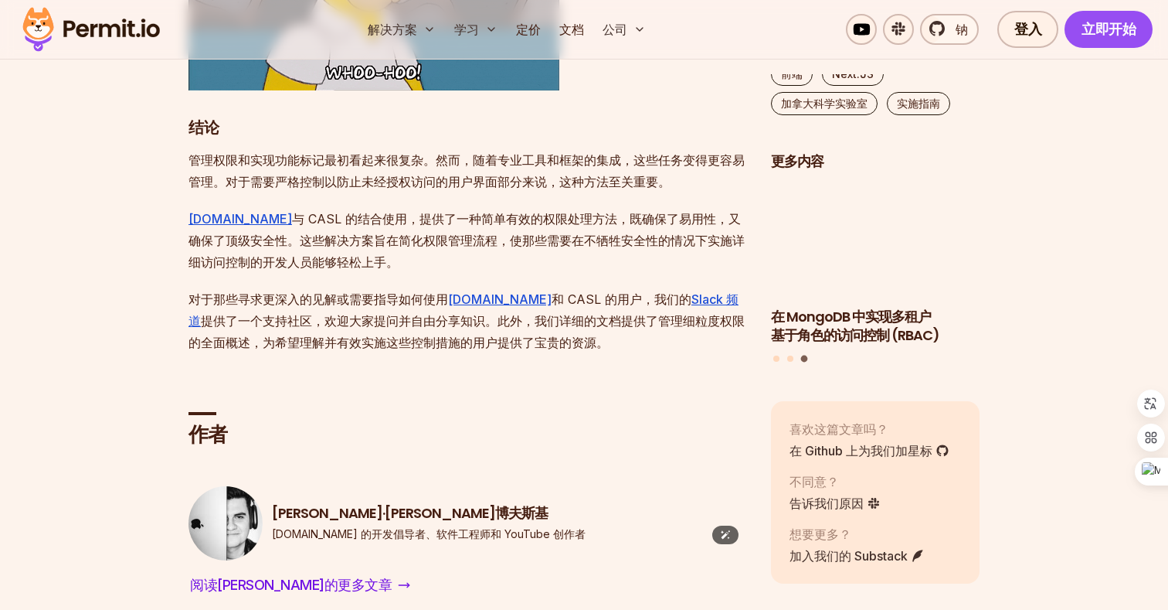
scroll to position [10850, 0]
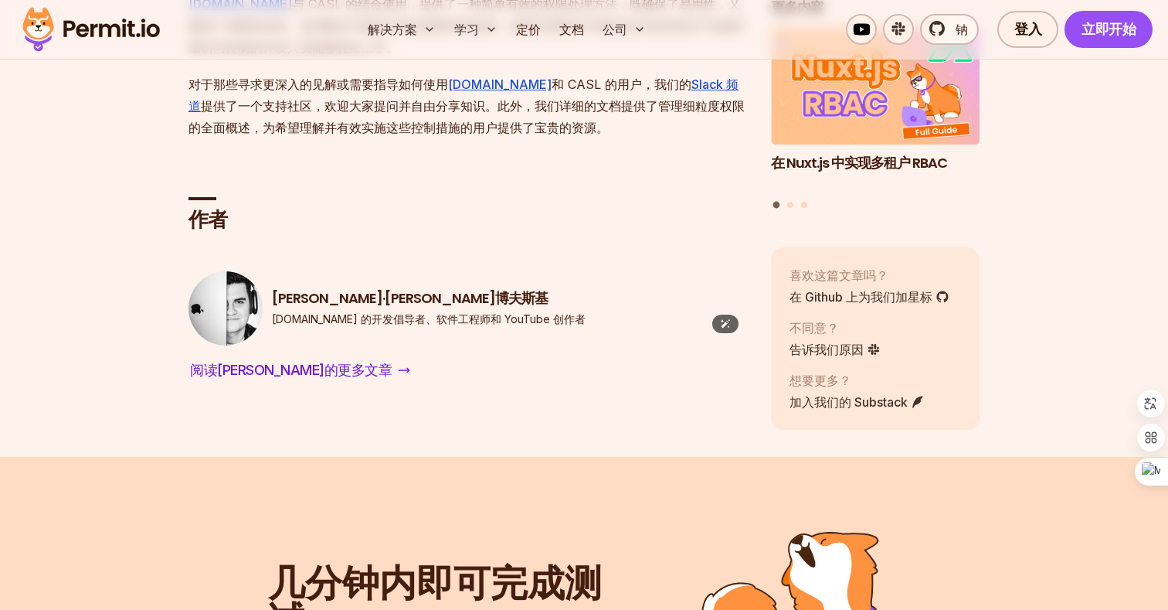
scroll to position [11099, 0]
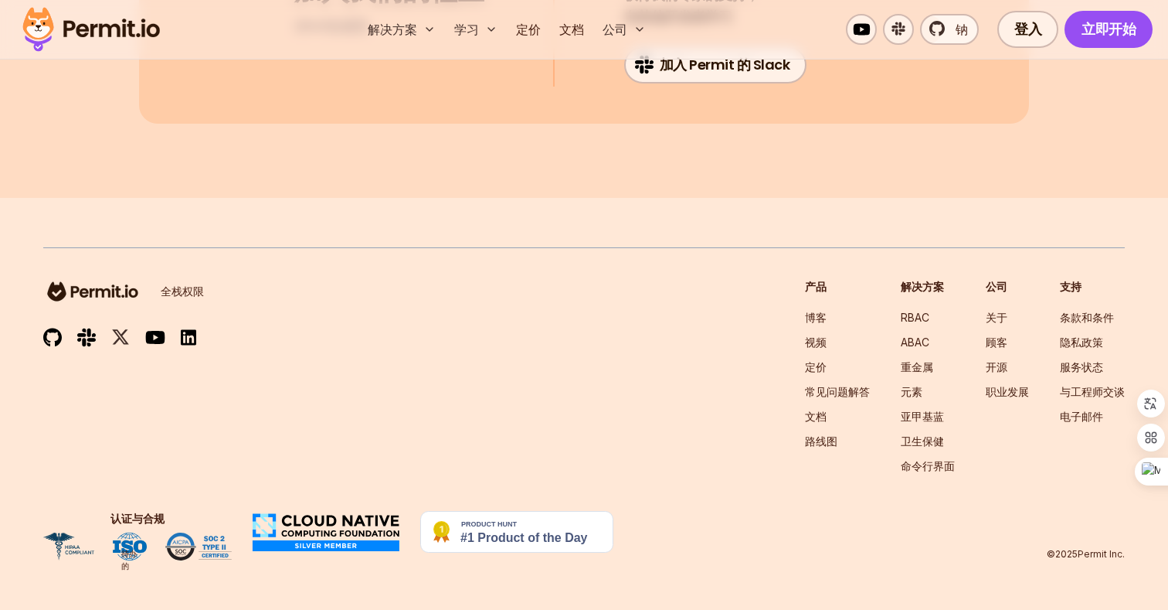
scroll to position [12226, 0]
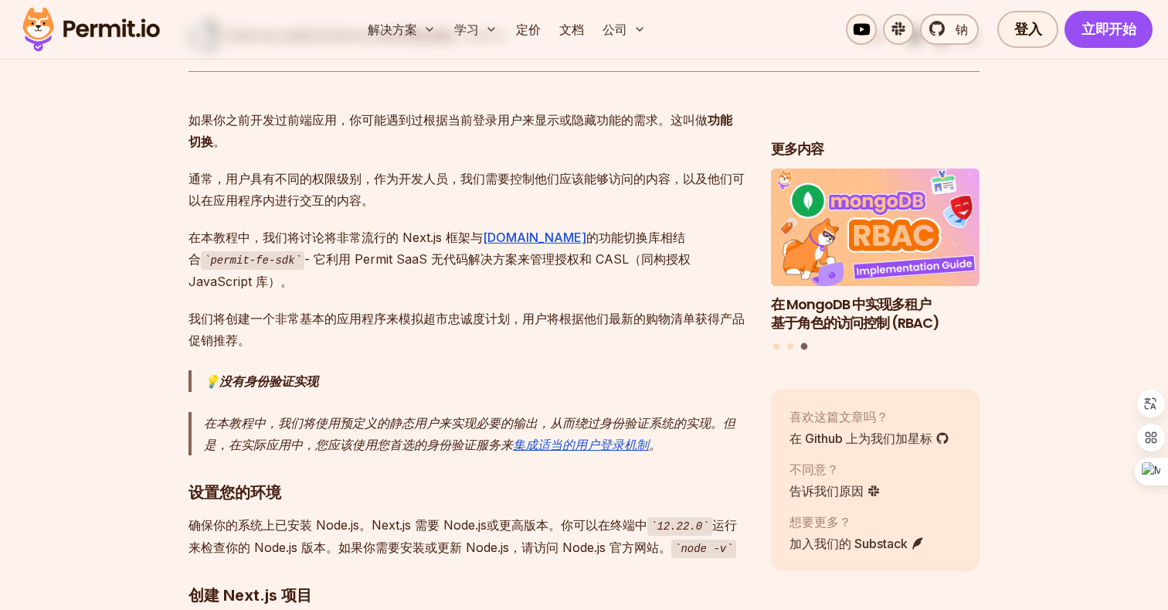
scroll to position [748, 0]
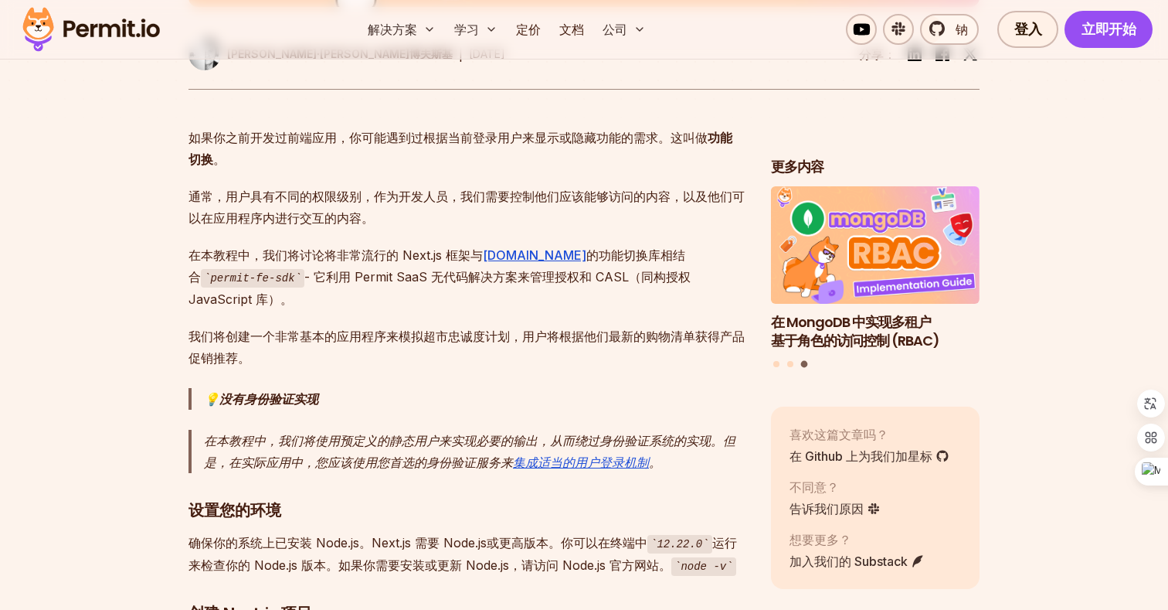
click at [423, 127] on p "如果你之前开发过前端应用，你可能遇到过根据当前登录用户来显示或隐藏功能的需求。这叫做 功能切换 。" at bounding box center [468, 148] width 558 height 43
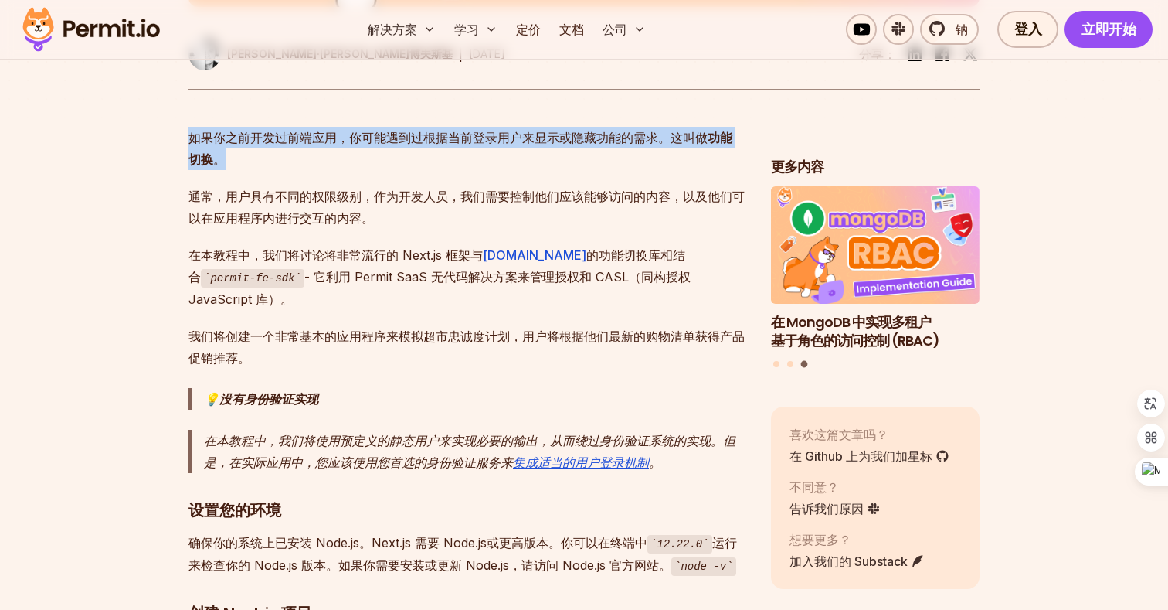
click at [389, 189] on font "通常，用户具有不同的权限级别，作为开发人员，我们需要控制他们应该能够访问的内容，以及他们可以在应用程序内进行交互的内容。" at bounding box center [467, 207] width 556 height 37
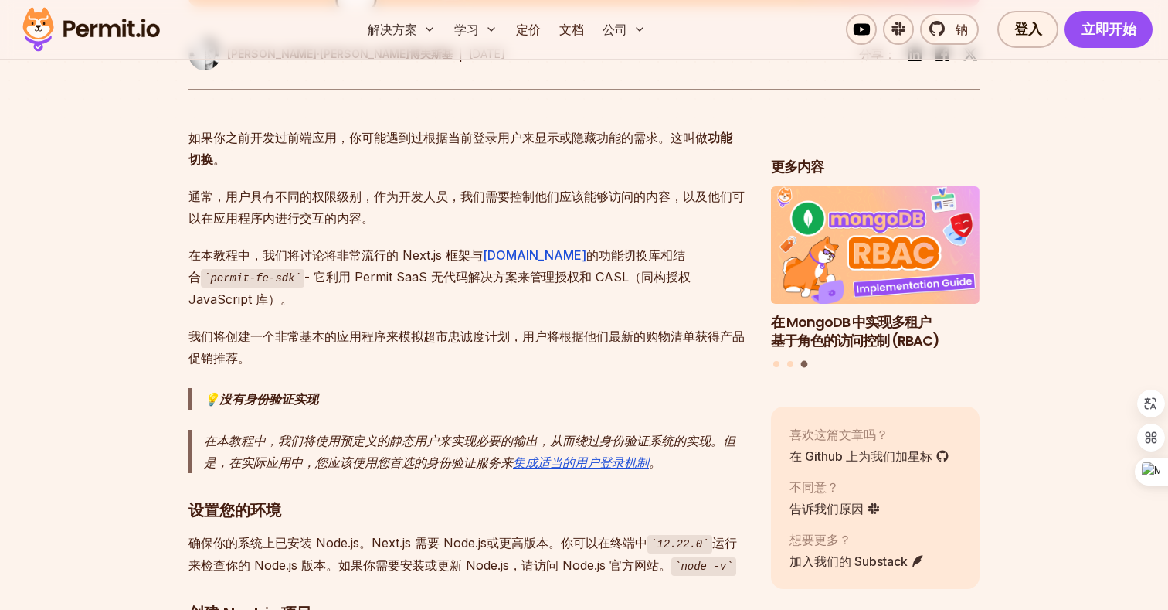
click at [389, 189] on font "通常，用户具有不同的权限级别，作为开发人员，我们需要控制他们应该能够访问的内容，以及他们可以在应用程序内进行交互的内容。" at bounding box center [467, 207] width 556 height 37
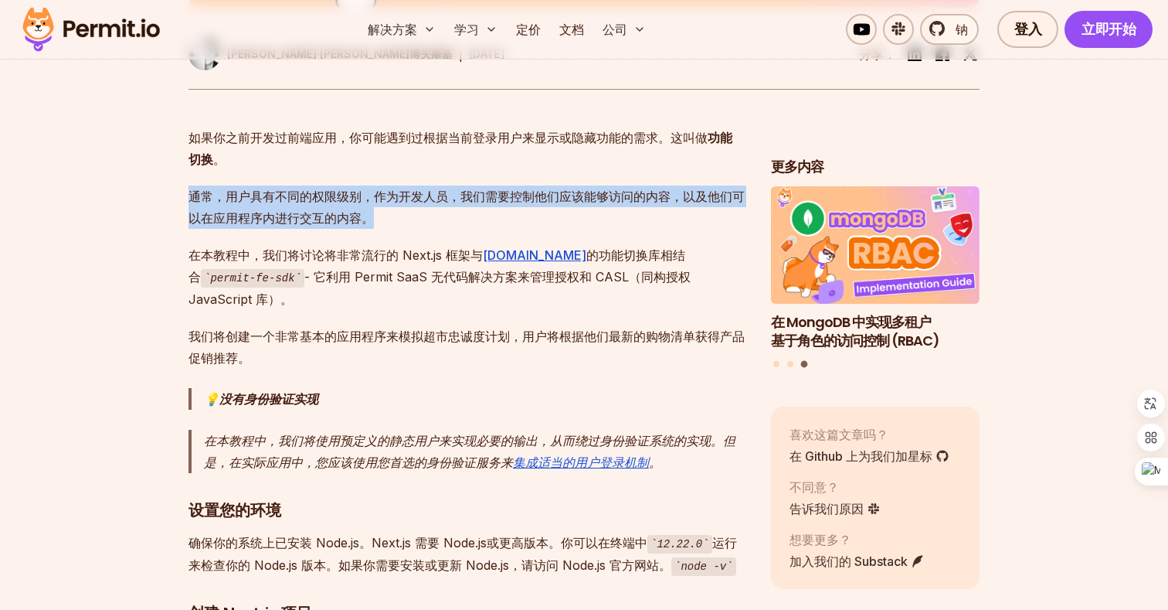
click at [350, 189] on font "通常，用户具有不同的权限级别，作为开发人员，我们需要控制他们应该能够访问的内容，以及他们可以在应用程序内进行交互的内容。" at bounding box center [467, 207] width 556 height 37
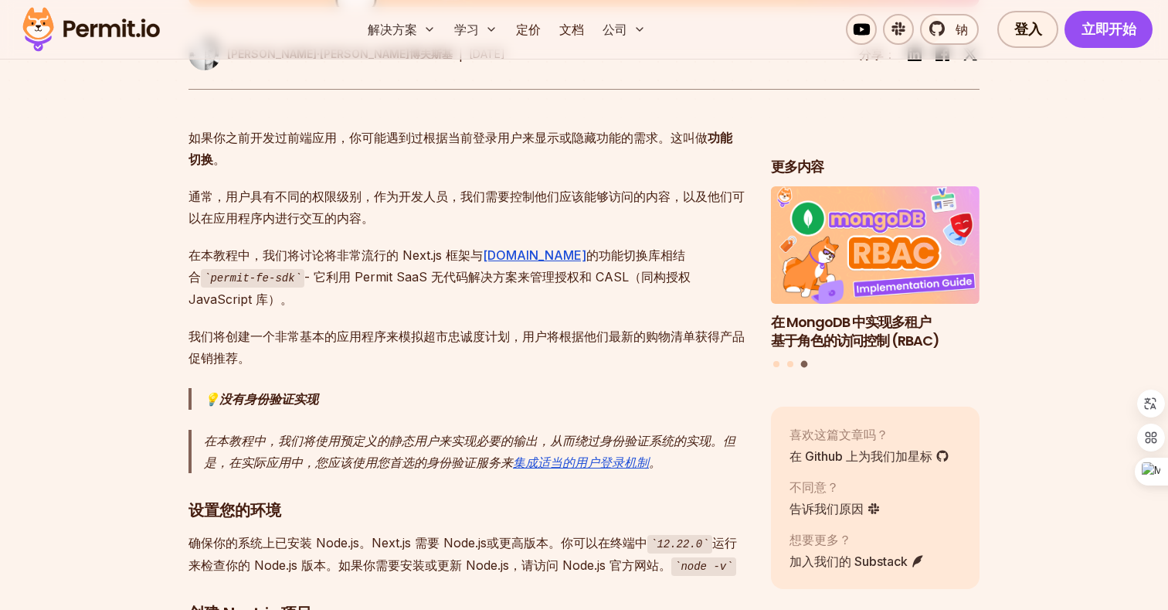
click at [350, 189] on font "通常，用户具有不同的权限级别，作为开发人员，我们需要控制他们应该能够访问的内容，以及他们可以在应用程序内进行交互的内容。" at bounding box center [467, 207] width 556 height 37
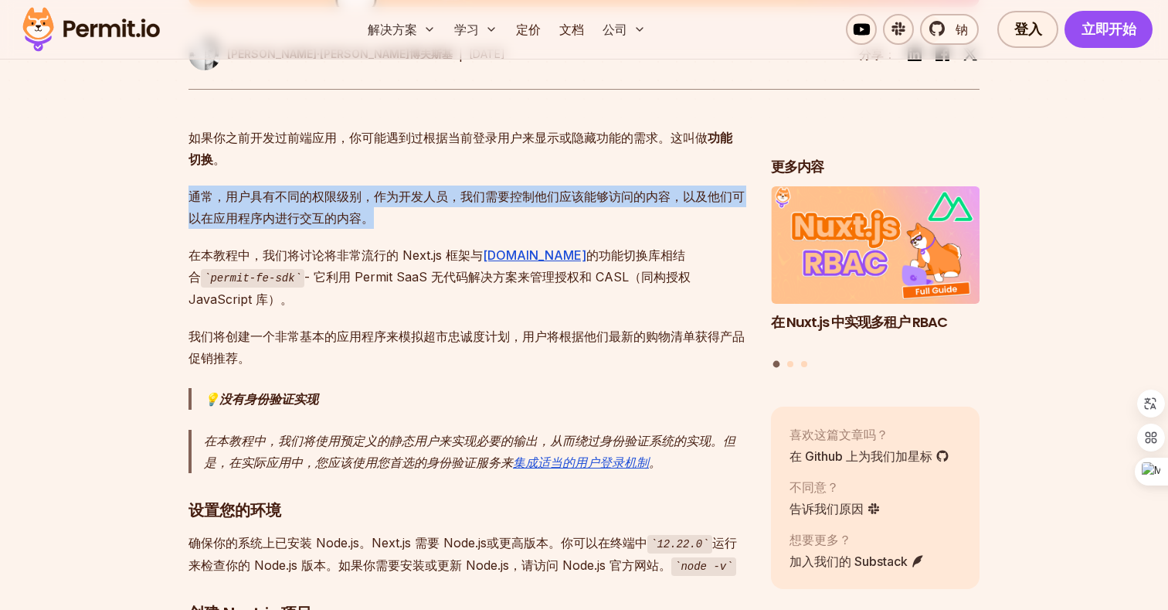
click at [376, 189] on font "通常，用户具有不同的权限级别，作为开发人员，我们需要控制他们应该能够访问的内容，以及他们可以在应用程序内进行交互的内容。" at bounding box center [467, 207] width 556 height 37
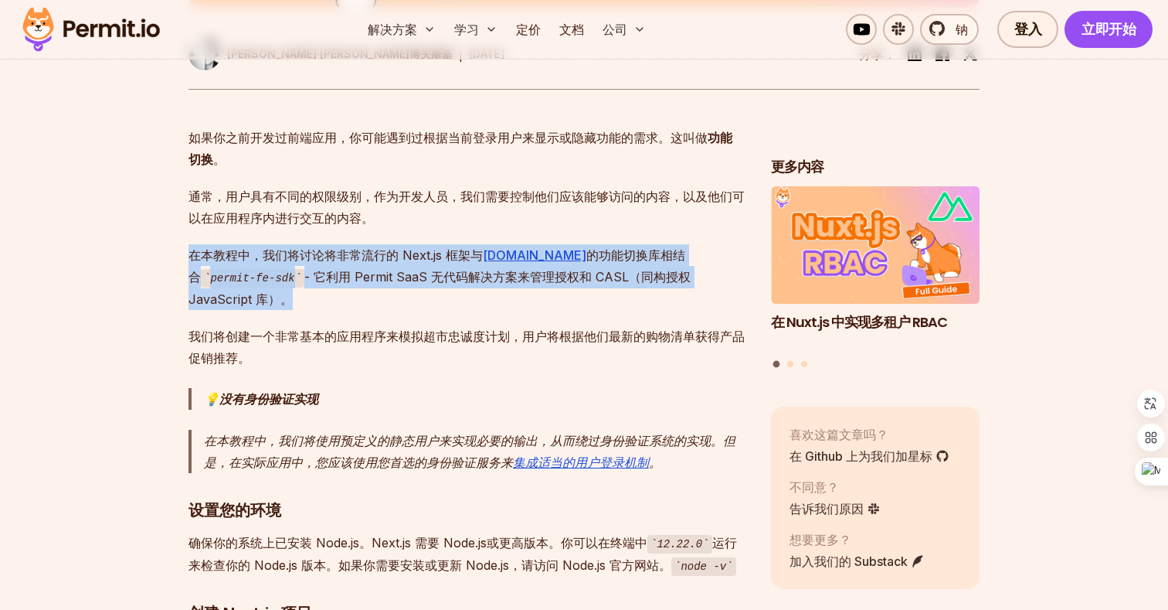
click at [372, 189] on font "通常，用户具有不同的权限级别，作为开发人员，我们需要控制他们应该能够访问的内容，以及他们可以在应用程序内进行交互的内容。" at bounding box center [467, 207] width 556 height 37
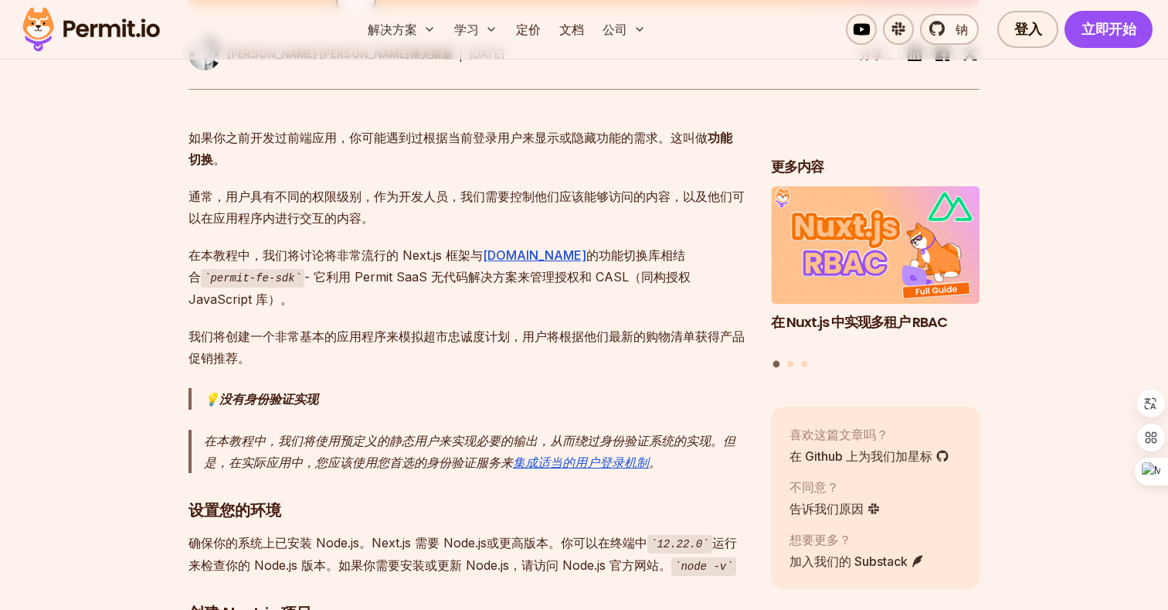
click at [372, 189] on font "通常，用户具有不同的权限级别，作为开发人员，我们需要控制他们应该能够访问的内容，以及他们可以在应用程序内进行交互的内容。" at bounding box center [467, 207] width 556 height 37
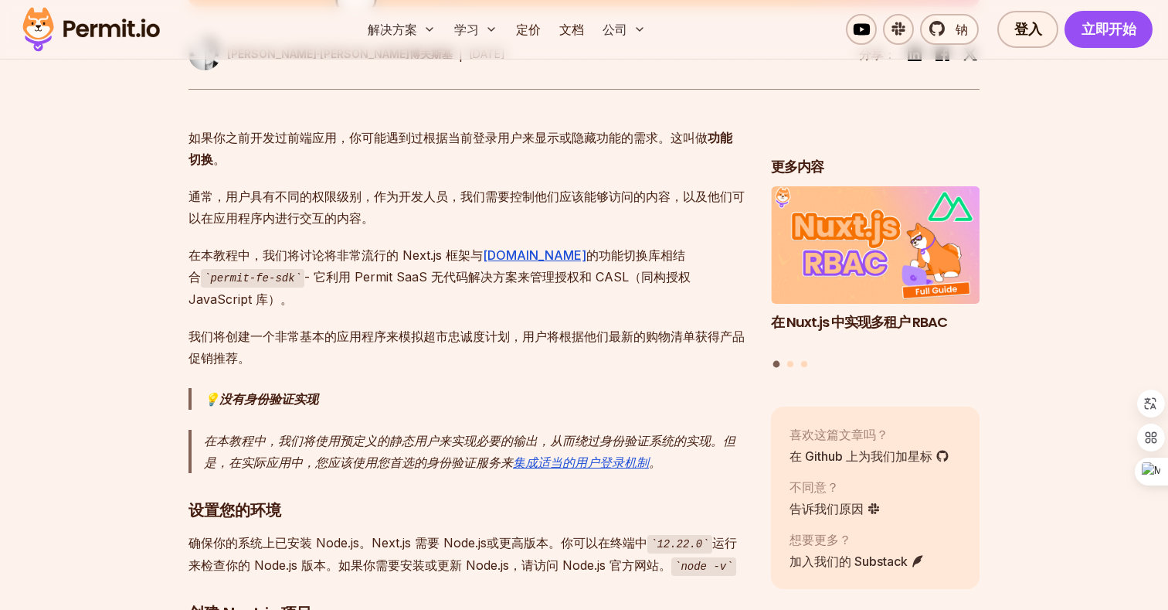
click at [295, 269] on font "- 它利用 Permit SaaS 无代码解决方案来管理授权和 CASL（同构授权 JavaScript 库）。" at bounding box center [440, 288] width 502 height 38
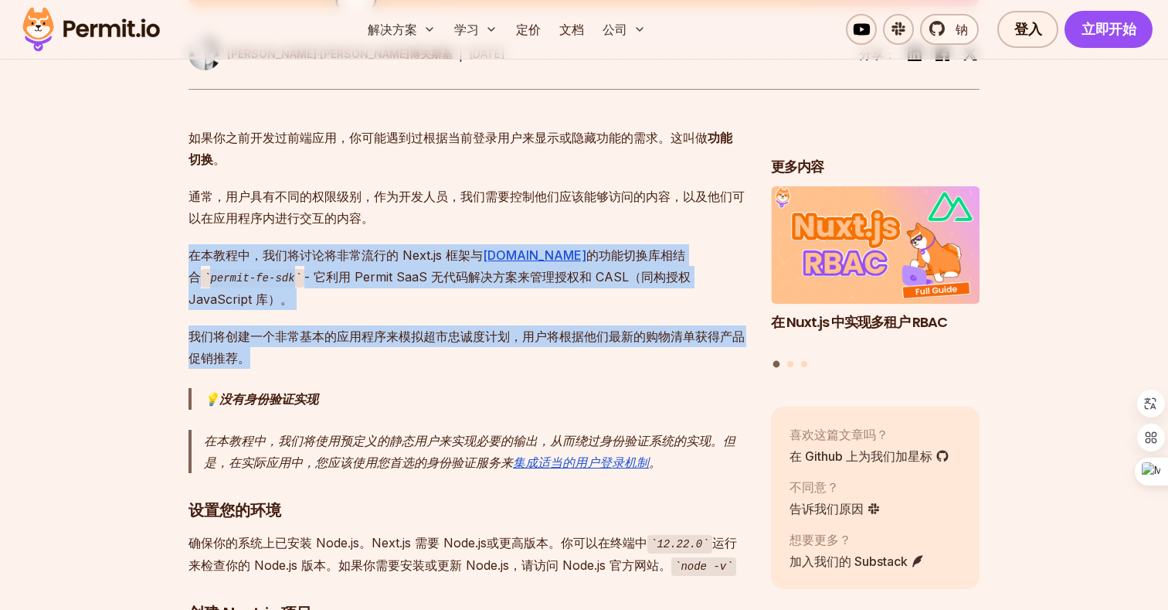
drag, startPoint x: 409, startPoint y: 329, endPoint x: 423, endPoint y: 195, distance: 135.2
click at [393, 269] on font "- 它利用 Permit SaaS 无代码解决方案来管理授权和 CASL（同构授权 JavaScript 库）。" at bounding box center [440, 288] width 502 height 38
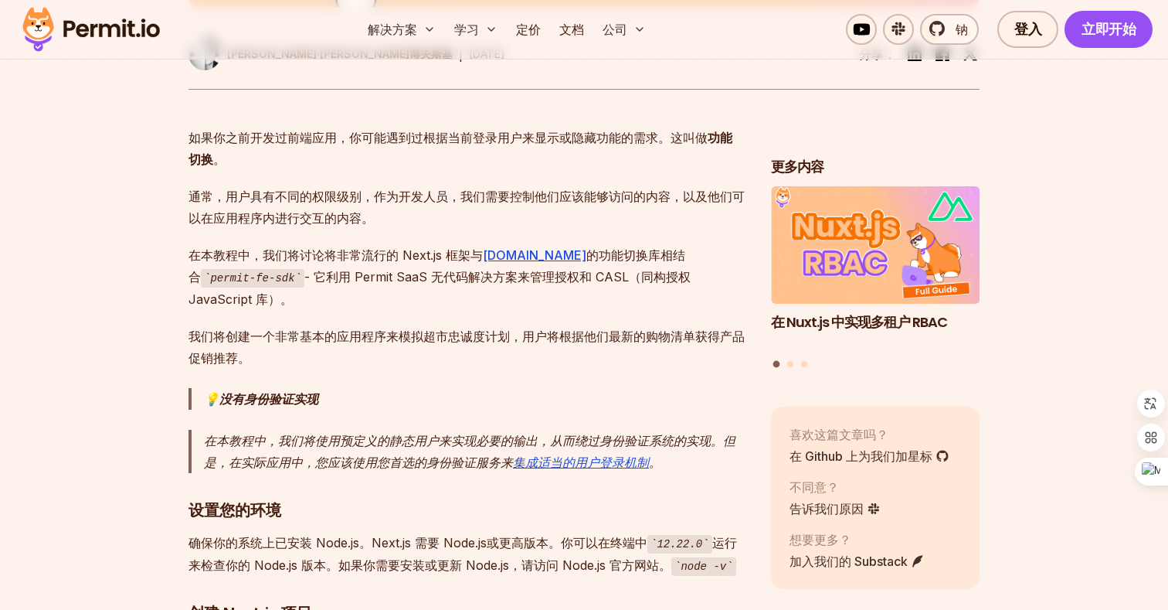
click at [393, 269] on font "- 它利用 Permit SaaS 无代码解决方案来管理授权和 CASL（同构授权 JavaScript 库）。" at bounding box center [440, 288] width 502 height 38
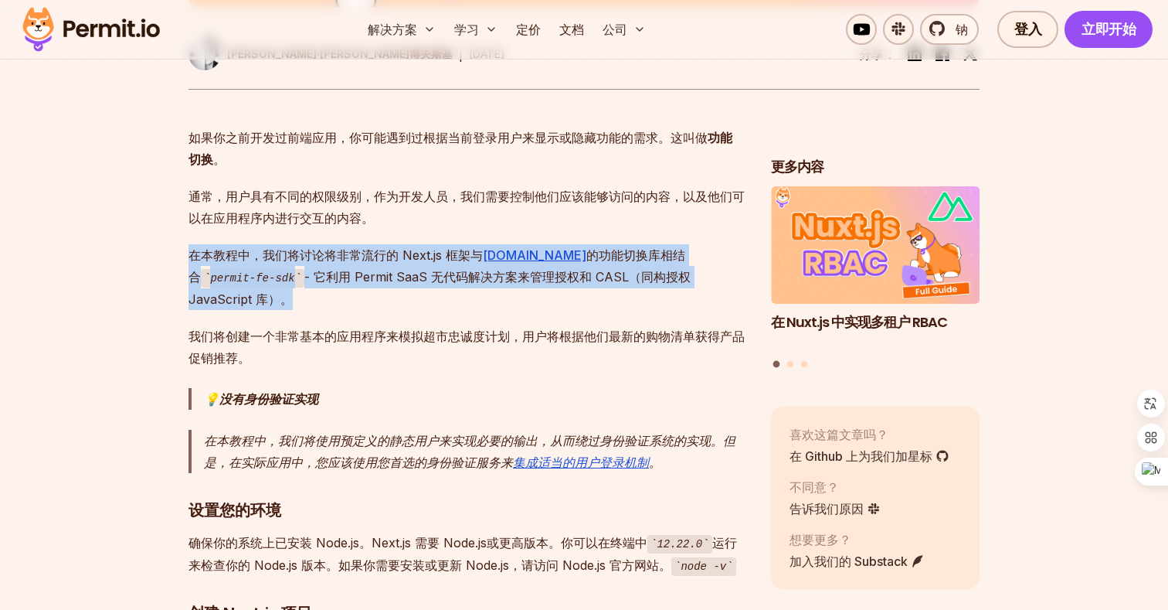
click at [348, 325] on p "我们将创建一个非常基本的应用程序来模拟超市忠诚度计划，用户将根据他们最新的购物清单获得产品促销推荐。" at bounding box center [468, 346] width 558 height 43
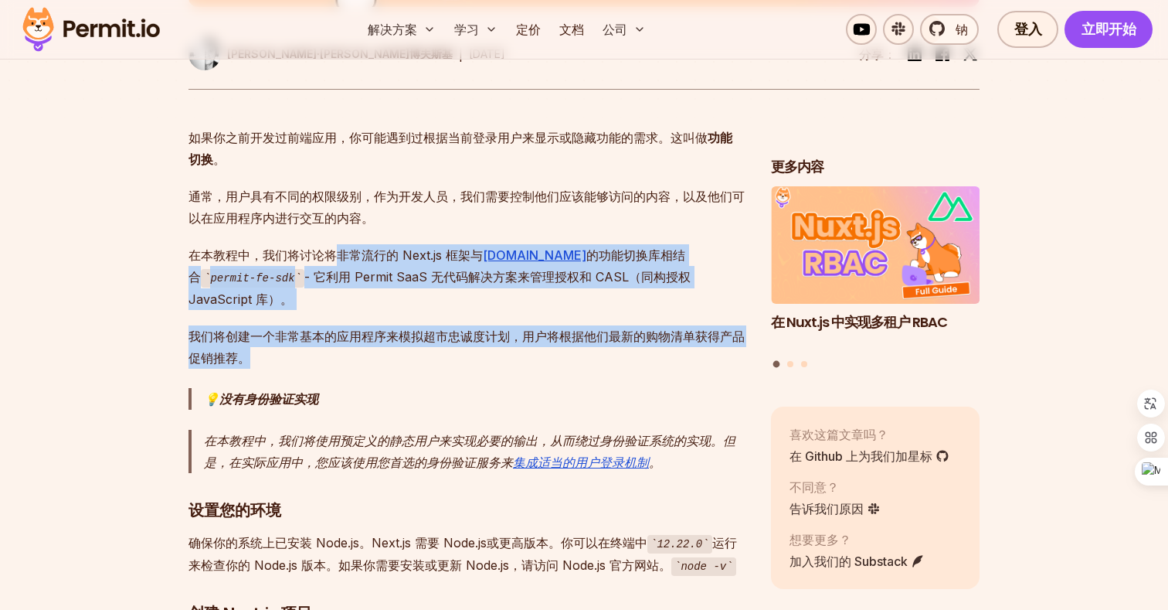
drag, startPoint x: 322, startPoint y: 334, endPoint x: 341, endPoint y: 225, distance: 110.6
click at [291, 269] on font "- 它利用 Permit SaaS 无代码解决方案来管理授权和 CASL（同构授权 JavaScript 库）。" at bounding box center [440, 288] width 502 height 38
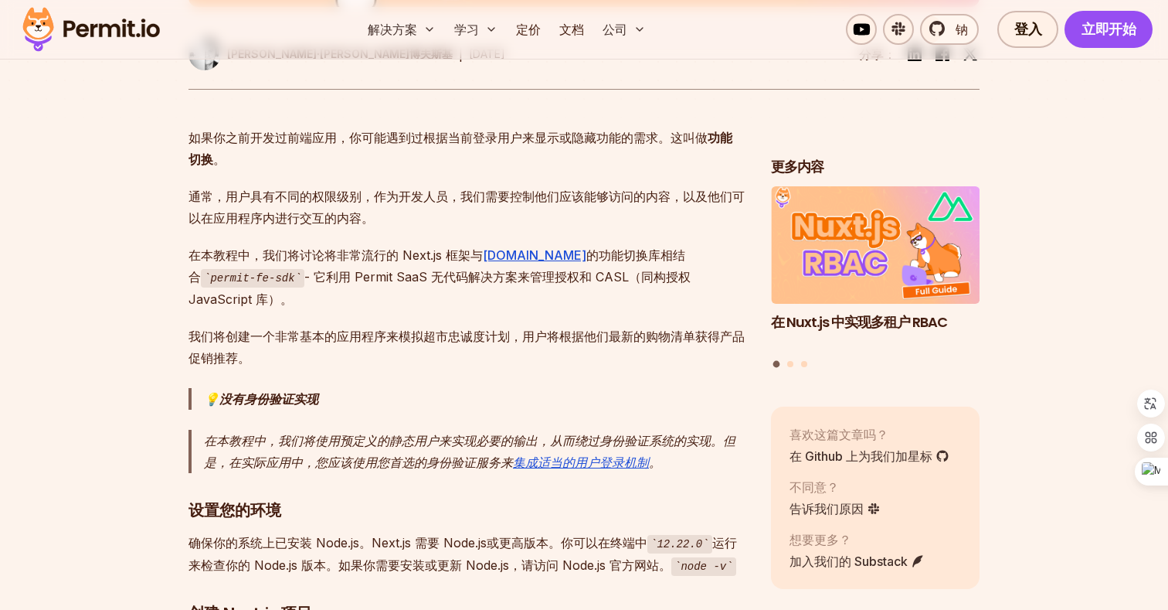
click at [291, 269] on font "- 它利用 Permit SaaS 无代码解决方案来管理授权和 CASL（同构授权 JavaScript 库）。" at bounding box center [440, 288] width 502 height 38
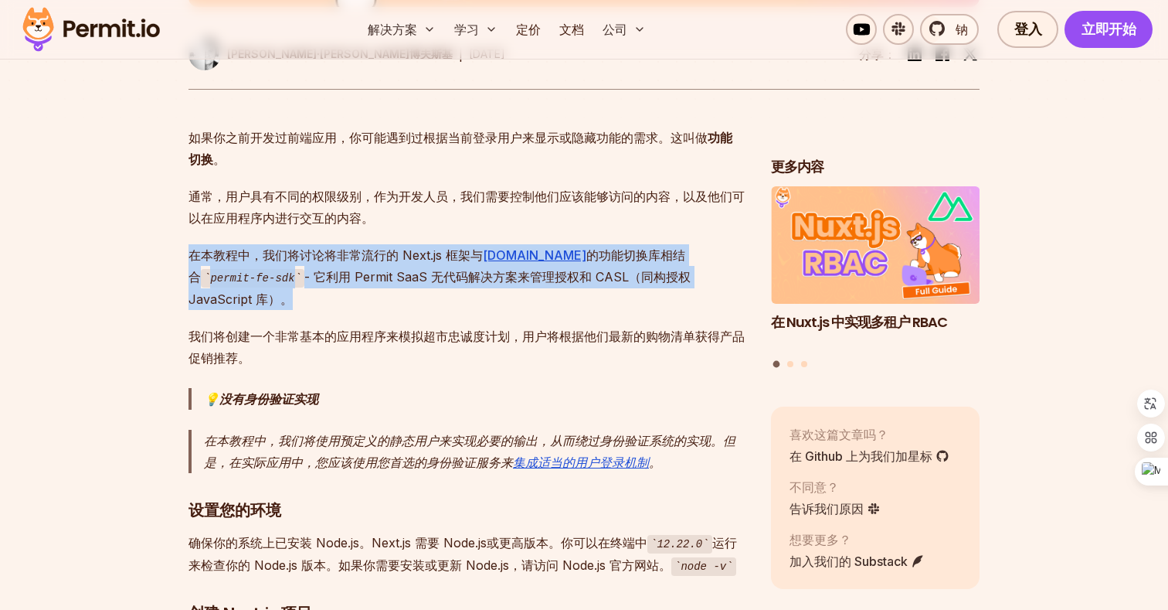
click at [309, 269] on font "- 它利用 Permit SaaS 无代码解决方案来管理授权和 CASL（同构授权 JavaScript 库）。" at bounding box center [440, 288] width 502 height 38
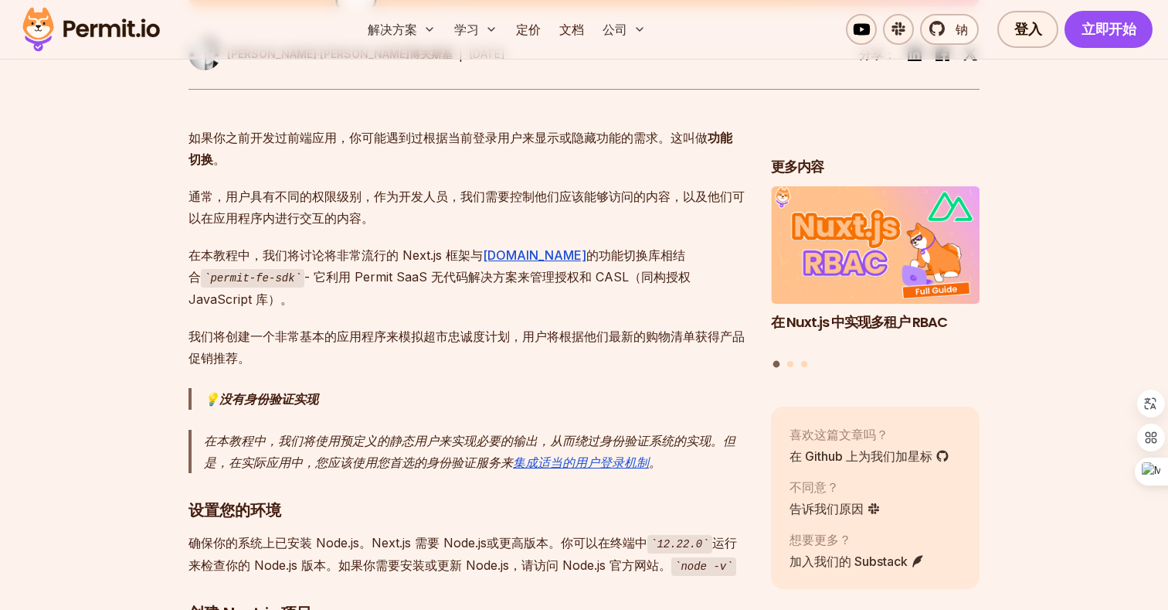
click at [309, 269] on font "- 它利用 Permit SaaS 无代码解决方案来管理授权和 CASL（同构授权 JavaScript 库）。" at bounding box center [440, 288] width 502 height 38
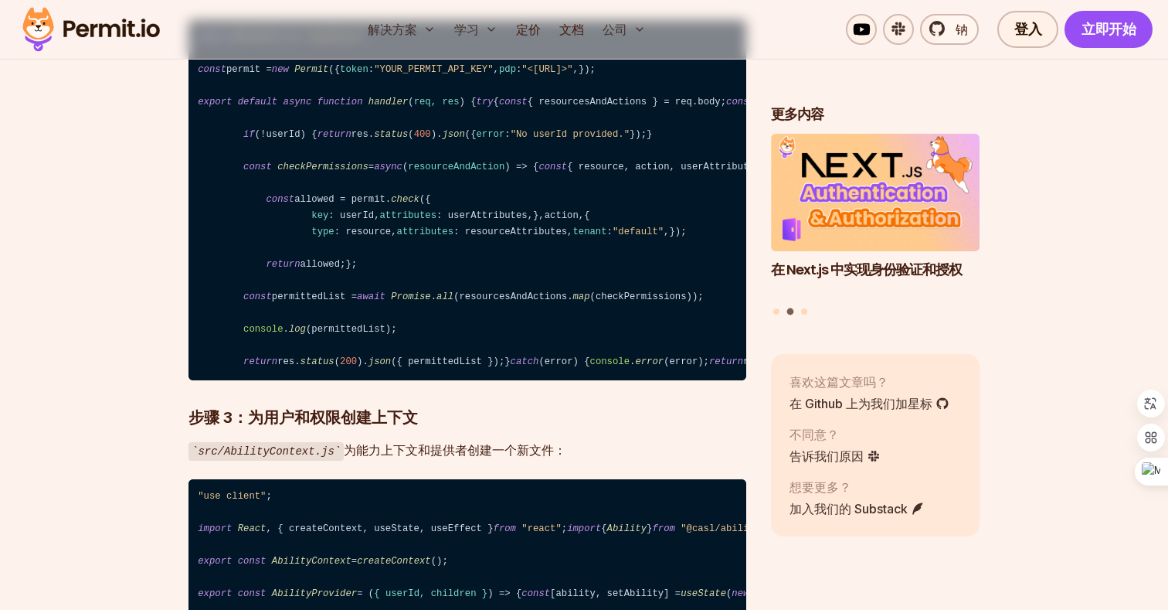
scroll to position [2208, 0]
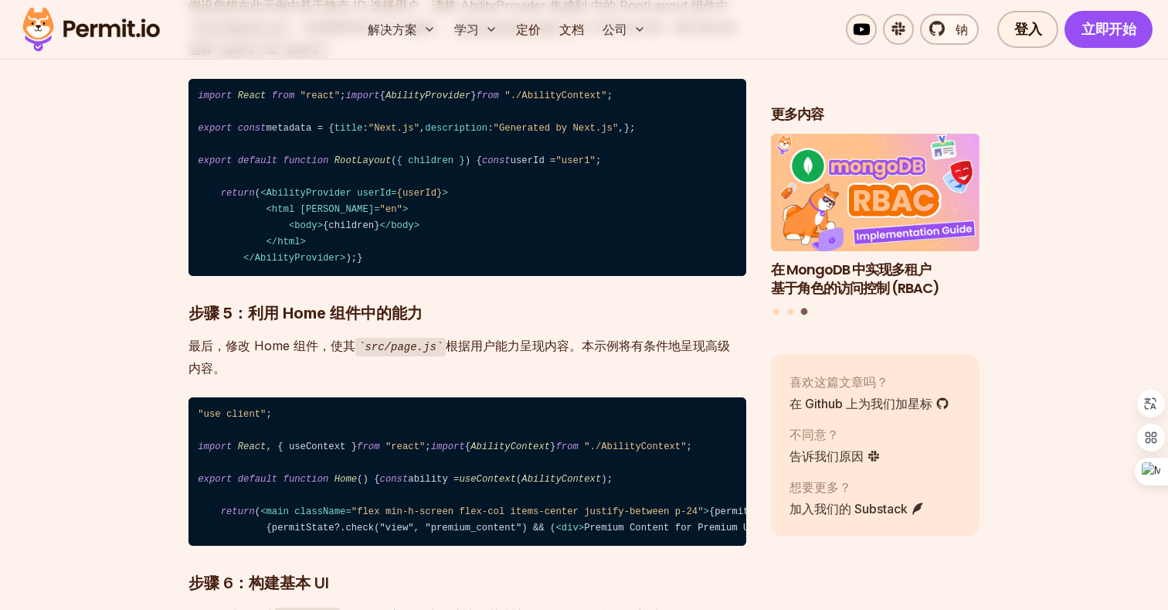
scroll to position [3131, 0]
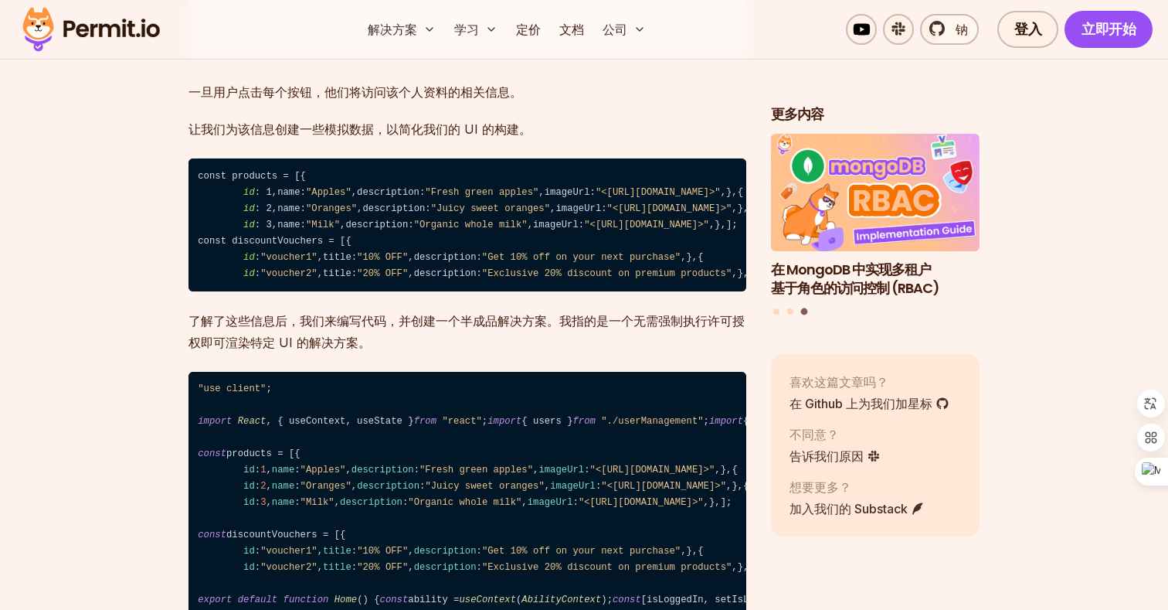
scroll to position [4044, 0]
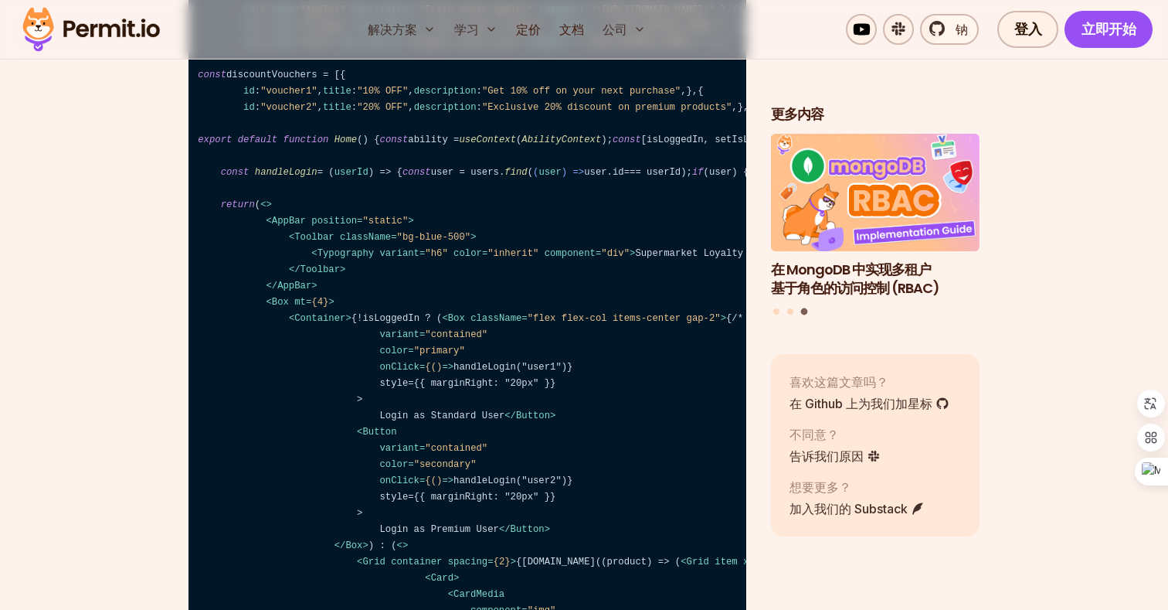
scroll to position [4491, 0]
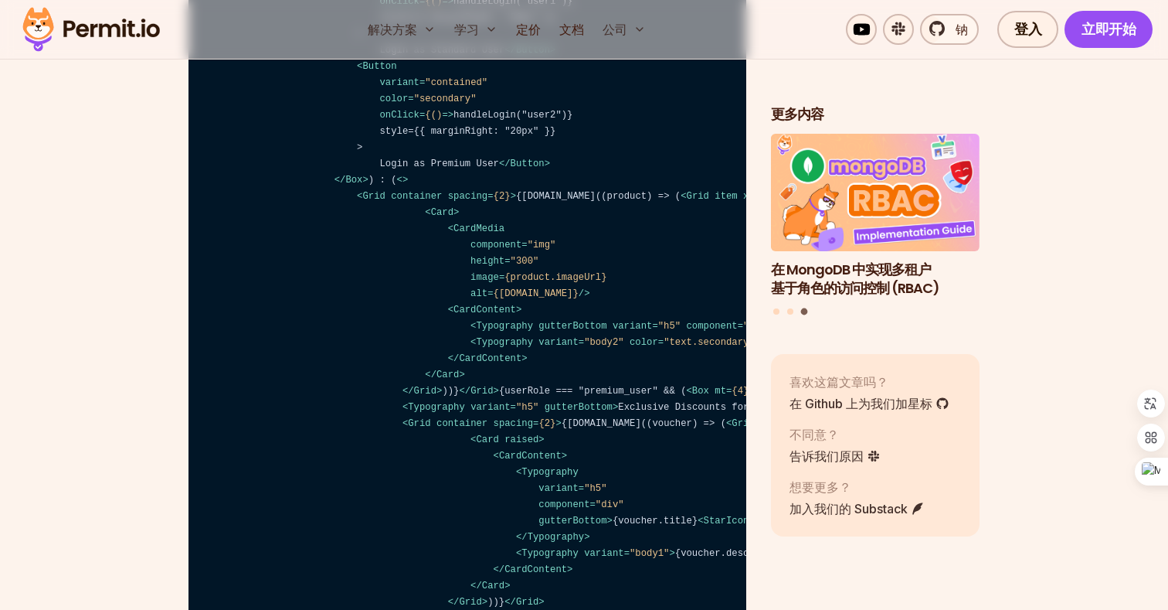
scroll to position [4899, 0]
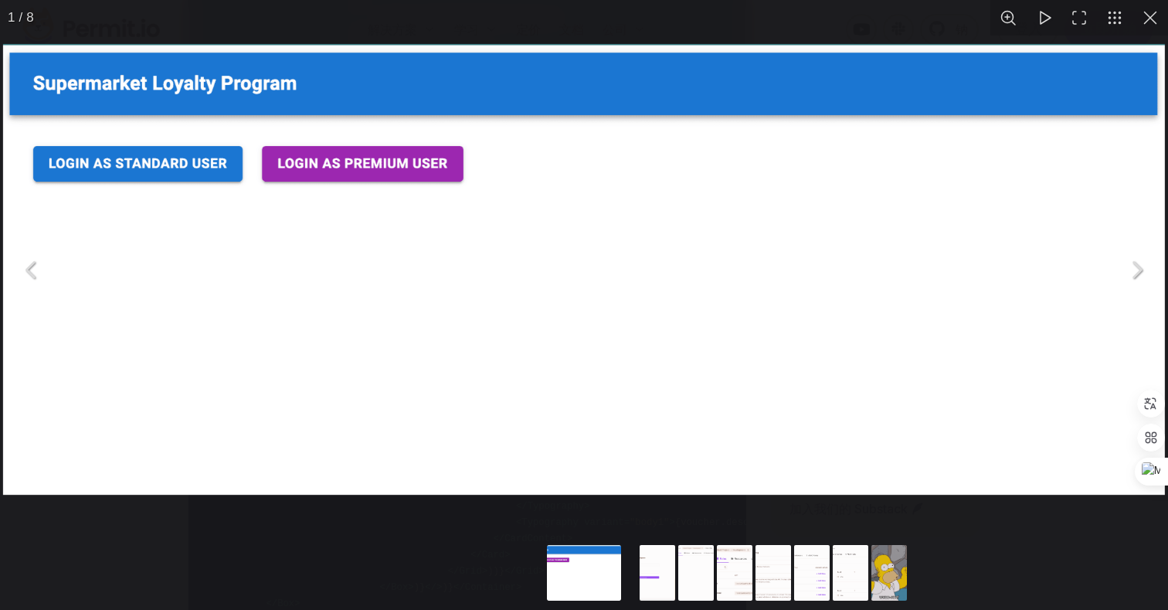
click at [269, 525] on div "您可以使用 ESC 键关闭此模式内容" at bounding box center [584, 269] width 1168 height 539
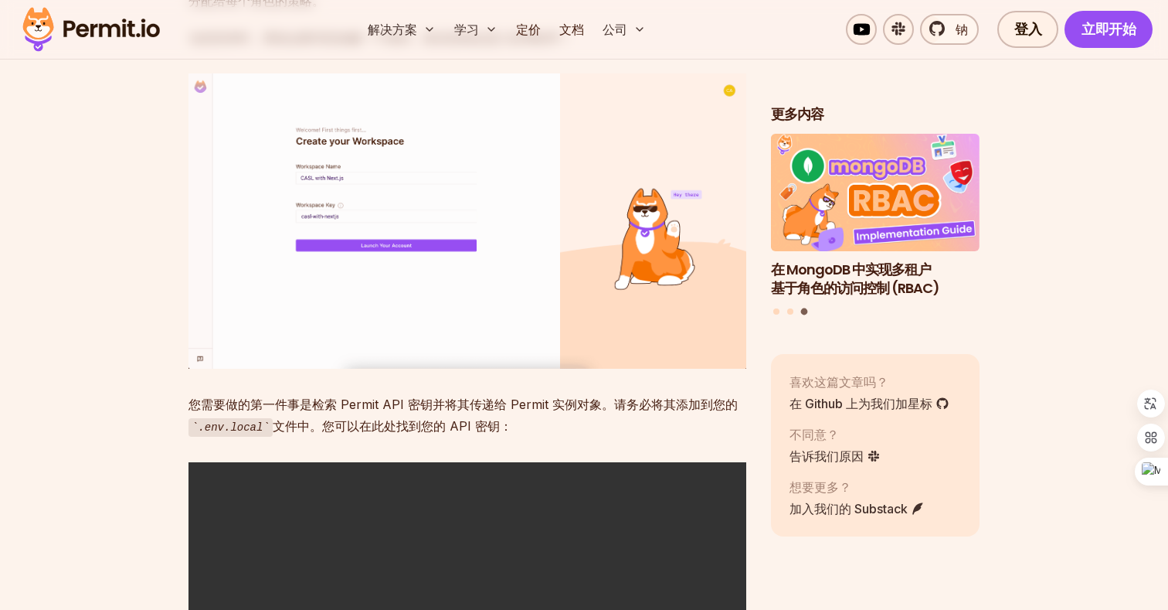
scroll to position [5973, 0]
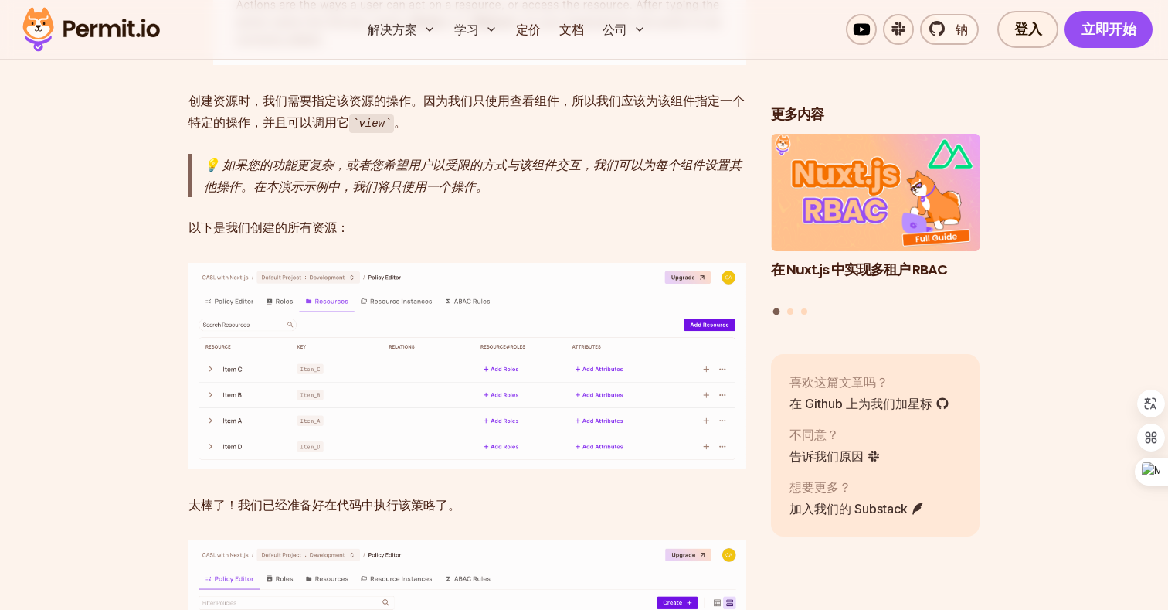
scroll to position [9057, 0]
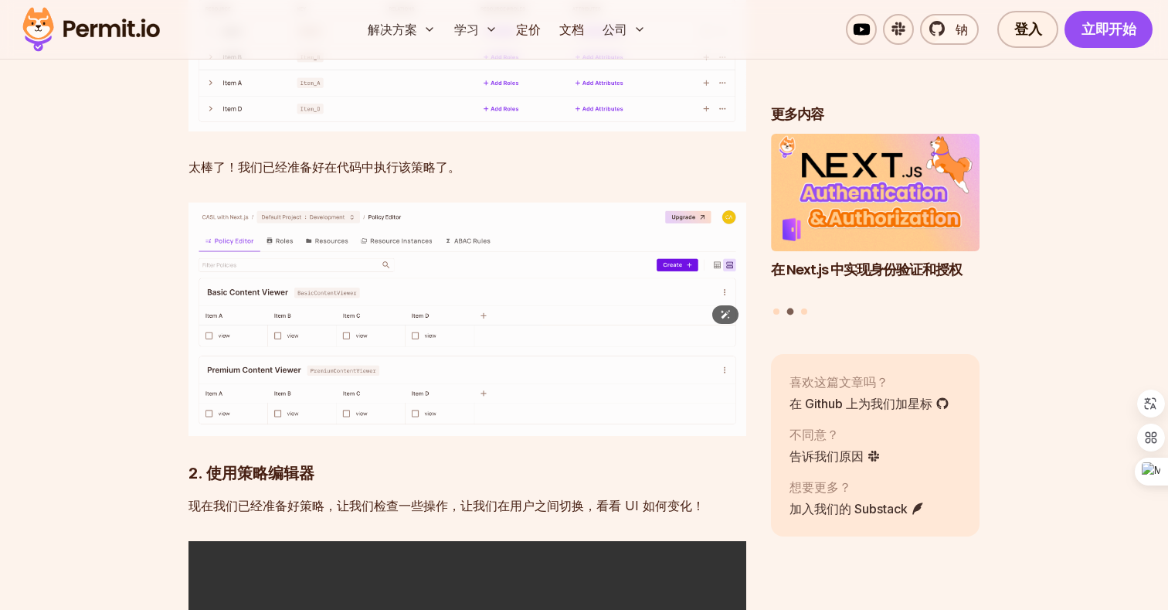
scroll to position [9449, 0]
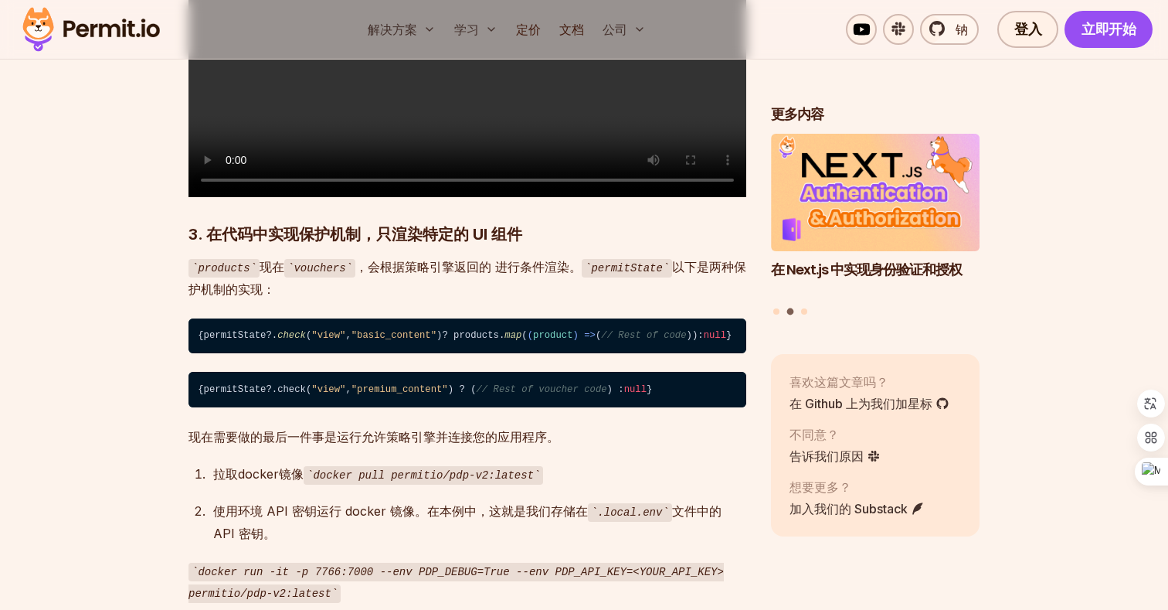
scroll to position [9994, 0]
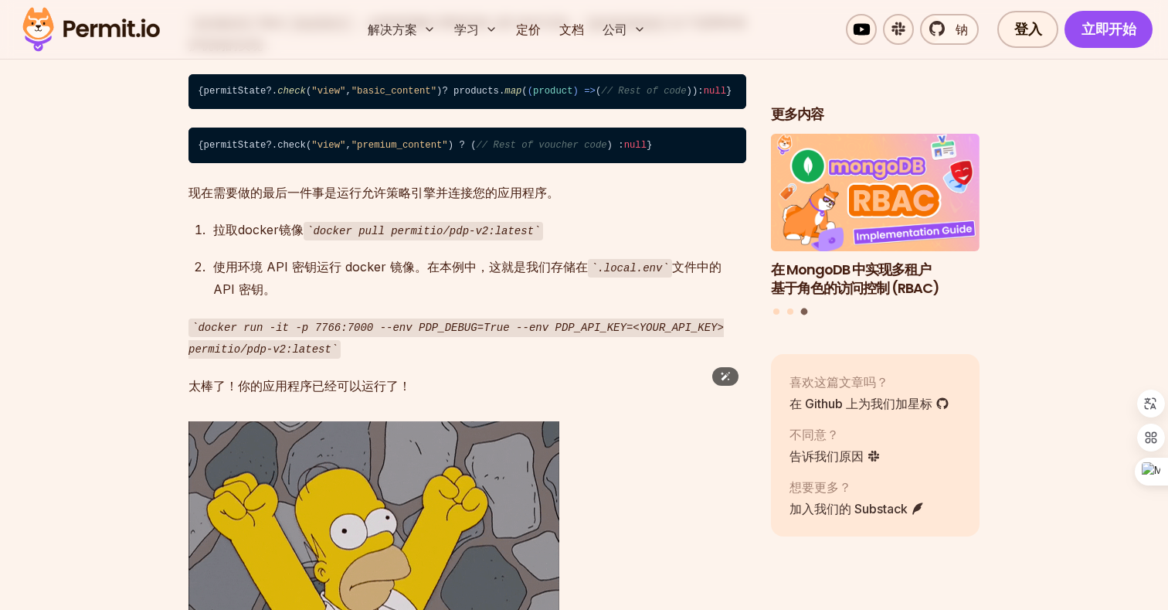
scroll to position [10245, 0]
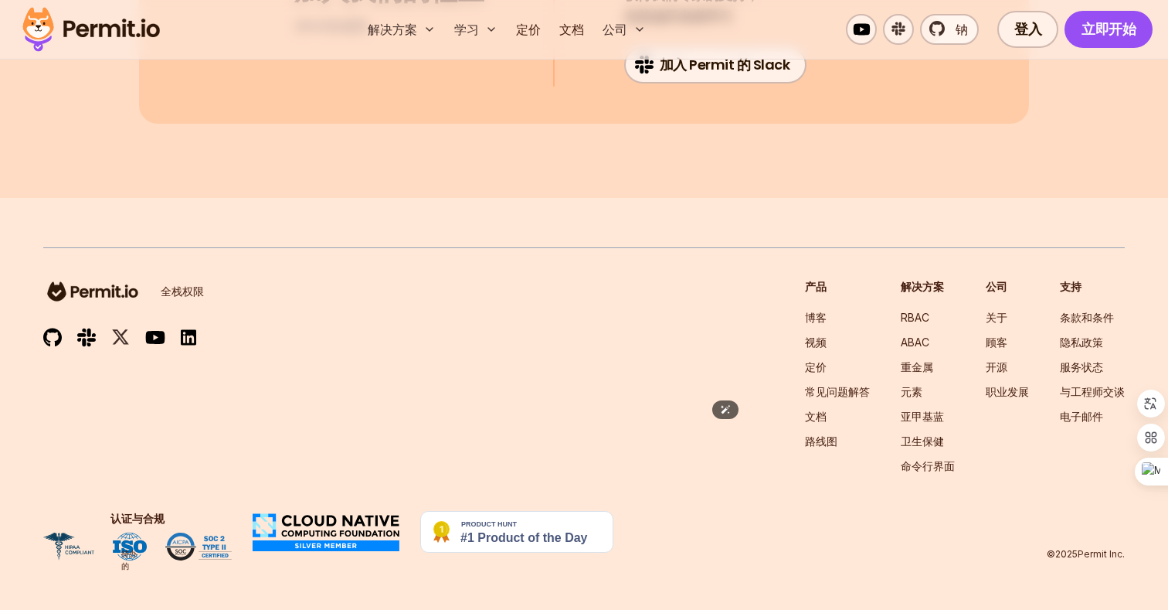
scroll to position [12152, 0]
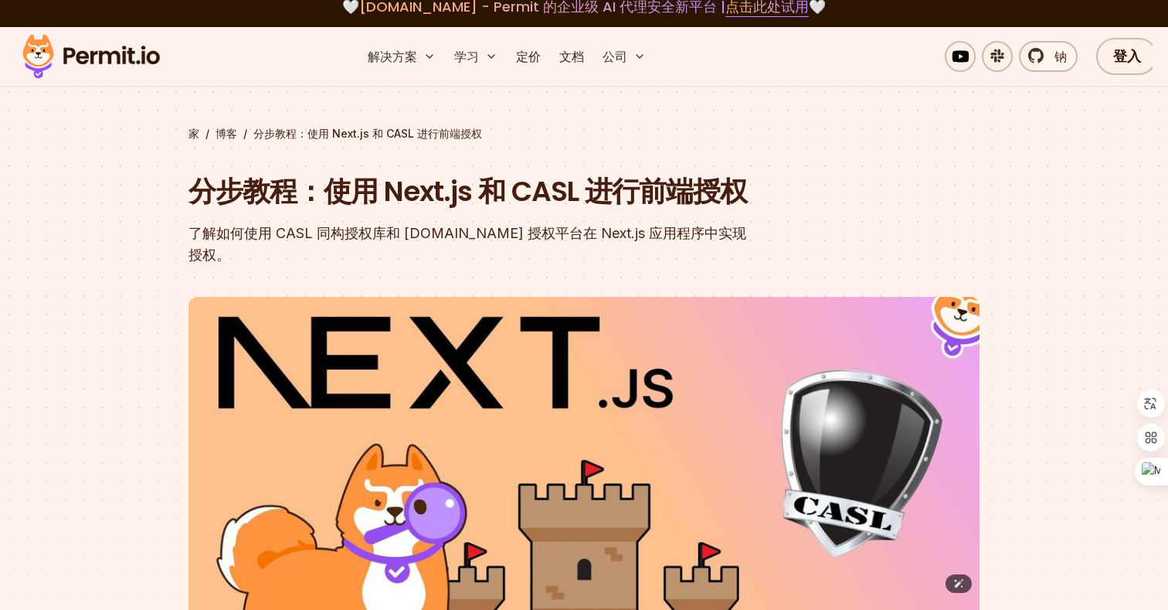
scroll to position [0, 0]
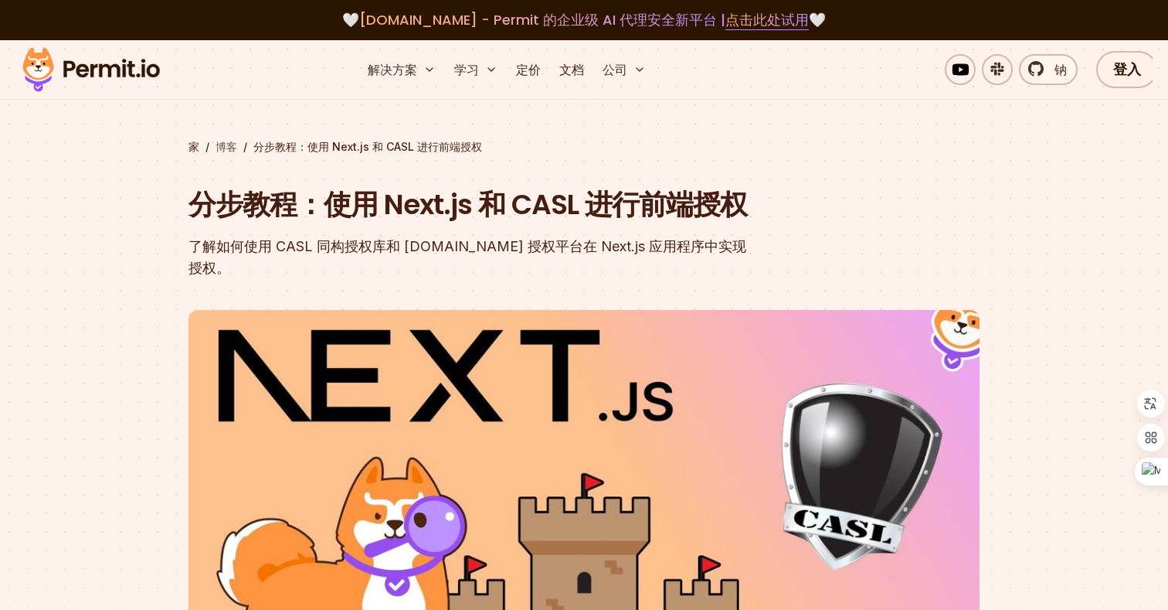
click at [222, 150] on font "博客" at bounding box center [227, 146] width 22 height 13
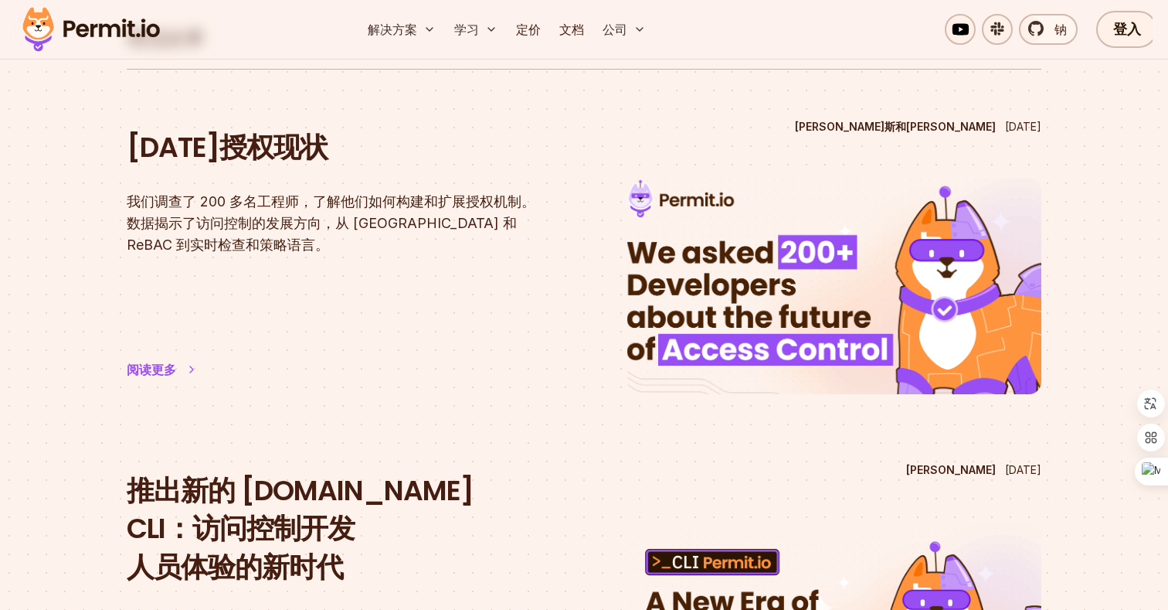
scroll to position [107, 0]
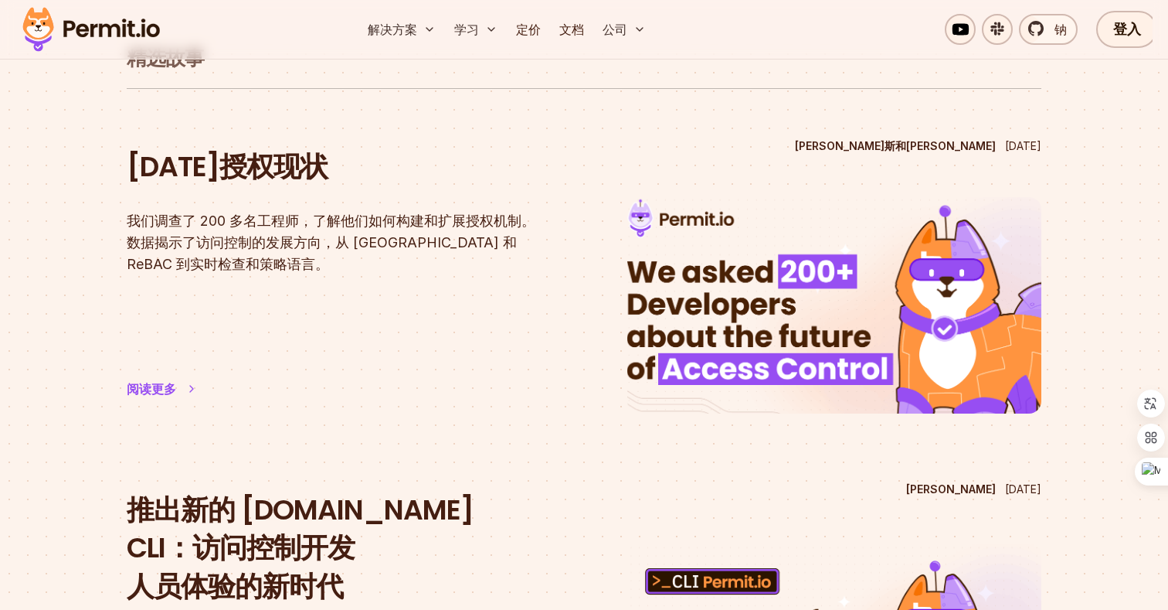
click at [244, 160] on font "[DATE]授权现状" at bounding box center [227, 166] width 201 height 39
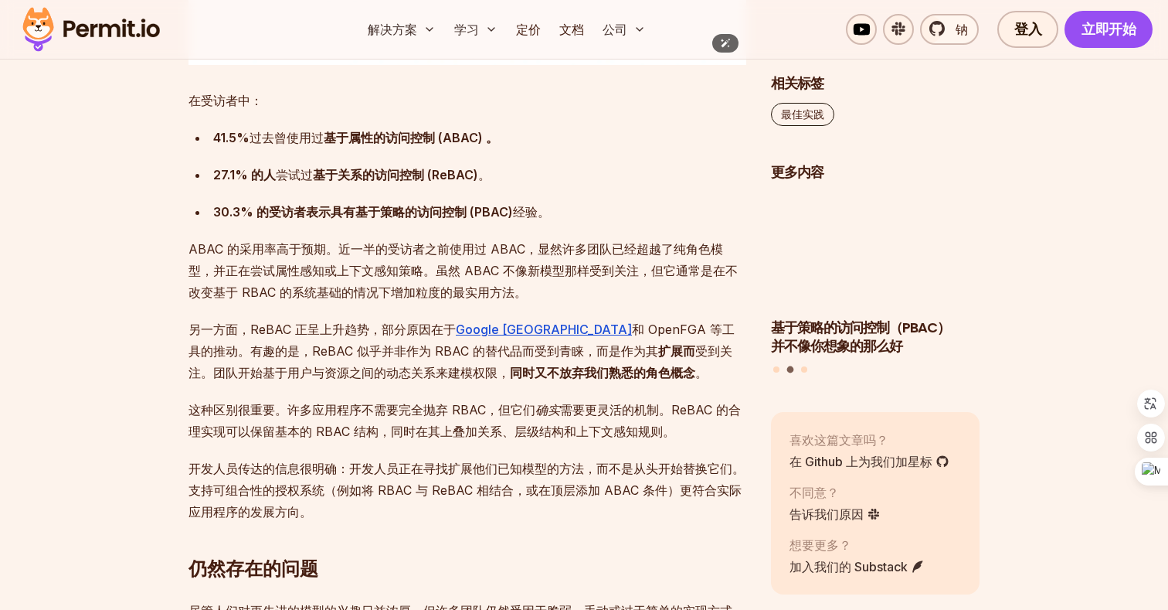
scroll to position [2696, 0]
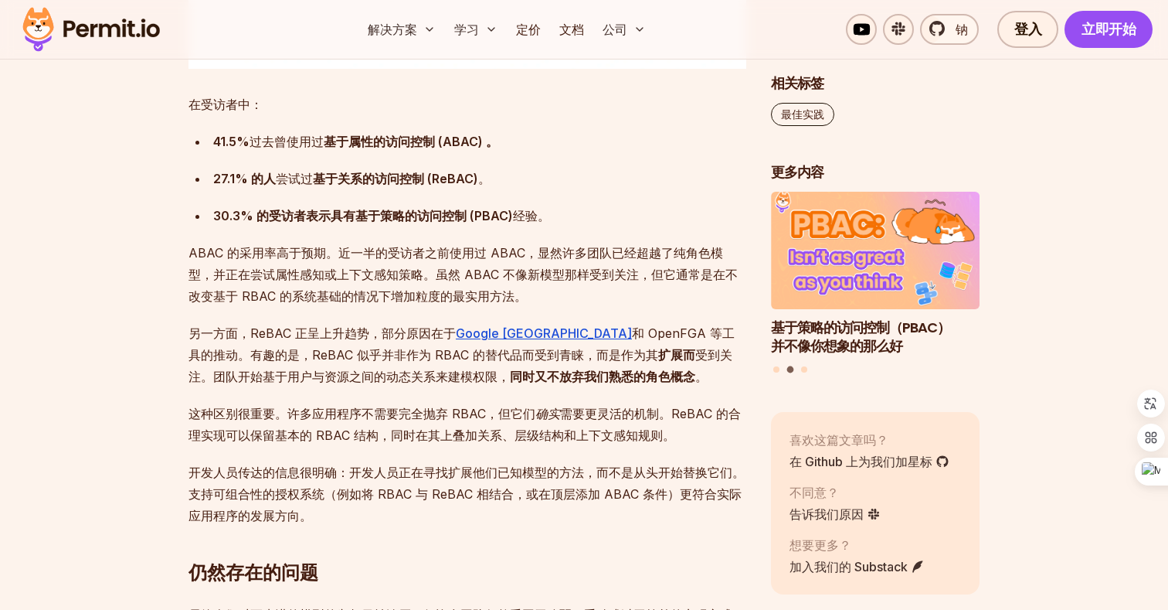
click at [396, 331] on font "另一方面，ReBAC 正呈上升趋势，部分原因在于" at bounding box center [322, 332] width 267 height 15
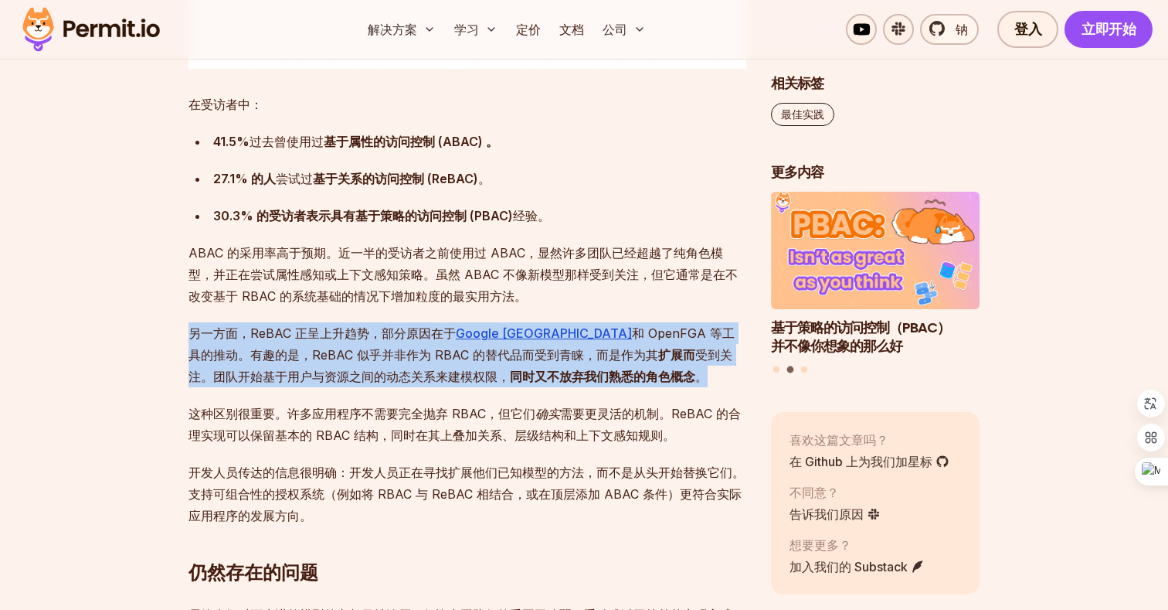
click at [346, 343] on p "另一方面，ReBAC 正呈上升趋势，部分原因在于 Google Zanzibar 和 OpenFGA 等工具的推动。有趣的是，ReBAC 似乎并非作为 RBA…" at bounding box center [468, 354] width 558 height 65
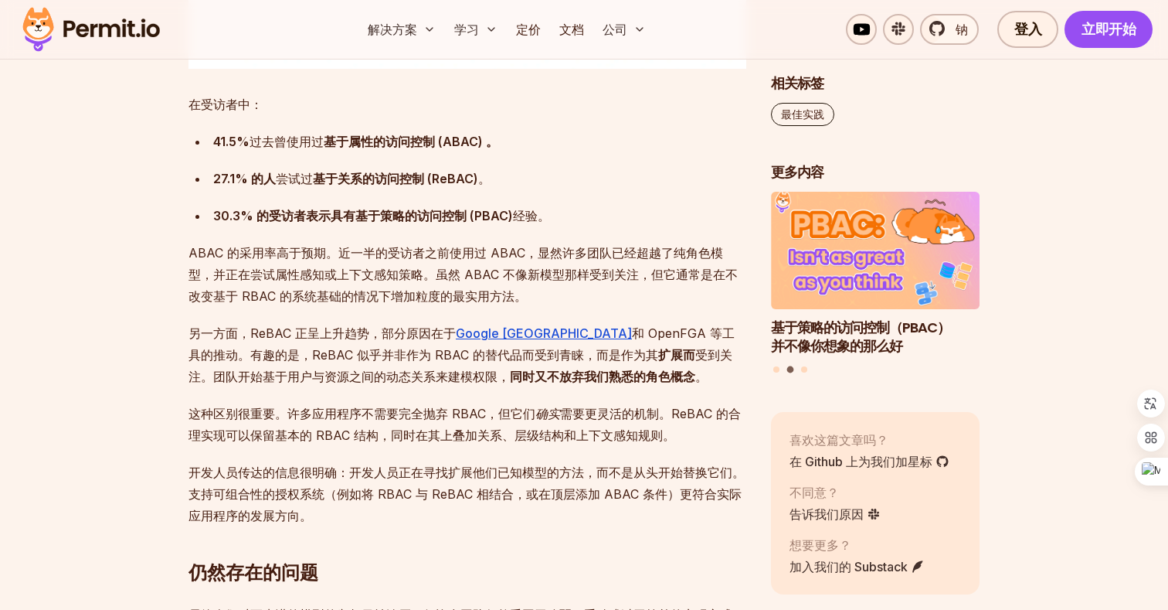
click at [346, 343] on p "另一方面，ReBAC 正呈上升趋势，部分原因在于 Google Zanzibar 和 OpenFGA 等工具的推动。有趣的是，ReBAC 似乎并非作为 RBA…" at bounding box center [468, 354] width 558 height 65
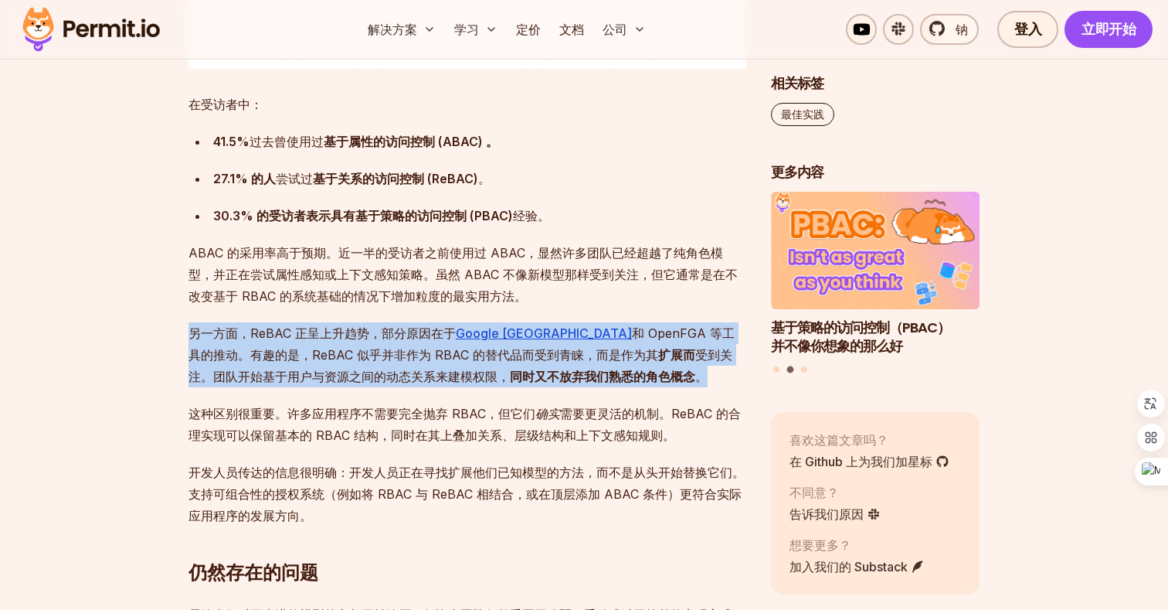
click at [314, 346] on font "和 OpenFGA 等工具的推动。有趣的是，ReBAC 似乎并非作为 RBAC 的替代品而受到青睐，而是作为其" at bounding box center [462, 343] width 546 height 37
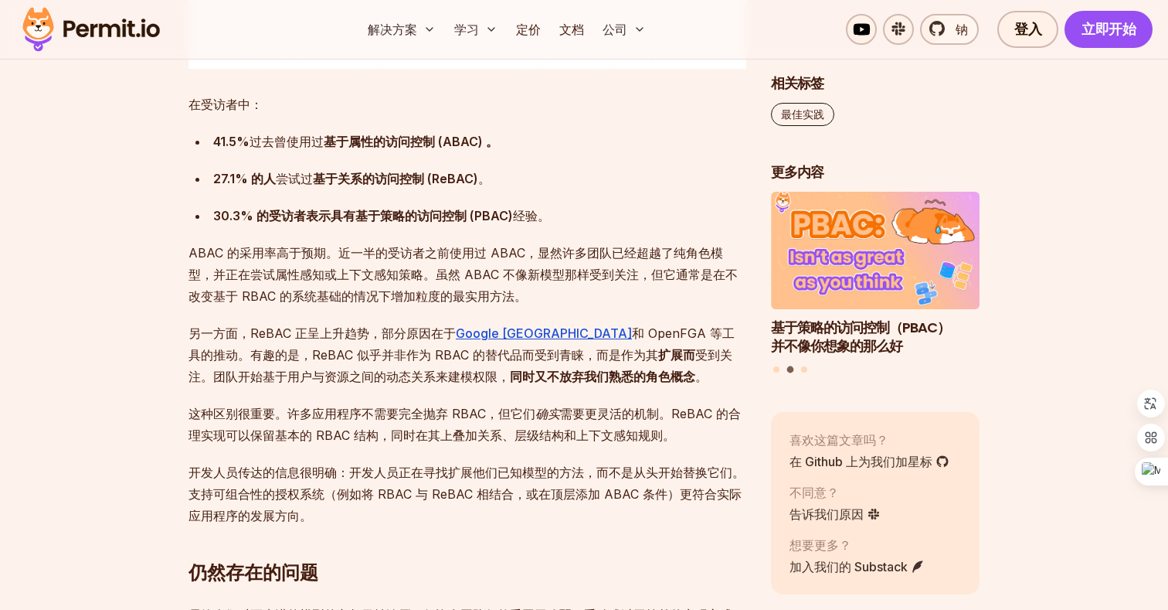
click at [314, 346] on font "和 OpenFGA 等工具的推动。有趣的是，ReBAC 似乎并非作为 RBAC 的替代品而受到青睐，而是作为其" at bounding box center [462, 343] width 546 height 37
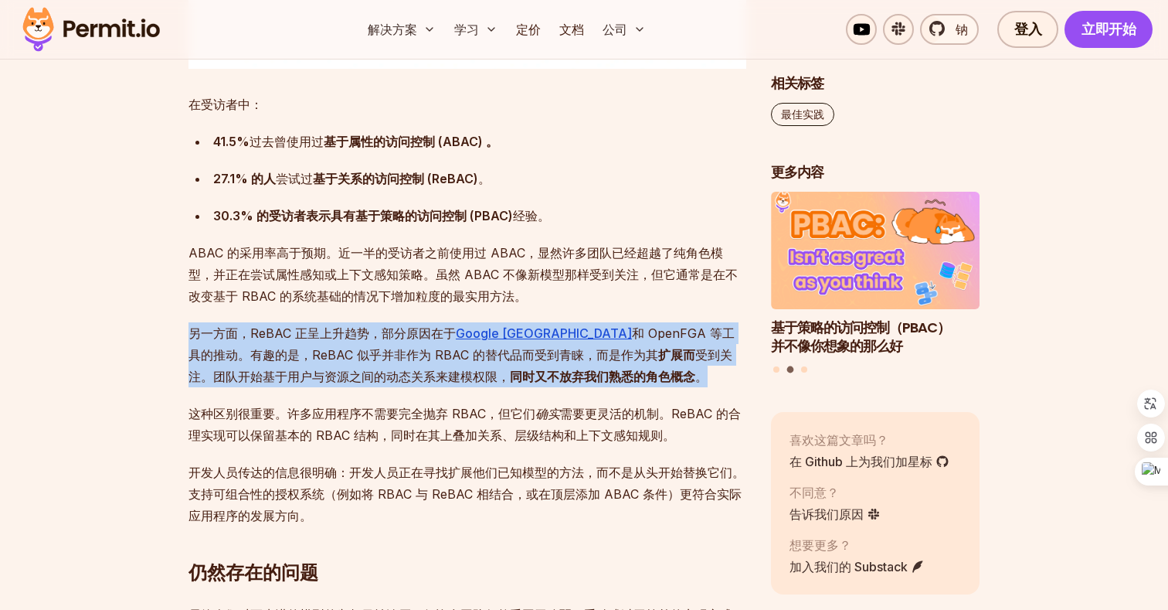
click at [306, 352] on font "和 OpenFGA 等工具的推动。有趣的是，ReBAC 似乎并非作为 RBAC 的替代品而受到青睐，而是作为其" at bounding box center [462, 343] width 546 height 37
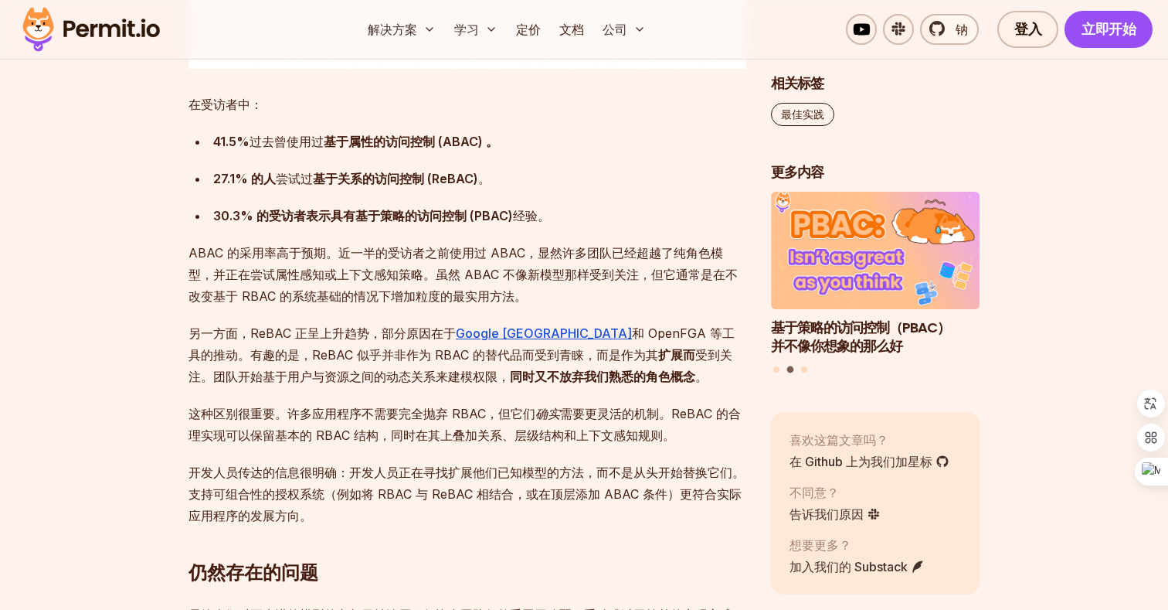
click at [306, 352] on font "和 OpenFGA 等工具的推动。有趣的是，ReBAC 似乎并非作为 RBAC 的替代品而受到青睐，而是作为其" at bounding box center [462, 343] width 546 height 37
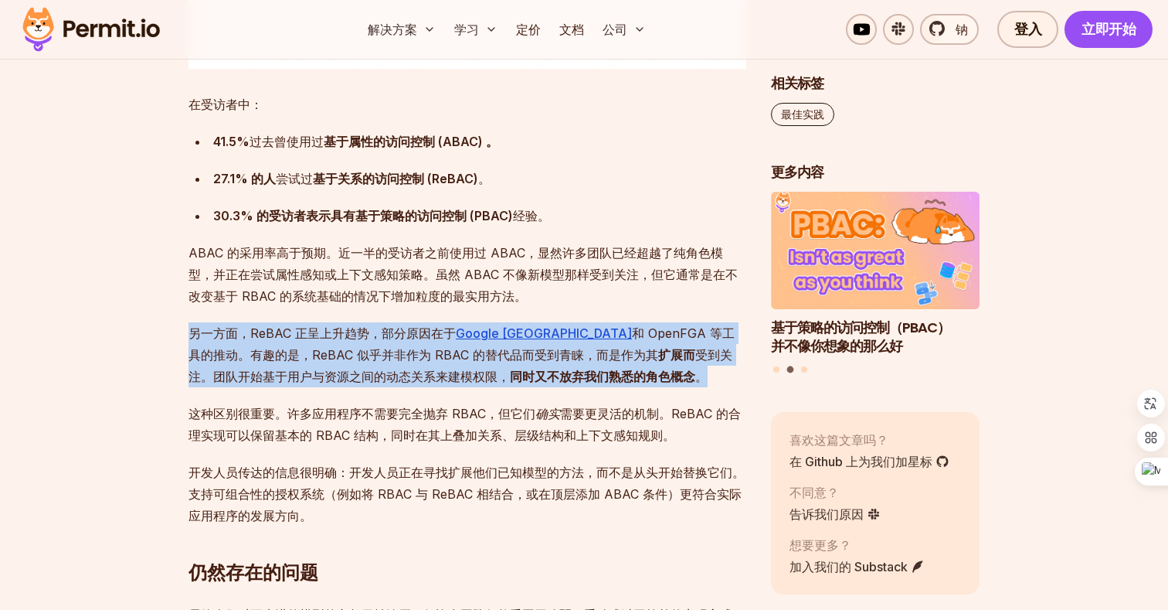
click at [324, 352] on font "和 OpenFGA 等工具的推动。有趣的是，ReBAC 似乎并非作为 RBAC 的替代品而受到青睐，而是作为其" at bounding box center [462, 343] width 546 height 37
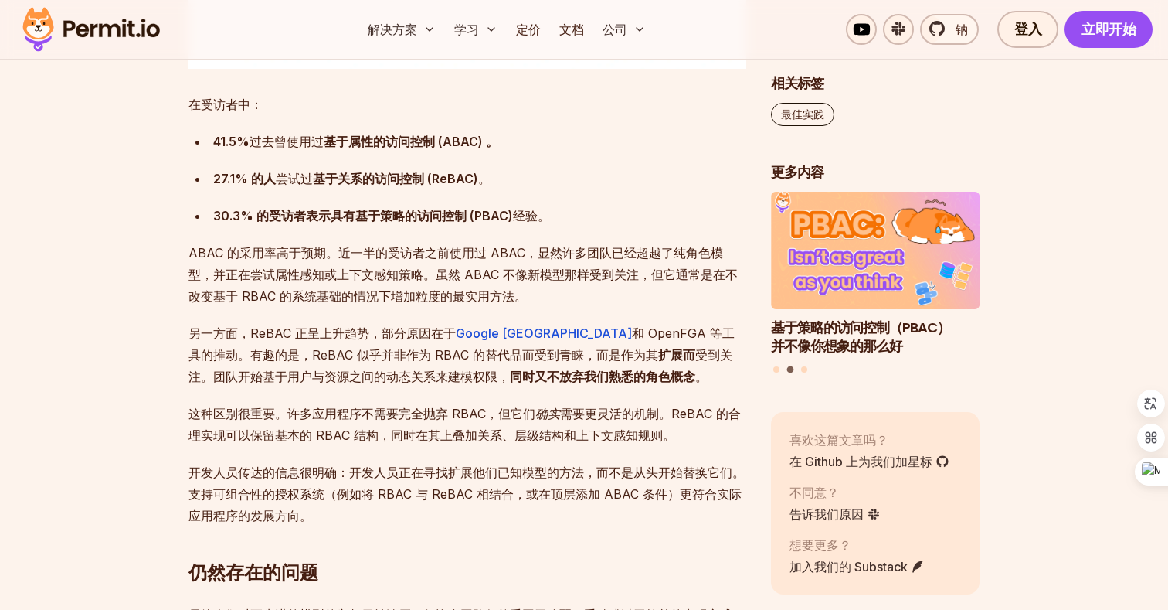
click at [324, 352] on font "和 OpenFGA 等工具的推动。有趣的是，ReBAC 似乎并非作为 RBAC 的替代品而受到青睐，而是作为其" at bounding box center [462, 343] width 546 height 37
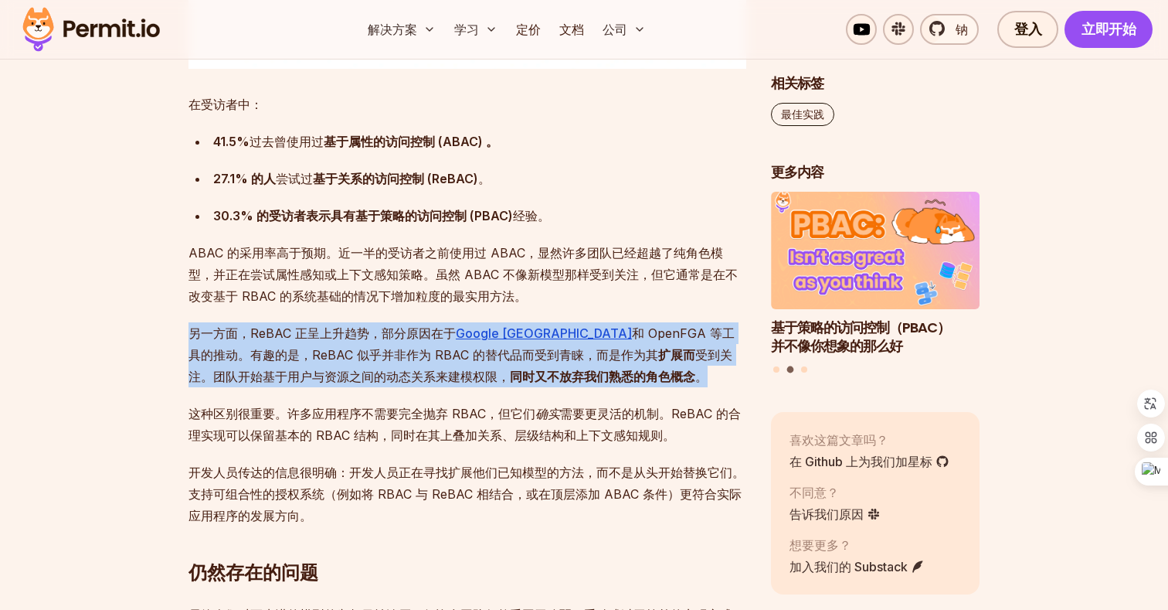
click at [318, 352] on font "和 OpenFGA 等工具的推动。有趣的是，ReBAC 似乎并非作为 RBAC 的替代品而受到青睐，而是作为其" at bounding box center [462, 343] width 546 height 37
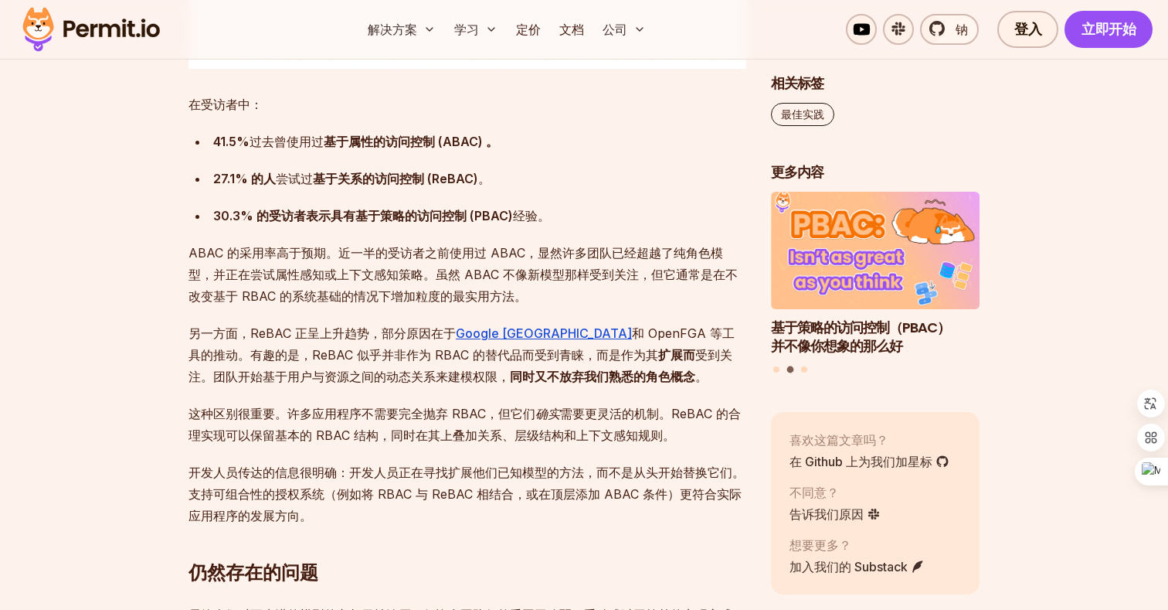
click at [318, 352] on font "和 OpenFGA 等工具的推动。有趣的是，ReBAC 似乎并非作为 RBAC 的替代品而受到青睐，而是作为其" at bounding box center [462, 343] width 546 height 37
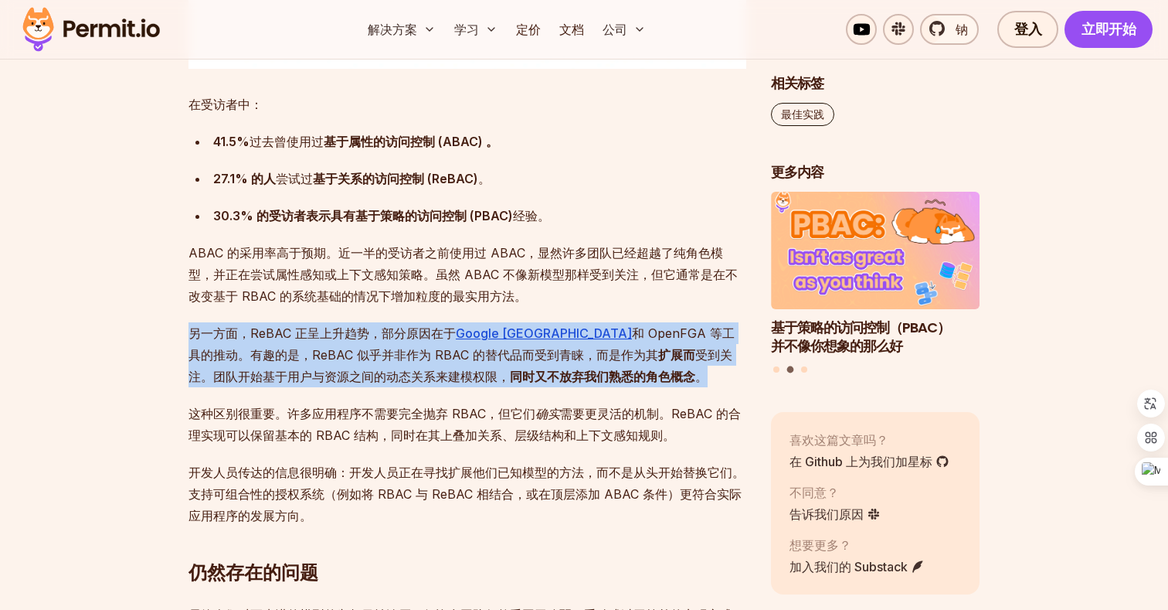
click at [244, 512] on font "开发人员传达的信息很明确：开发人员正在寻找扩展他们已知模型的方法，而不是从头开始替换它们。支持可组合性的授权系统（例如将 RBAC 与 ReBAC 相结合，或…" at bounding box center [467, 493] width 556 height 59
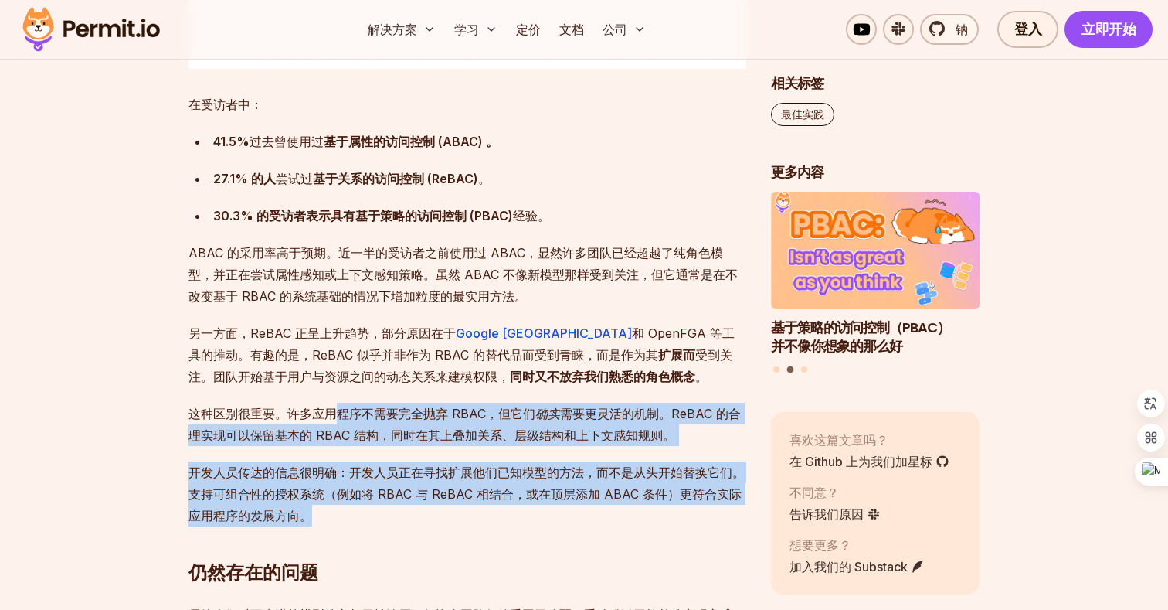
drag, startPoint x: 327, startPoint y: 527, endPoint x: 335, endPoint y: 408, distance: 119.3
click at [340, 422] on p "这种区别很重要。许多应用程序不需要完全抛弃 RBAC，但它们 确实 需要更灵活的机制。ReBAC 的合理实现可以保留基本的 RBAC 结构，同时在其上叠加关系…" at bounding box center [468, 424] width 558 height 43
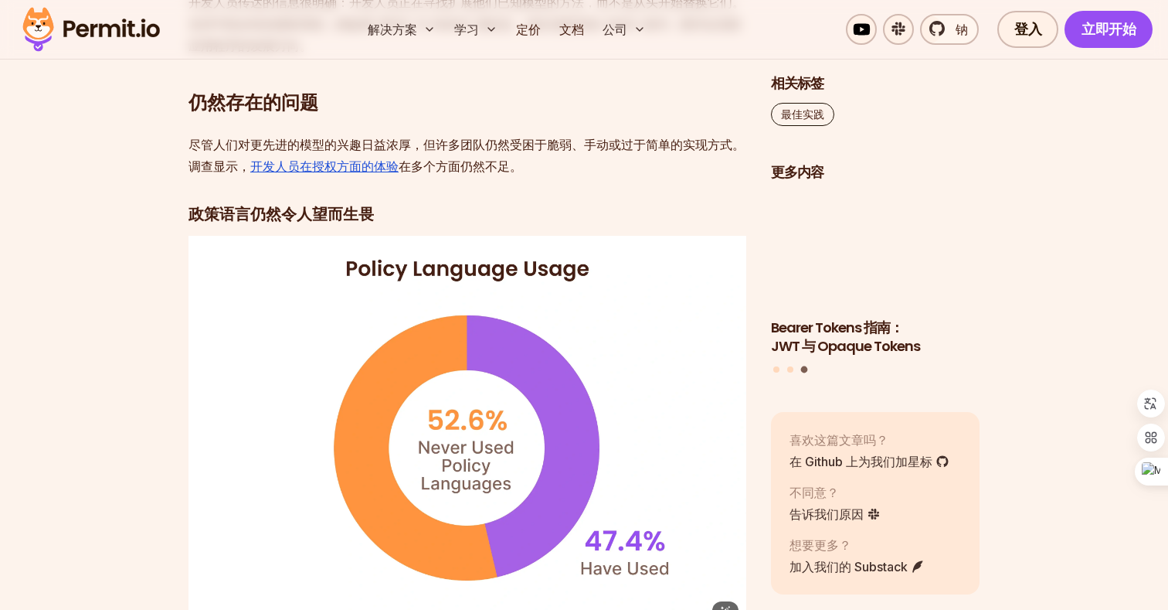
scroll to position [3155, 0]
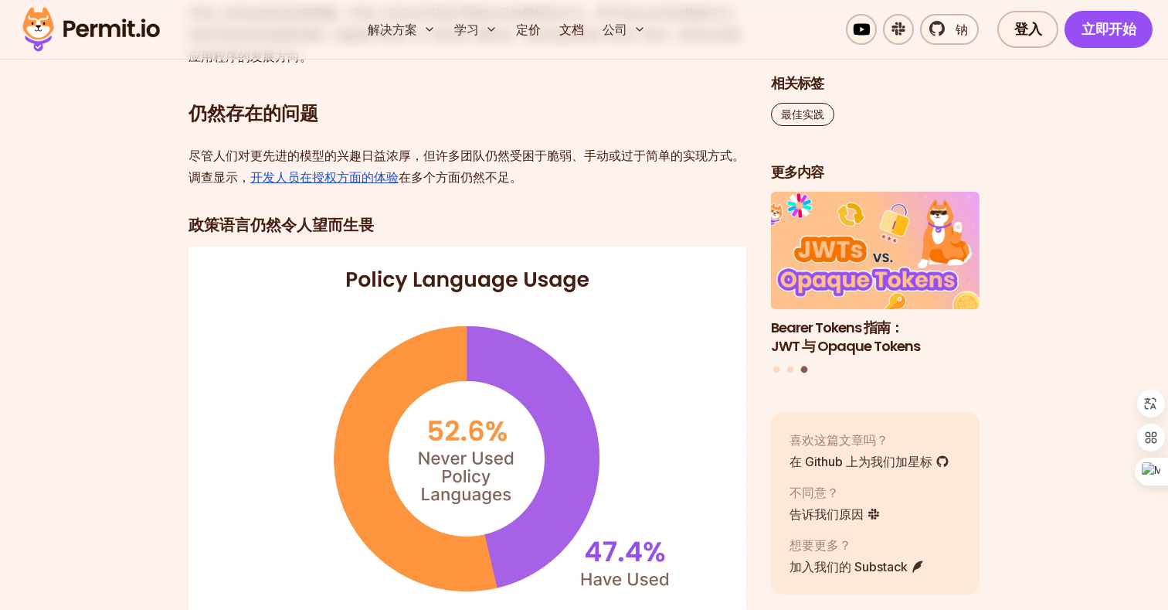
click at [503, 162] on font "尽管人们对更先进的模型的兴趣日益浓厚，但许多团队仍然受困于脆弱、手动或过于简单的实现方式。调查显示，" at bounding box center [467, 166] width 556 height 37
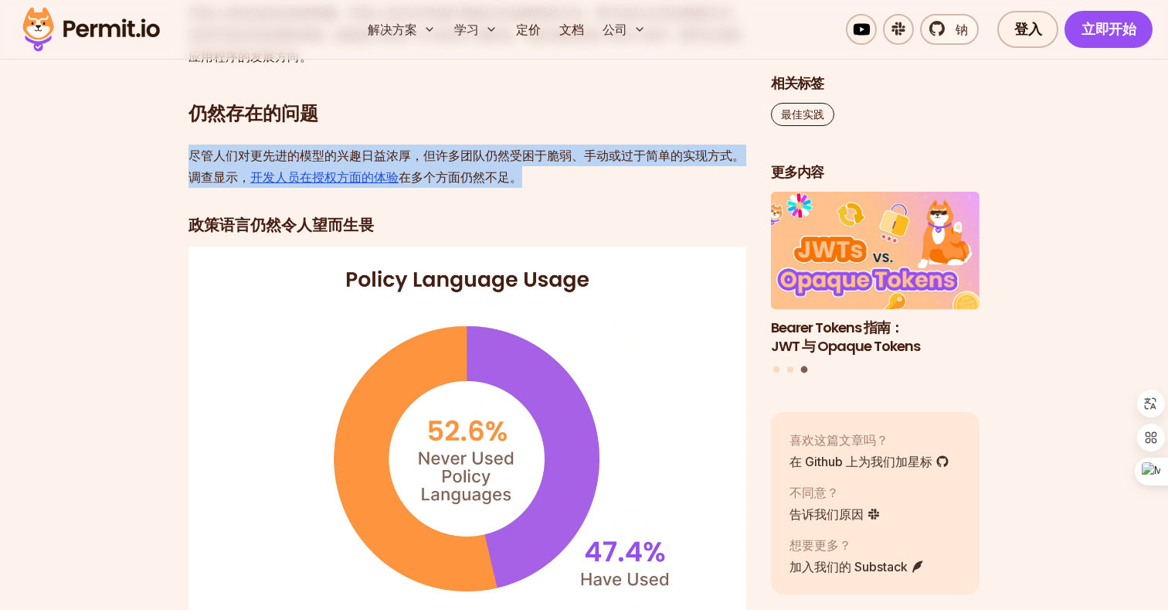
click at [532, 146] on p "尽管人们对更先进的模型的兴趣日益浓厚，但许多团队仍然受困于脆弱、手动或过于简单的实现方式。调查显示， 开发人员在授权方面的体验 在多个方面仍然不足。" at bounding box center [468, 165] width 558 height 43
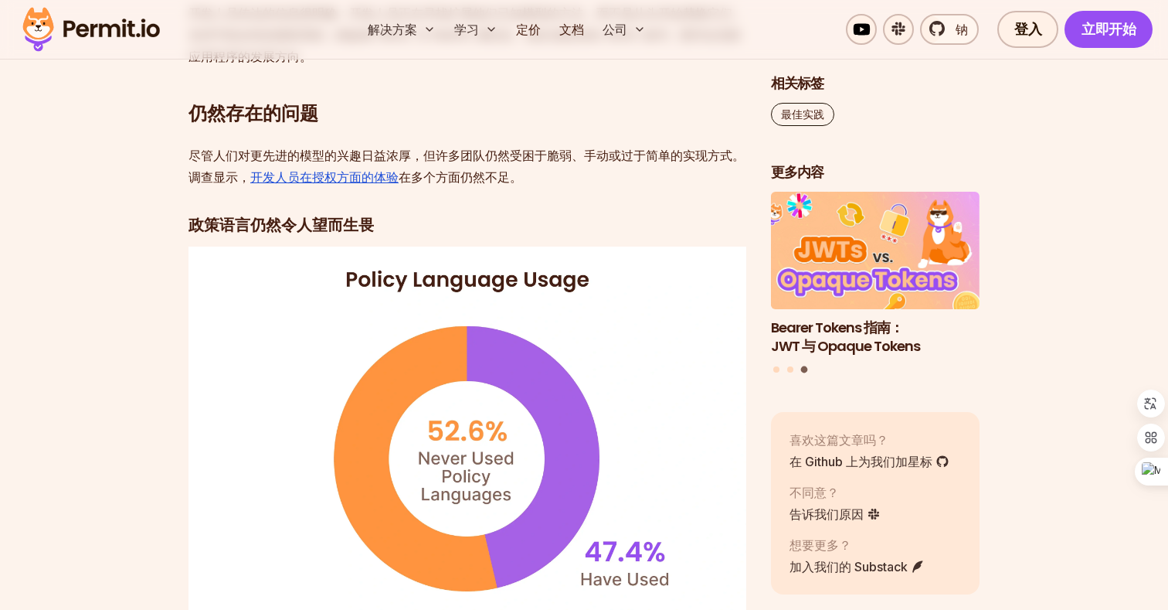
click at [532, 146] on p "尽管人们对更先进的模型的兴趣日益浓厚，但许多团队仍然受困于脆弱、手动或过于简单的实现方式。调查显示， 开发人员在授权方面的体验 在多个方面仍然不足。" at bounding box center [468, 165] width 558 height 43
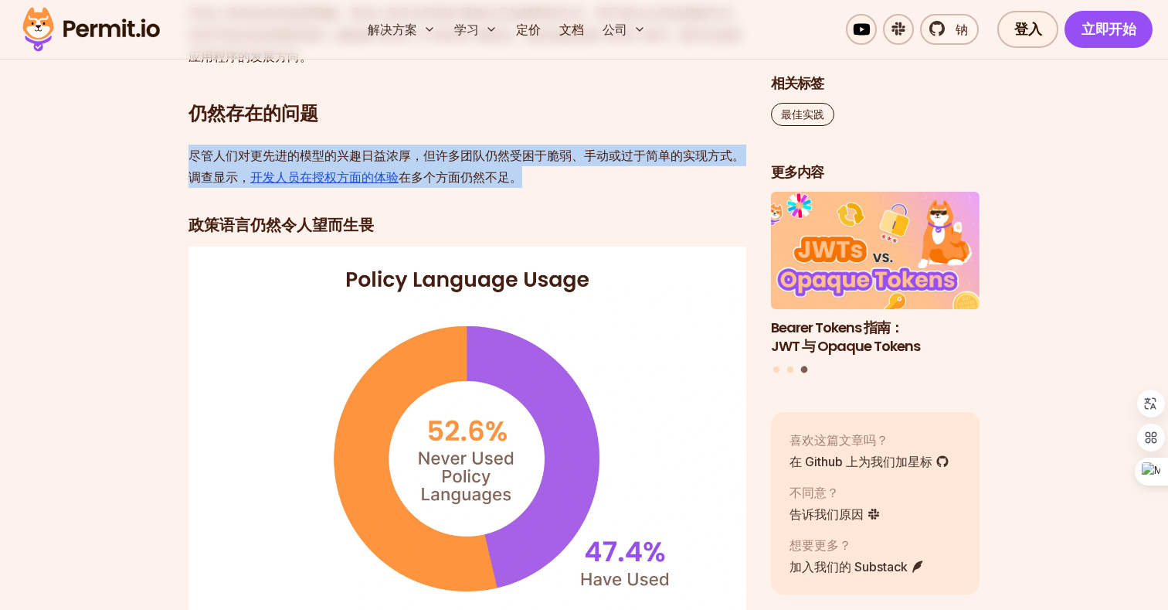
click at [501, 156] on font "尽管人们对更先进的模型的兴趣日益浓厚，但许多团队仍然受困于脆弱、手动或过于简单的实现方式。调查显示，" at bounding box center [467, 166] width 556 height 37
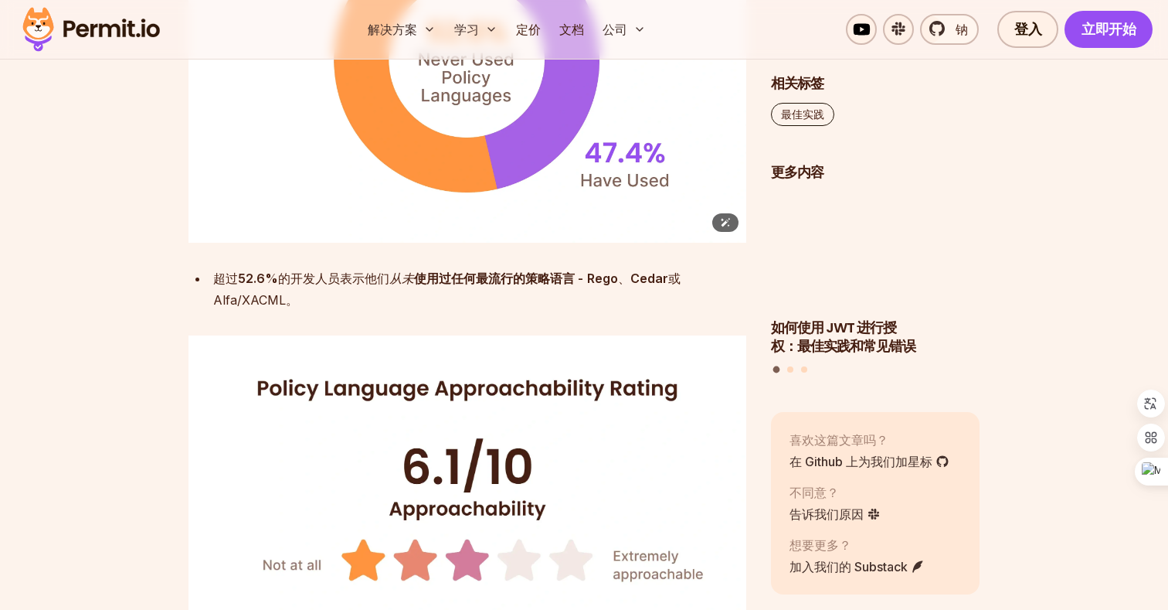
scroll to position [3556, 0]
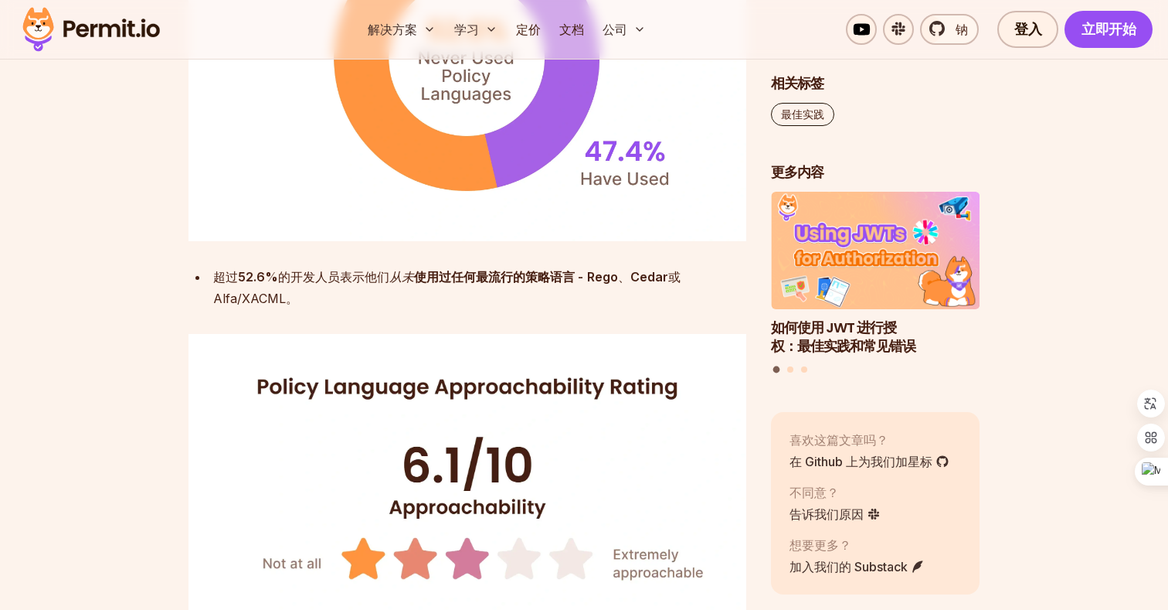
click at [436, 277] on font "使用过任何最流行的策略语言 -" at bounding box center [498, 276] width 169 height 15
click at [393, 282] on font "从未" at bounding box center [401, 276] width 25 height 15
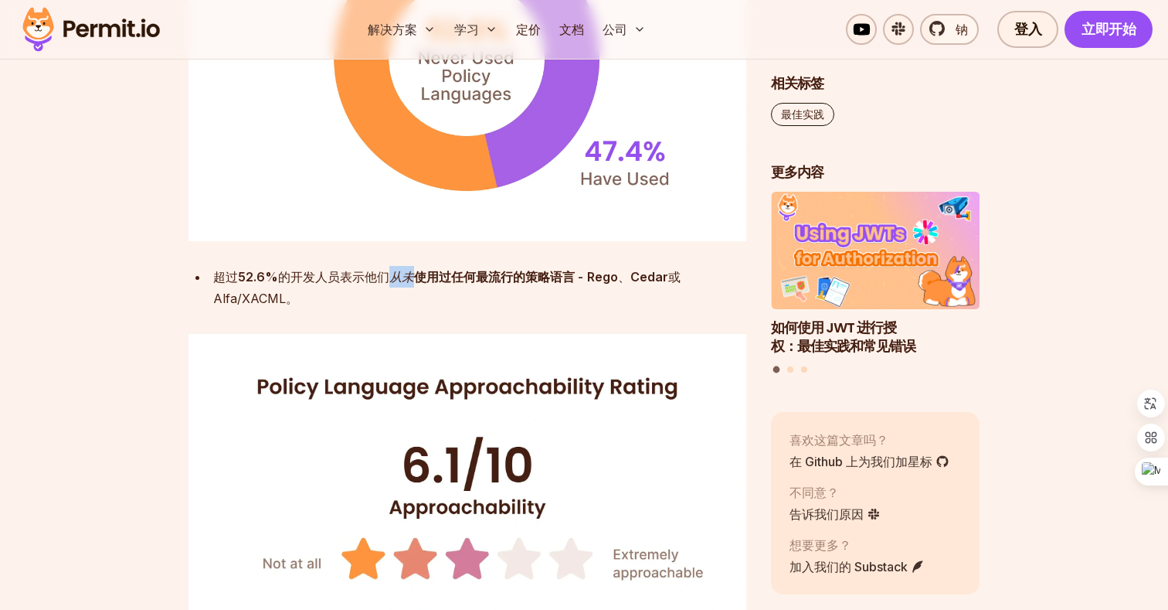
click at [393, 282] on font "从未" at bounding box center [401, 276] width 25 height 15
click at [371, 292] on div "超过 52.6% 的开发人员表示他们 从未 使用过任何最流行的策略语言 - Rego 、 Cedar 或 Alfa/XACML。" at bounding box center [479, 287] width 533 height 43
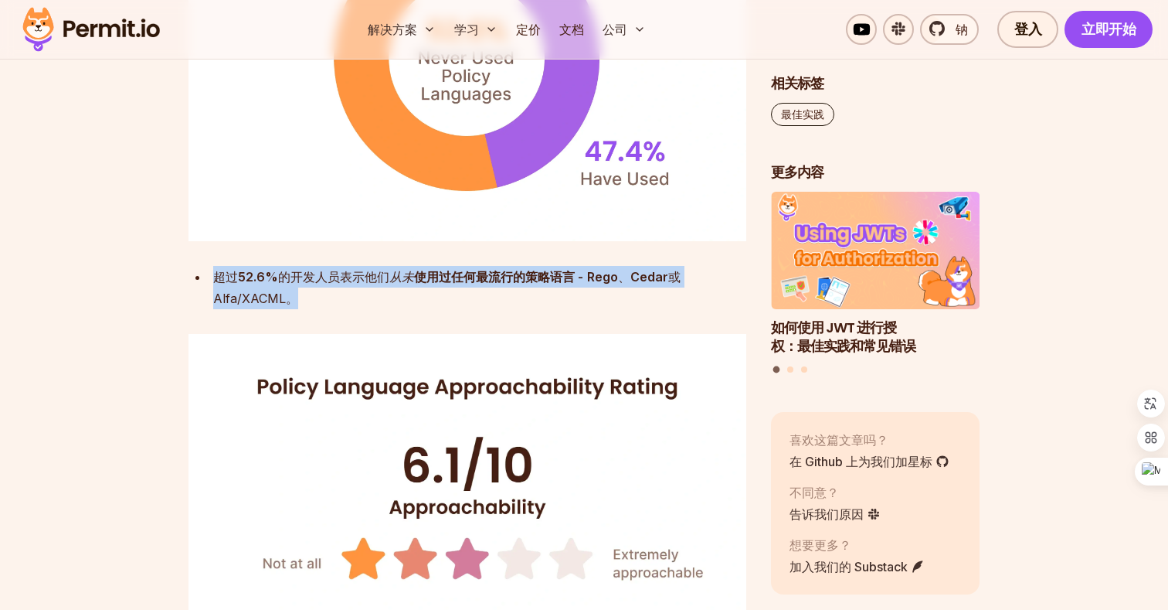
click at [371, 292] on div "超过 52.6% 的开发人员表示他们 从未 使用过任何最流行的策略语言 - Rego 、 Cedar 或 Alfa/XACML。" at bounding box center [479, 287] width 533 height 43
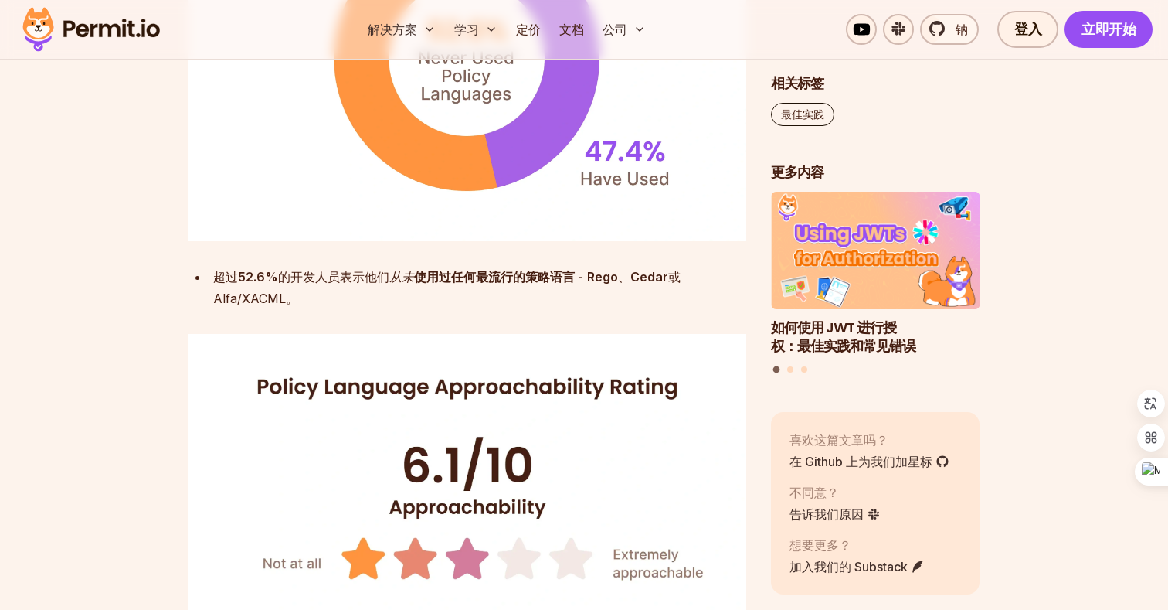
click at [389, 290] on div "超过 52.6% 的开发人员表示他们 从未 使用过任何最流行的策略语言 - Rego 、 Cedar 或 Alfa/XACML。" at bounding box center [479, 287] width 533 height 43
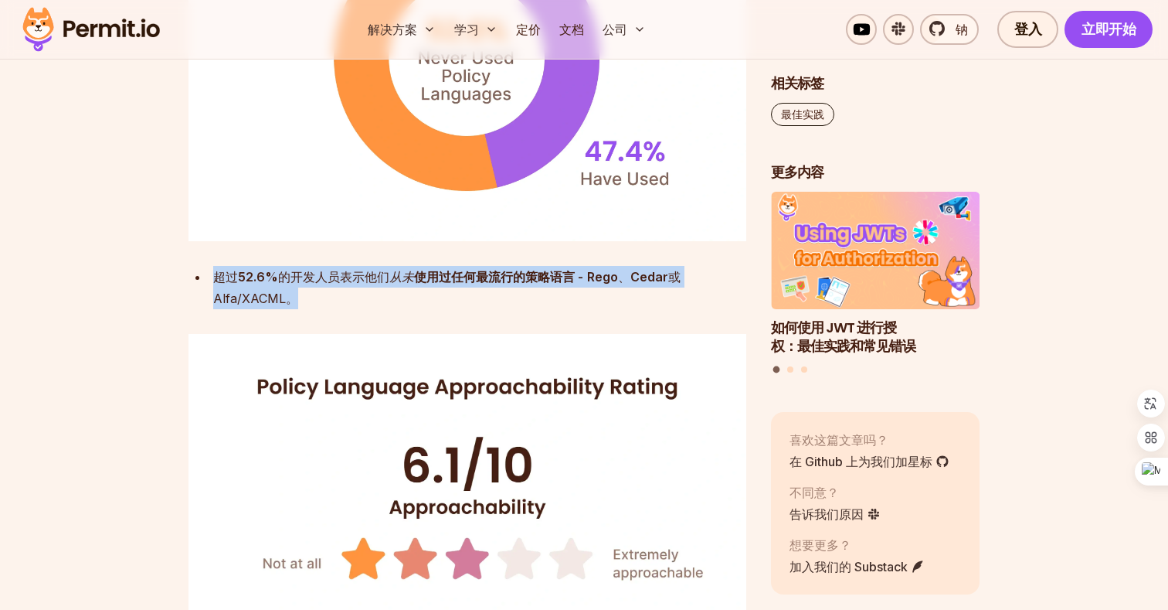
click at [366, 297] on div "超过 52.6% 的开发人员表示他们 从未 使用过任何最流行的策略语言 - Rego 、 Cedar 或 Alfa/XACML。" at bounding box center [479, 287] width 533 height 43
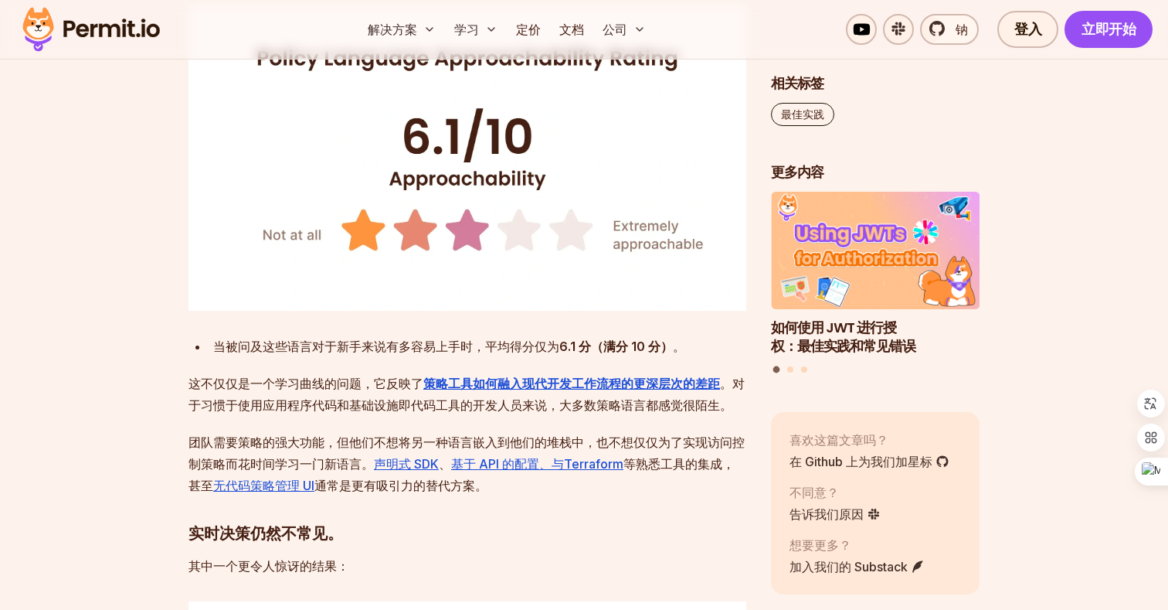
scroll to position [3909, 0]
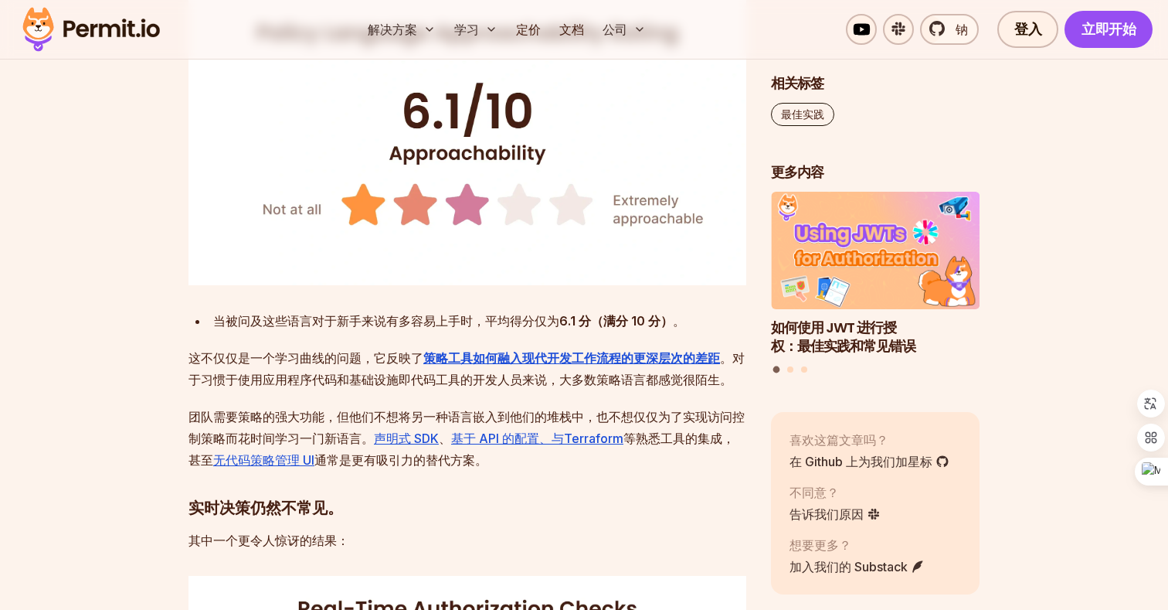
click at [361, 328] on font "当被问及这些语言对于新手来说有多容易上手时，平均得分仅为" at bounding box center [386, 320] width 346 height 15
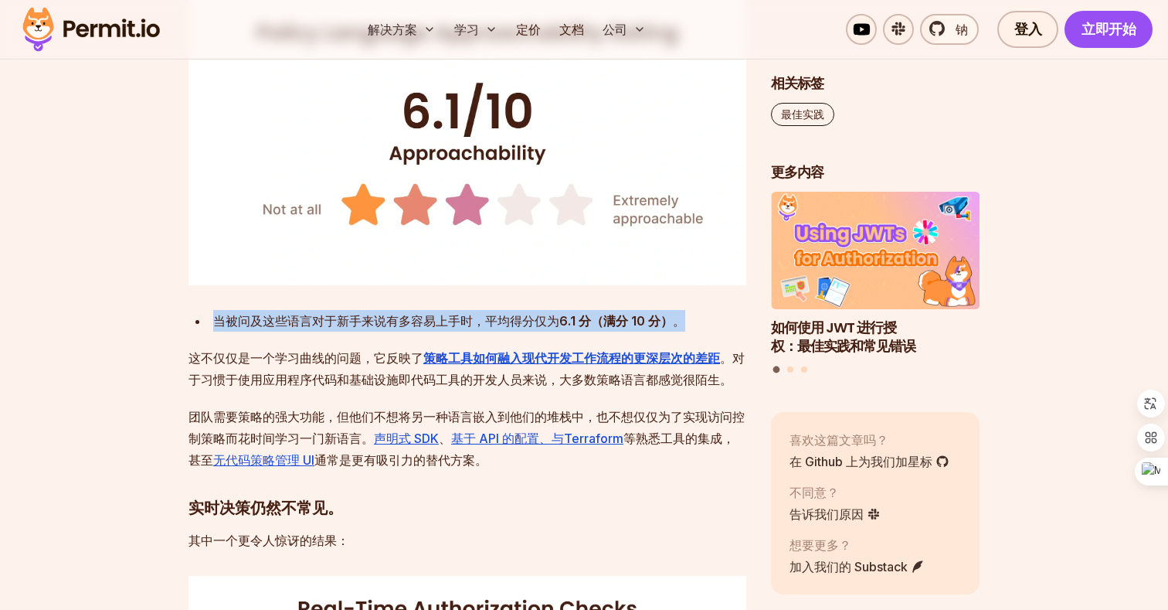
click at [334, 361] on font "这不仅仅是一个学习曲线的问题，它反映了" at bounding box center [306, 357] width 235 height 15
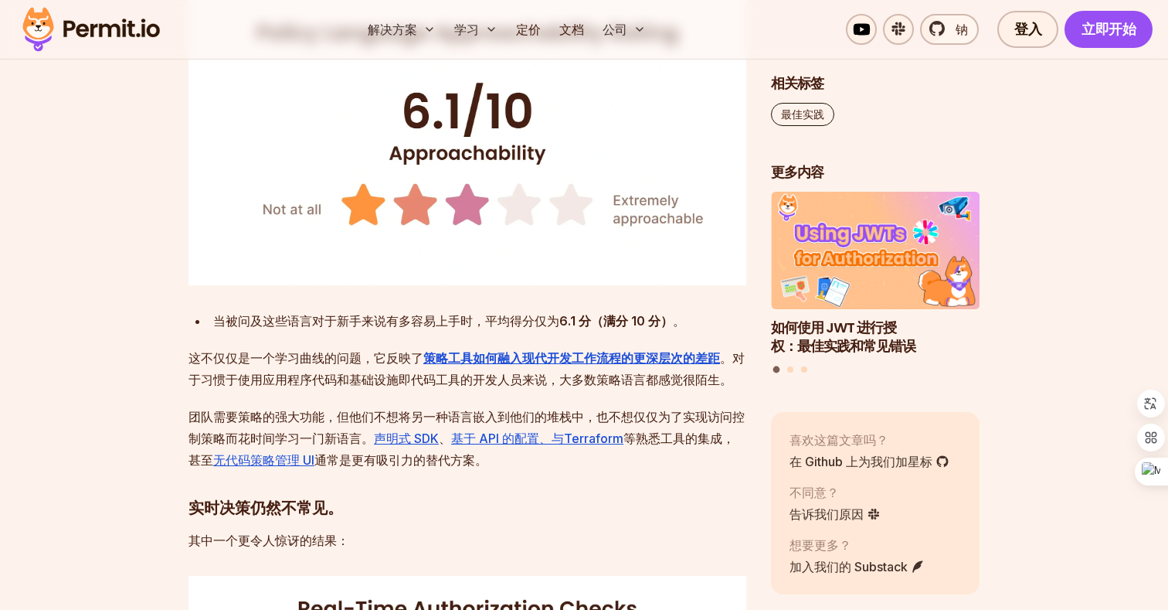
click at [334, 361] on font "这不仅仅是一个学习曲线的问题，它反映了" at bounding box center [306, 357] width 235 height 15
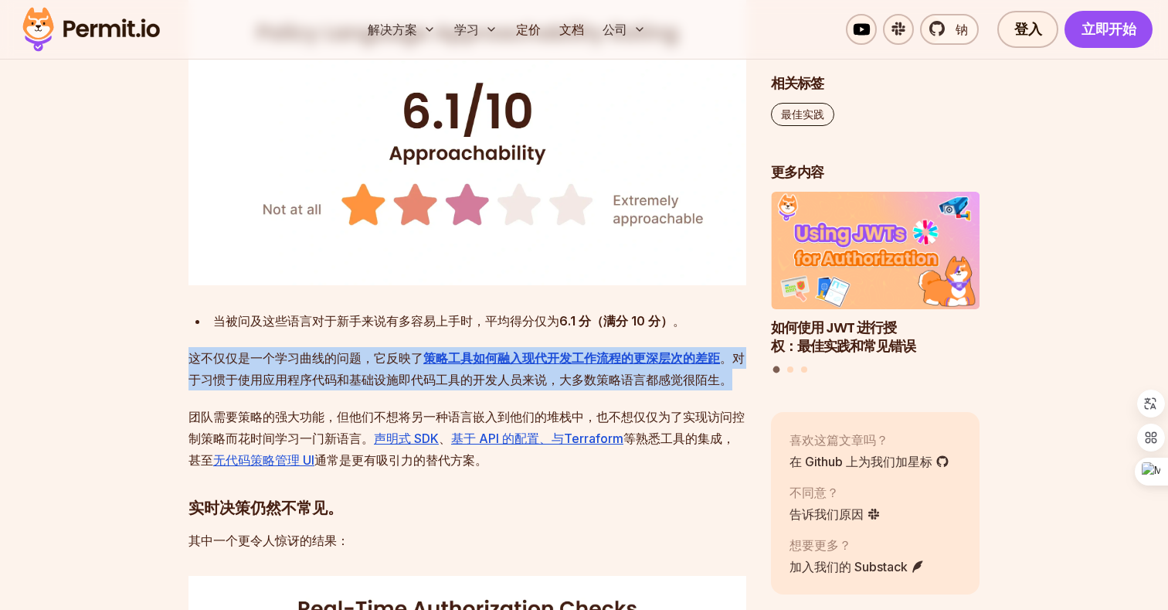
click at [317, 367] on p "这不仅仅是一个学习曲线的问题，它反映了 策略工具如何融入现代开发工作流程的更深层次的差距 。对于习惯于使用应用程序代码和基础设施即代码工具的开发人员来说，大多…" at bounding box center [468, 368] width 558 height 43
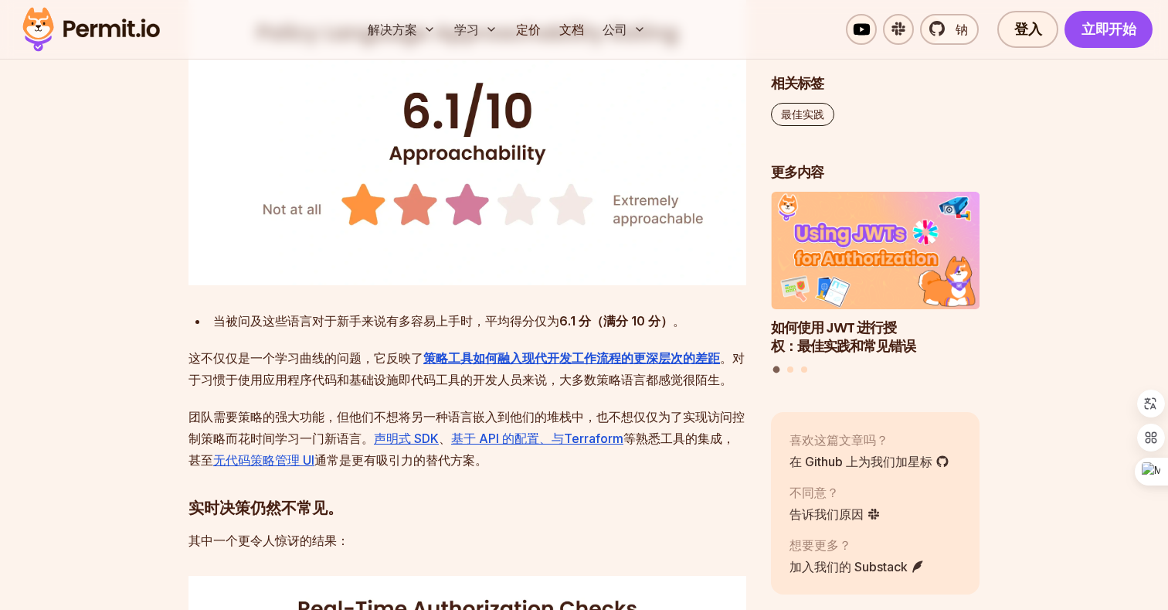
click at [317, 367] on p "这不仅仅是一个学习曲线的问题，它反映了 策略工具如何融入现代开发工作流程的更深层次的差距 。对于习惯于使用应用程序代码和基础设施即代码工具的开发人员来说，大多…" at bounding box center [468, 368] width 558 height 43
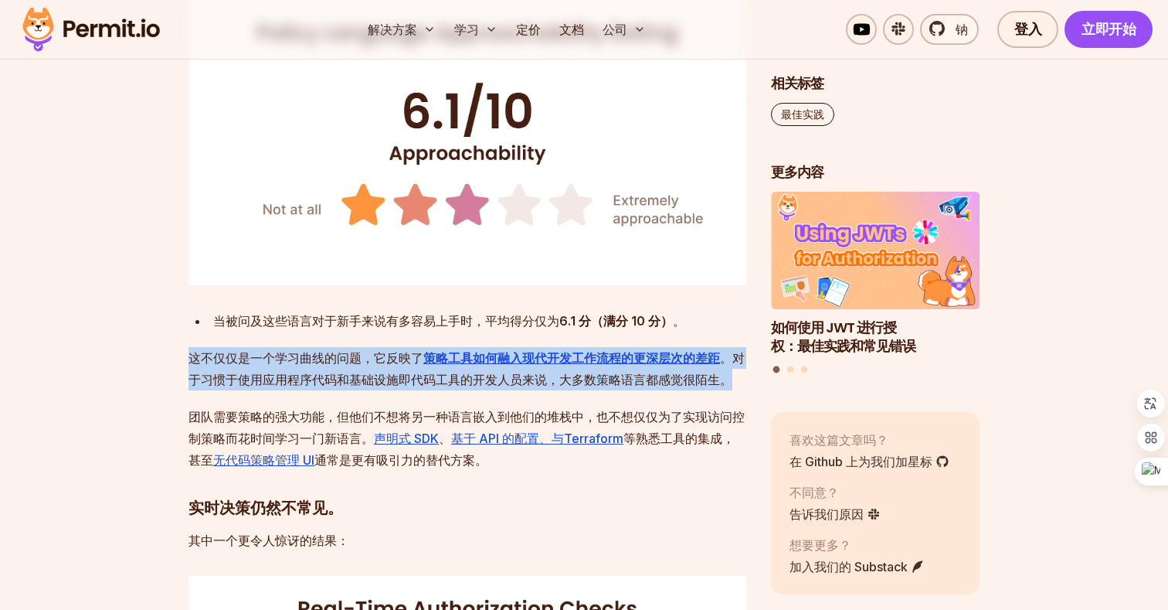
click at [310, 371] on p "这不仅仅是一个学习曲线的问题，它反映了 策略工具如何融入现代开发工作流程的更深层次的差距 。对于习惯于使用应用程序代码和基础设施即代码工具的开发人员来说，大多…" at bounding box center [468, 368] width 558 height 43
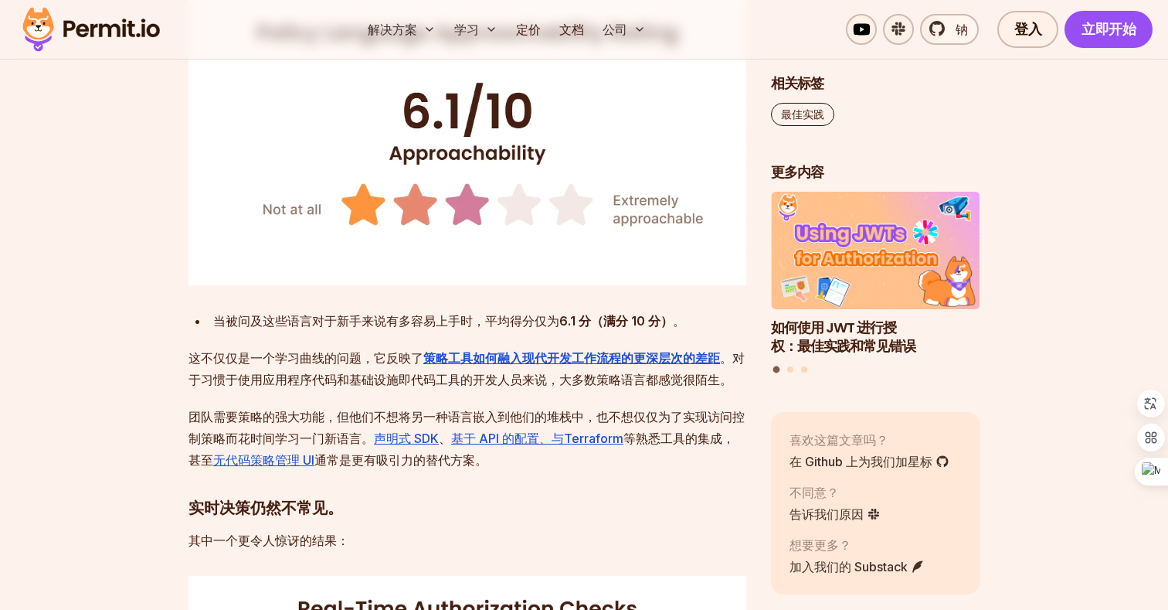
click at [294, 420] on font "团队需要策略的强大功能，但他们不想将另一种语言嵌入到他们的堆栈中，也不想仅仅为了实现访问控制策略而花时间学习一门新语言。" at bounding box center [467, 427] width 556 height 37
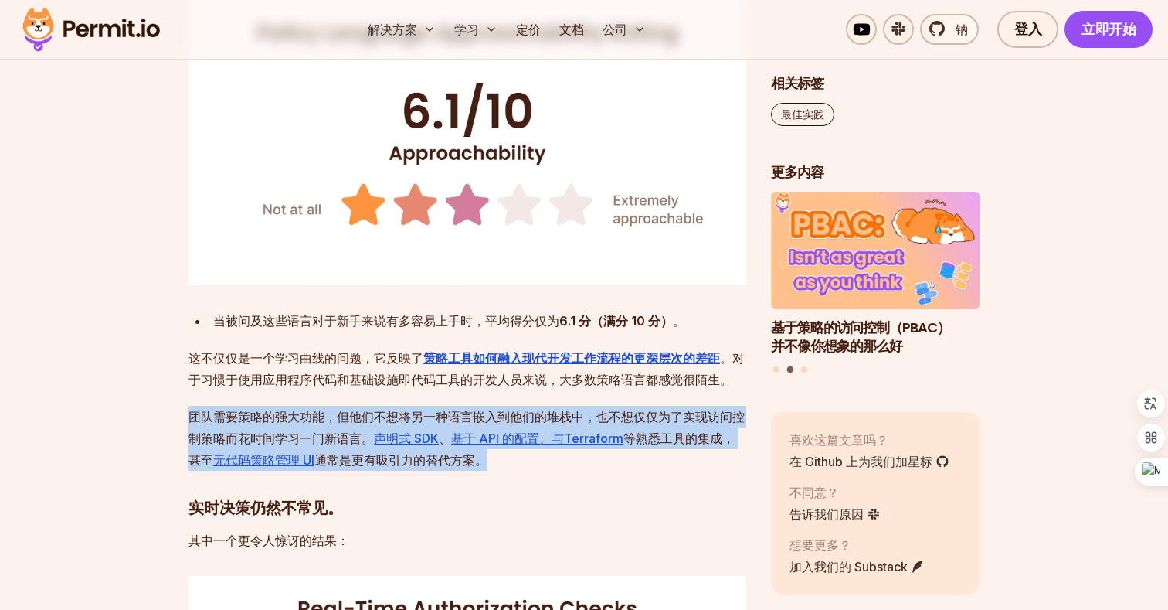
click at [311, 421] on font "团队需要策略的强大功能，但他们不想将另一种语言嵌入到他们的堆栈中，也不想仅仅为了实现访问控制策略而花时间学习一门新语言。" at bounding box center [467, 427] width 556 height 37
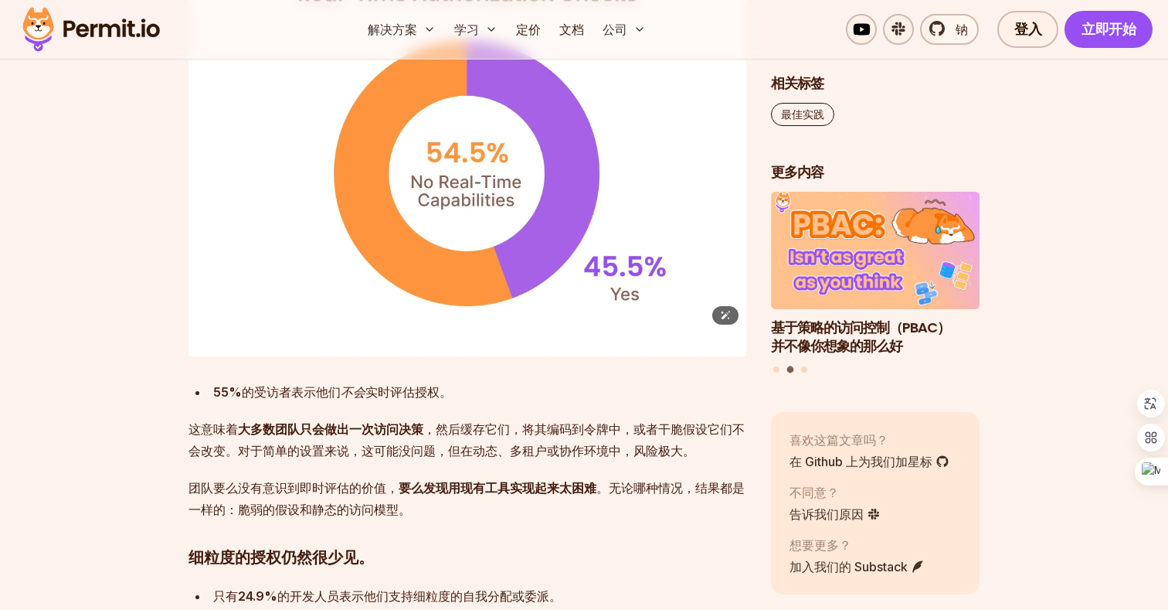
scroll to position [4549, 0]
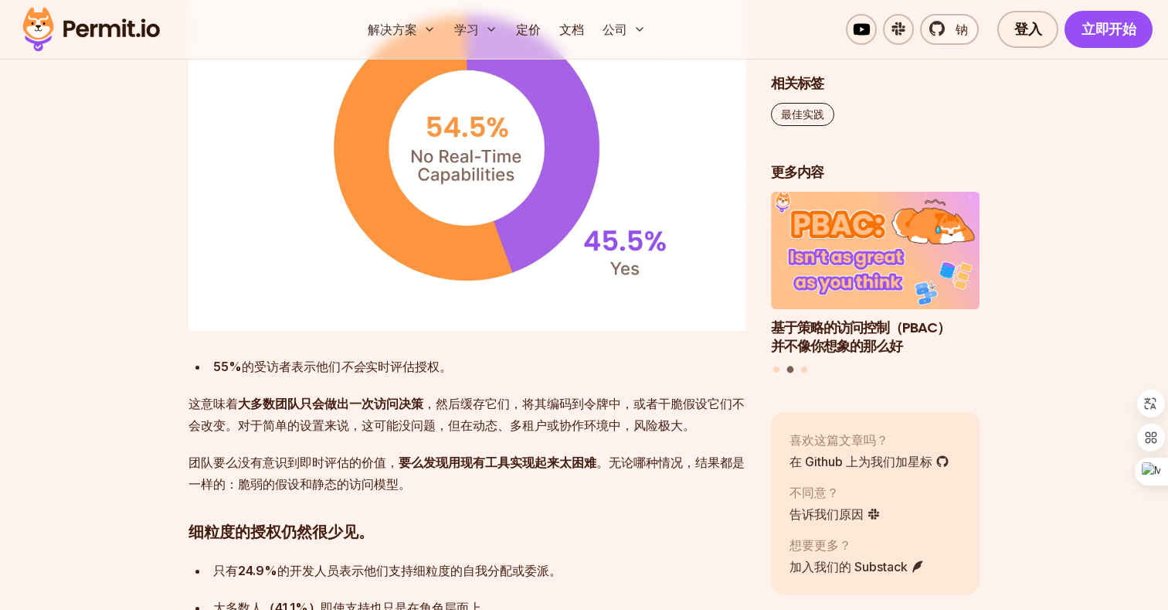
click at [435, 430] on font "，然后缓存它们，将其编码到令牌中，或者干脆假设它们不会改变。对于简单的设置来说，这可能没问题，但在动态、多租户或协作环境中，风险极大。" at bounding box center [467, 414] width 556 height 37
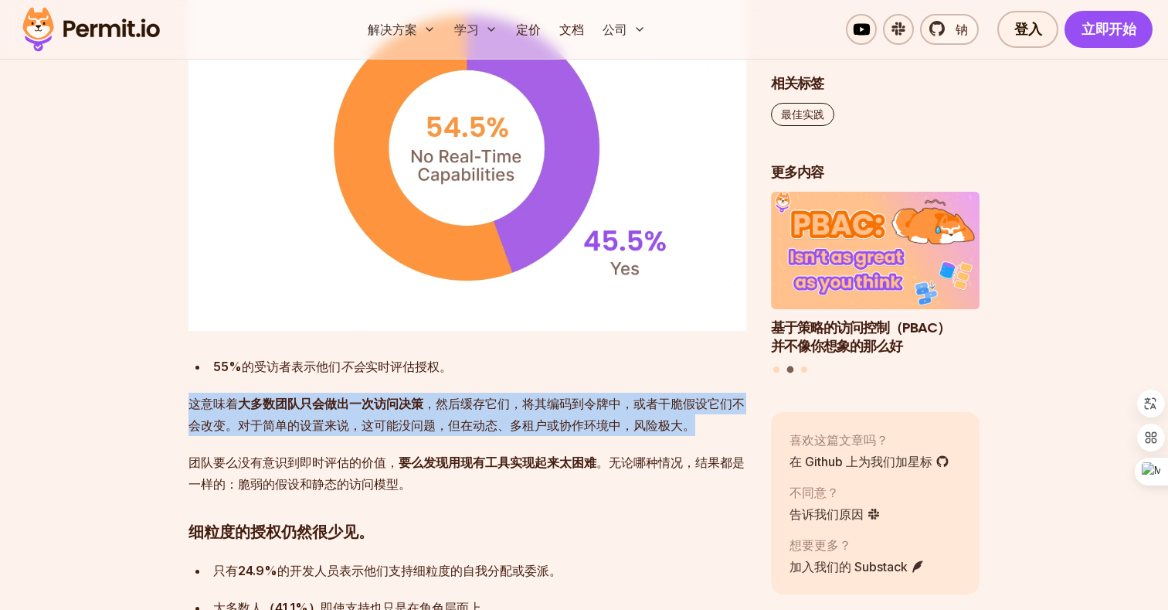
click at [447, 423] on font "，然后缓存它们，将其编码到令牌中，或者干脆假设它们不会改变。对于简单的设置来说，这可能没问题，但在动态、多租户或协作环境中，风险极大。" at bounding box center [467, 414] width 556 height 37
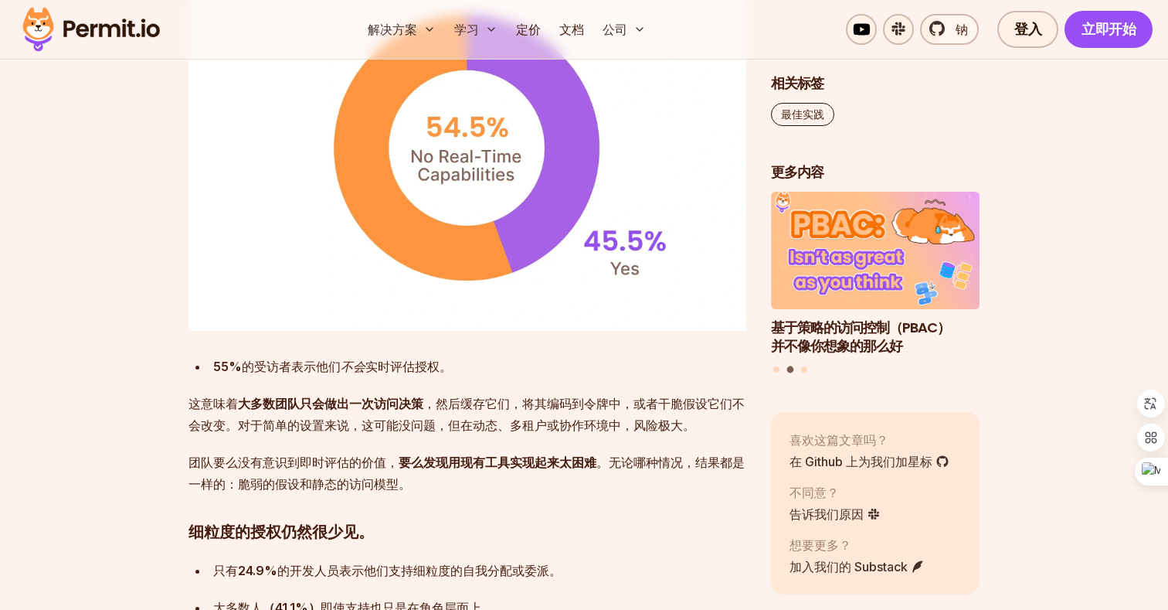
click at [447, 423] on font "，然后缓存它们，将其编码到令牌中，或者干脆假设它们不会改变。对于简单的设置来说，这可能没问题，但在动态、多租户或协作环境中，风险极大。" at bounding box center [467, 414] width 556 height 37
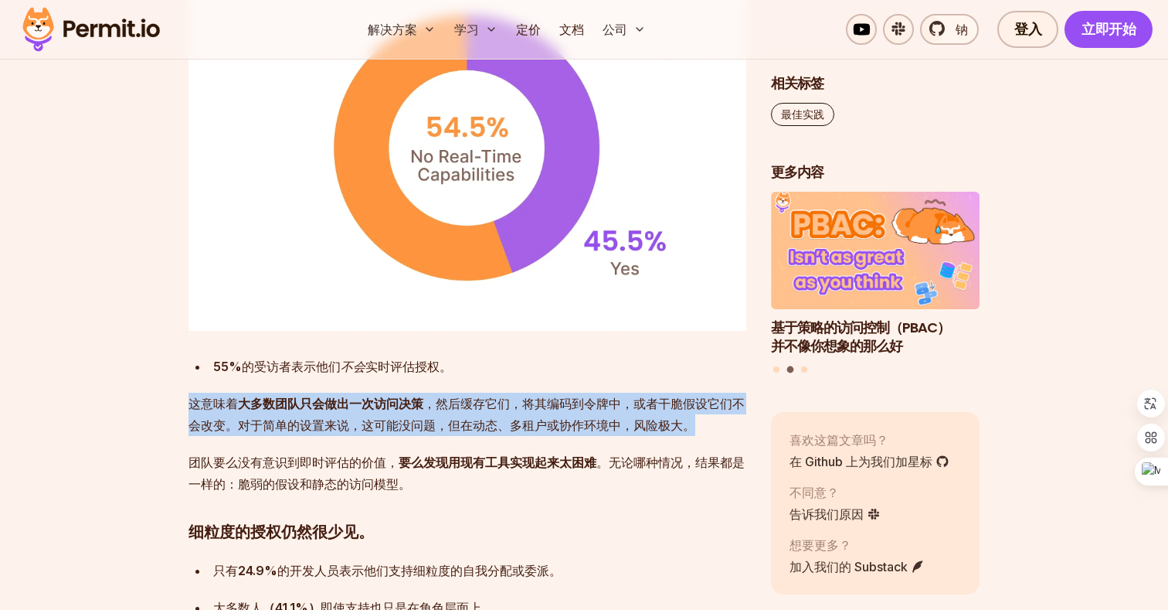
click at [426, 426] on font "，然后缓存它们，将其编码到令牌中，或者干脆假设它们不会改变。对于简单的设置来说，这可能没问题，但在动态、多租户或协作环境中，风险极大。" at bounding box center [467, 414] width 556 height 37
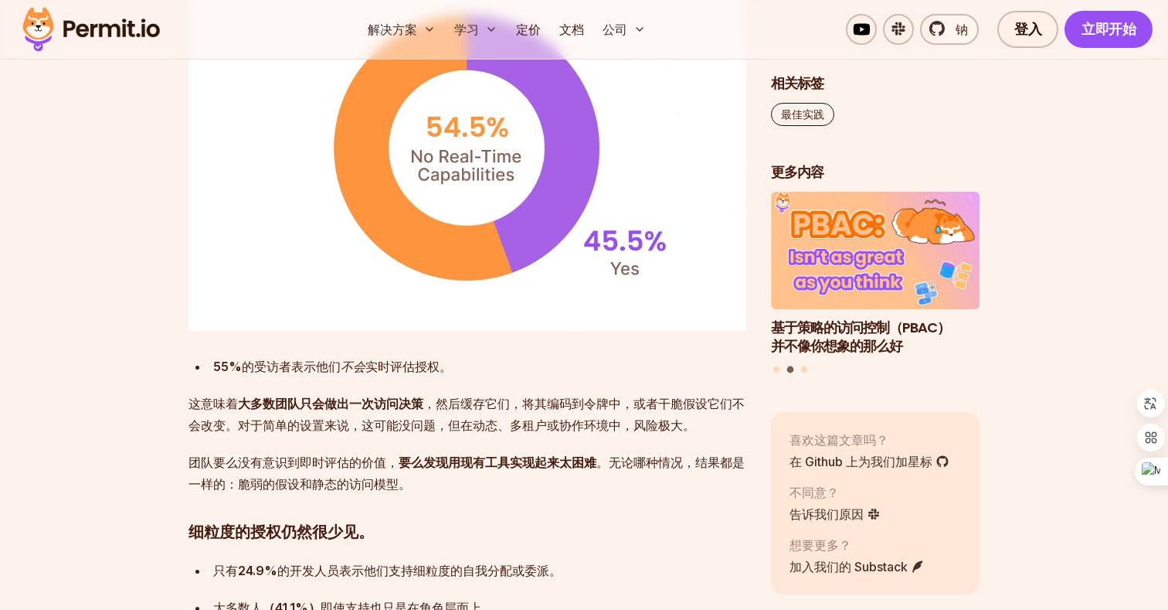
click at [426, 426] on font "，然后缓存它们，将其编码到令牌中，或者干脆假设它们不会改变。对于简单的设置来说，这可能没问题，但在动态、多租户或协作环境中，风险极大。" at bounding box center [467, 414] width 556 height 37
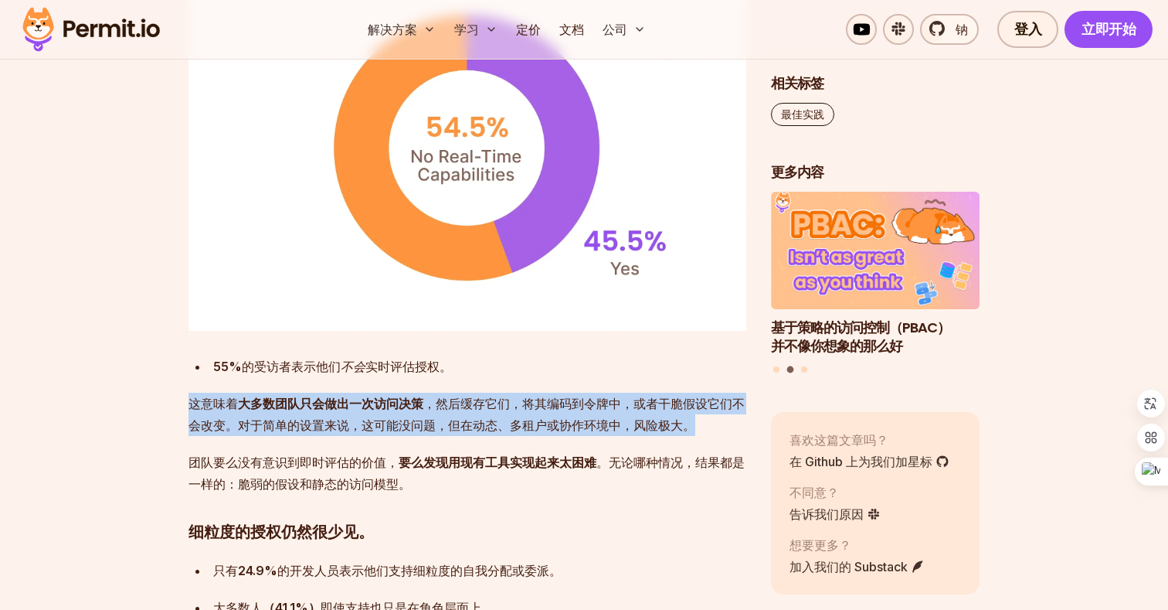
click at [444, 423] on font "，然后缓存它们，将其编码到令牌中，或者干脆假设它们不会改变。对于简单的设置来说，这可能没问题，但在动态、多租户或协作环境中，风险极大。" at bounding box center [467, 414] width 556 height 37
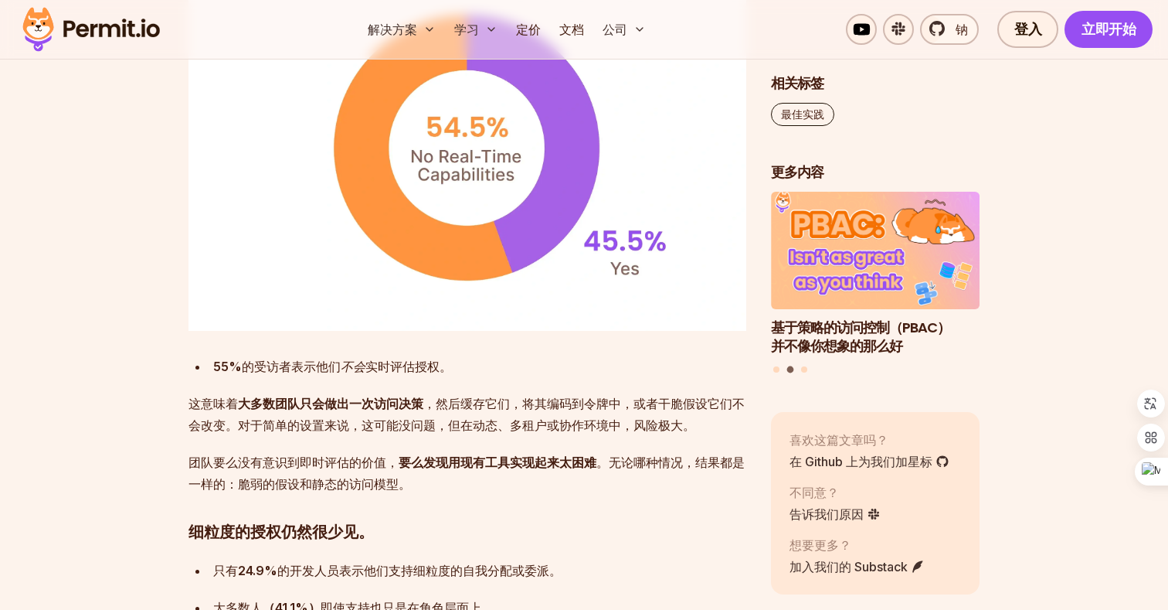
click at [444, 423] on font "，然后缓存它们，将其编码到令牌中，或者干脆假设它们不会改变。对于简单的设置来说，这可能没问题，但在动态、多租户或协作环境中，风险极大。" at bounding box center [467, 414] width 556 height 37
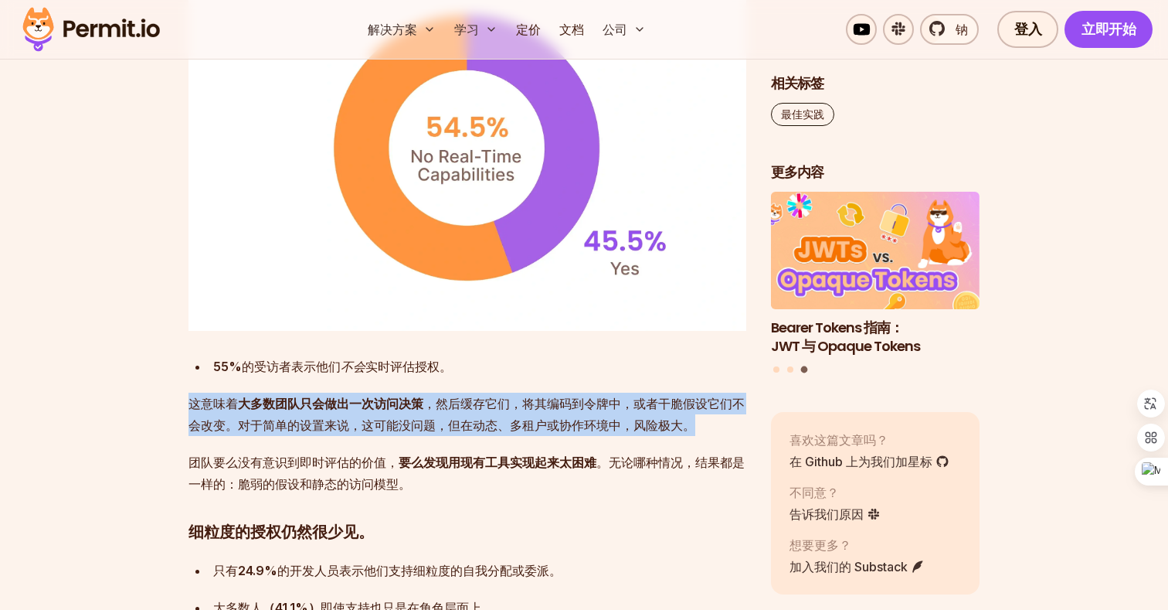
click at [425, 423] on font "，然后缓存它们，将其编码到令牌中，或者干脆假设它们不会改变。对于简单的设置来说，这可能没问题，但在动态、多租户或协作环境中，风险极大。" at bounding box center [467, 414] width 556 height 37
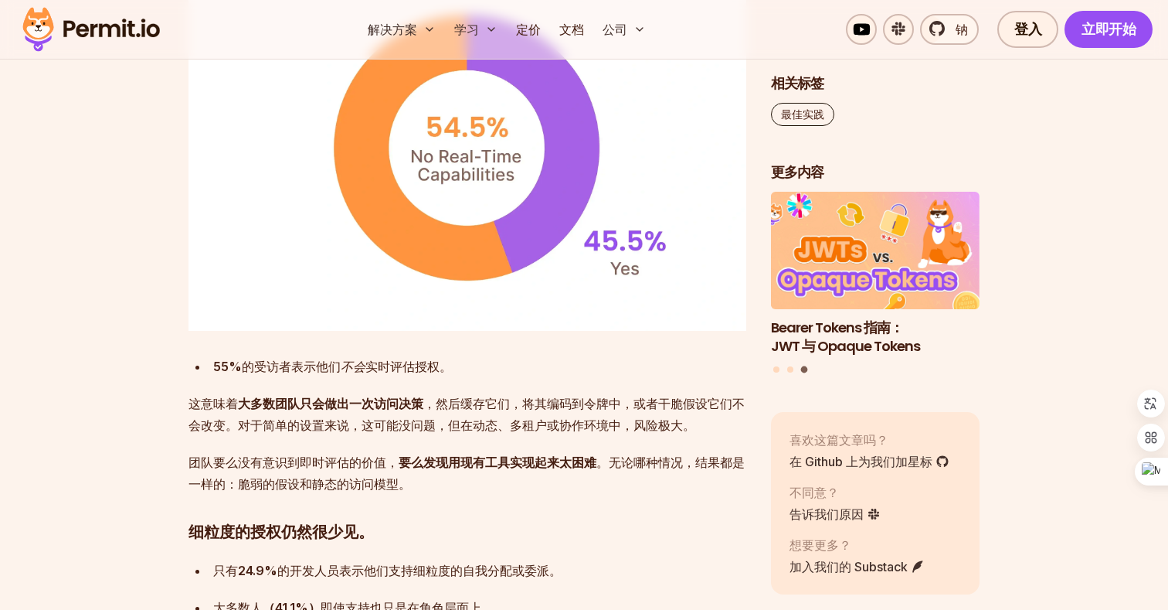
click at [416, 471] on p "团队要么没有意识到即时评估的价值， 要么发现用现有工具实现起来太困难 。无论哪种情况，结果都是一样的：脆弱的假设和静态的访问模型。" at bounding box center [468, 472] width 558 height 43
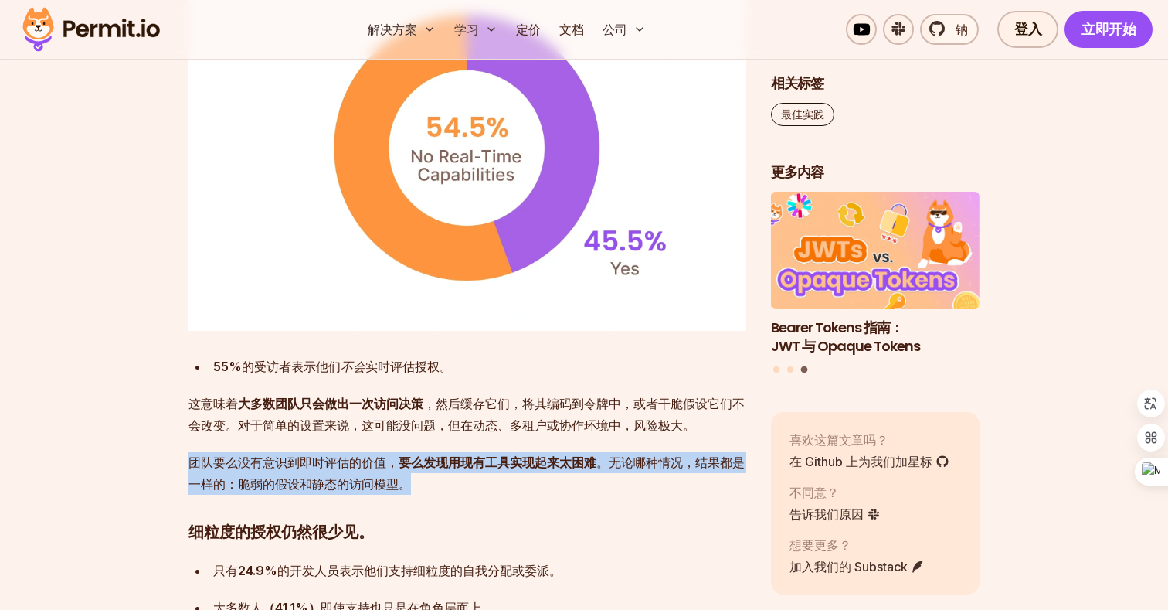
click at [437, 470] on p "团队要么没有意识到即时评估的价值， 要么发现用现有工具实现起来太困难 。无论哪种情况，结果都是一样的：脆弱的假设和静态的访问模型。" at bounding box center [468, 472] width 558 height 43
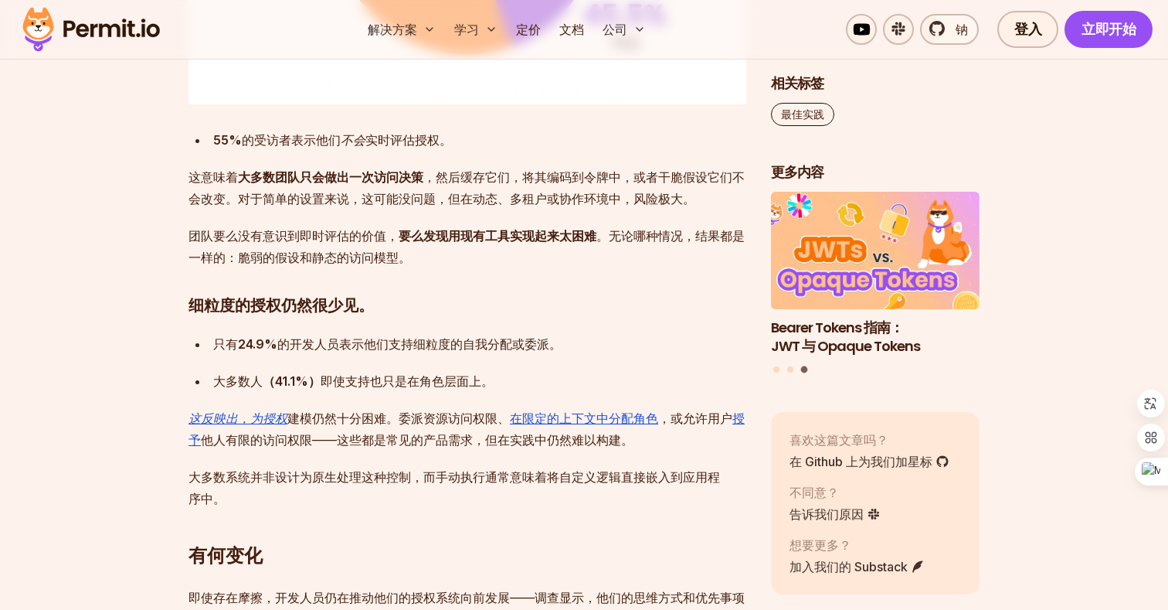
scroll to position [4776, 0]
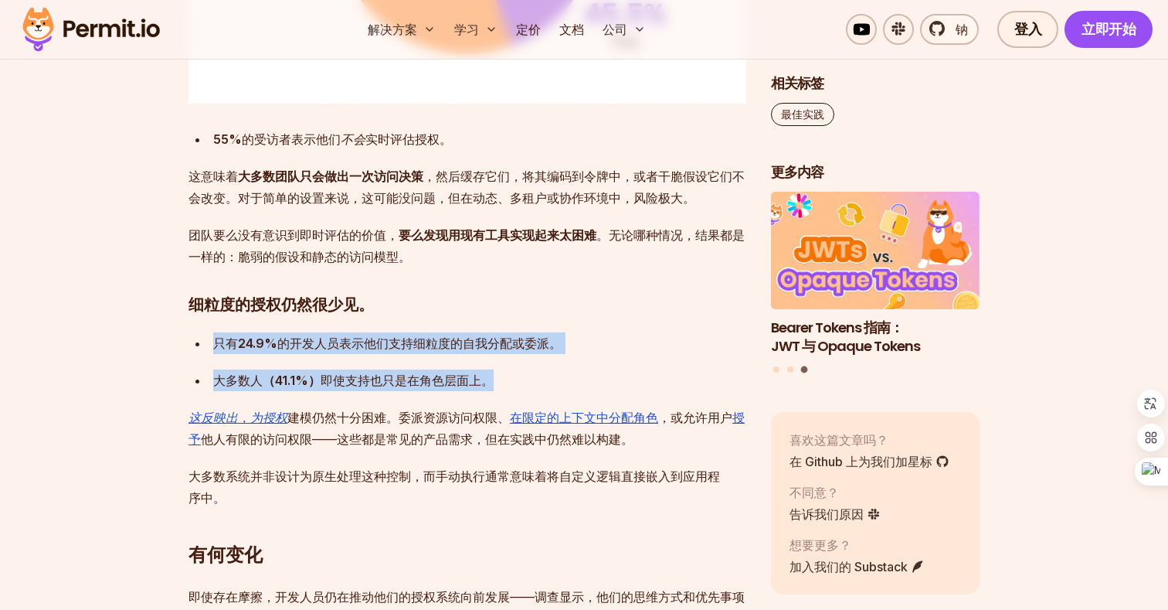
drag, startPoint x: 503, startPoint y: 390, endPoint x: 517, endPoint y: 313, distance: 78.5
click at [541, 260] on p "团队要么没有意识到即时评估的价值， 要么发现用现有工具实现起来太困难 。无论哪种情况，结果都是一样的：脆弱的假设和静态的访问模型。" at bounding box center [468, 245] width 558 height 43
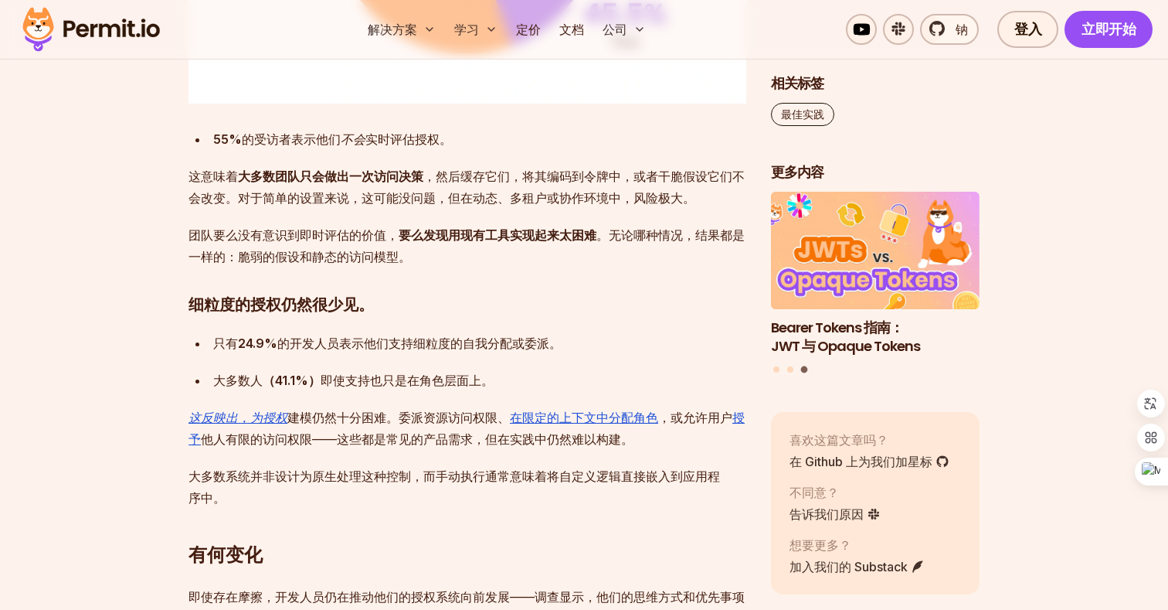
click at [429, 418] on font "。委派资源访问权限、" at bounding box center [448, 416] width 124 height 15
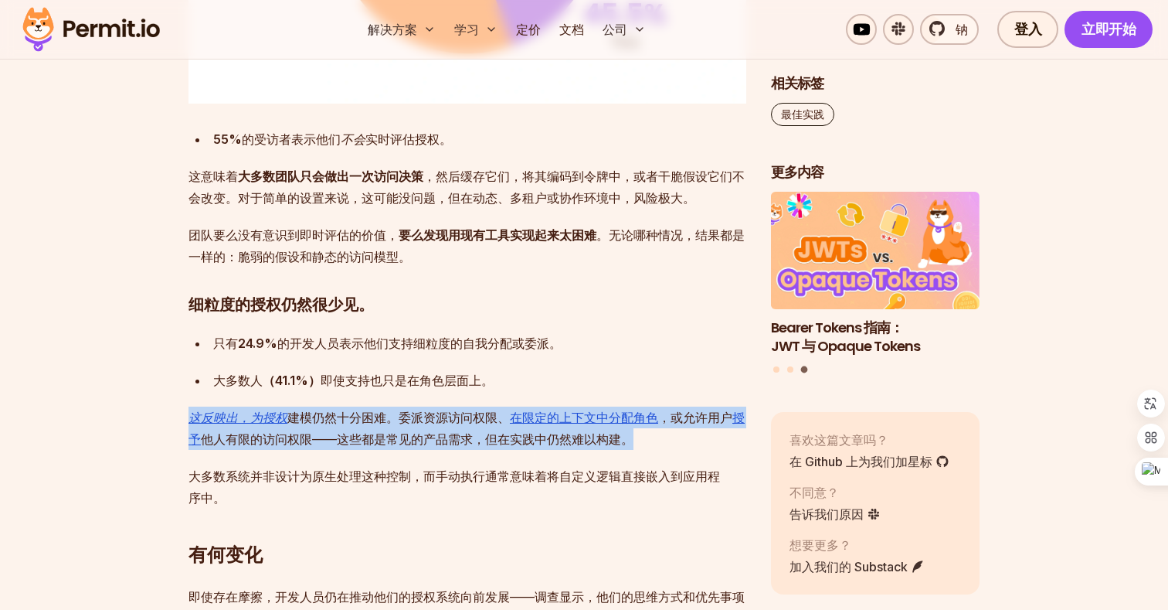
click at [407, 429] on p "这反映出，为授权 建模仍然十分困难 。委派资源访问权限、 在限定的上下文中分配角色 ，或允许用户 授予 他人有限的访问权限——这些都是常见的产品需求，但在实践…" at bounding box center [468, 427] width 558 height 43
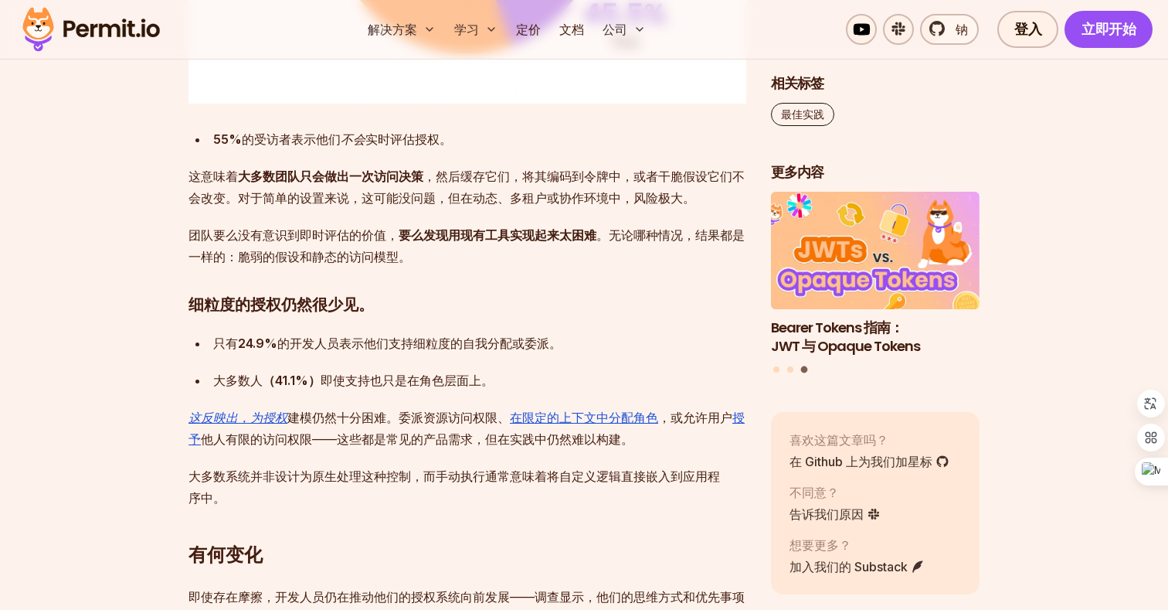
click at [407, 429] on p "这反映出，为授权 建模仍然十分困难 。委派资源访问权限、 在限定的上下文中分配角色 ，或允许用户 授予 他人有限的访问权限——这些都是常见的产品需求，但在实践…" at bounding box center [468, 427] width 558 height 43
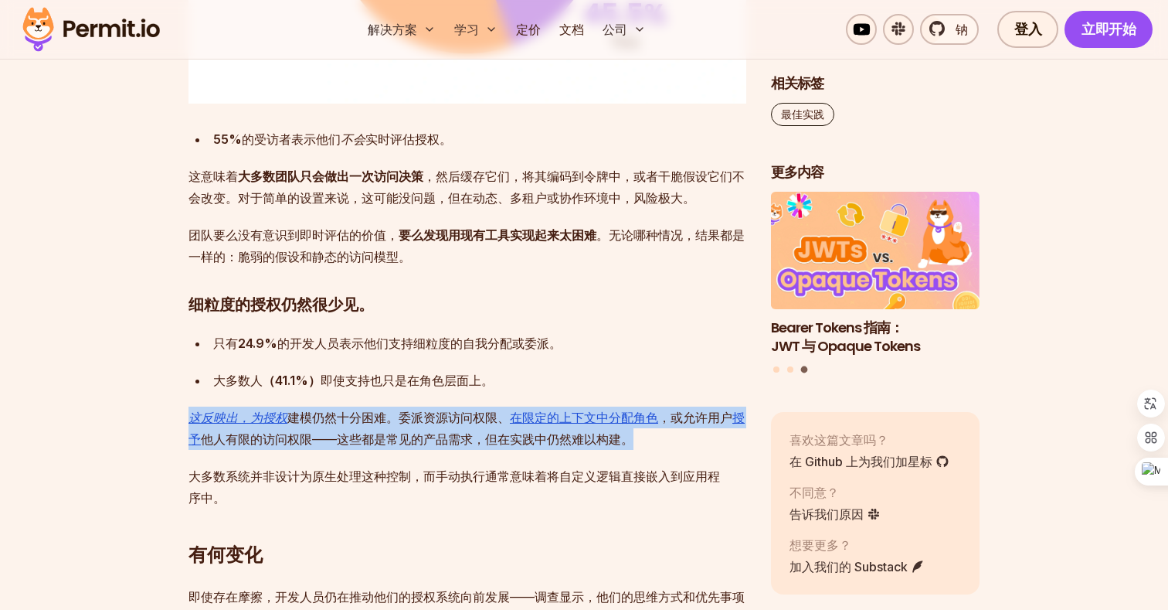
click at [417, 429] on p "这反映出，为授权 建模仍然十分困难 。委派资源访问权限、 在限定的上下文中分配角色 ，或允许用户 授予 他人有限的访问权限——这些都是常见的产品需求，但在实践…" at bounding box center [468, 427] width 558 height 43
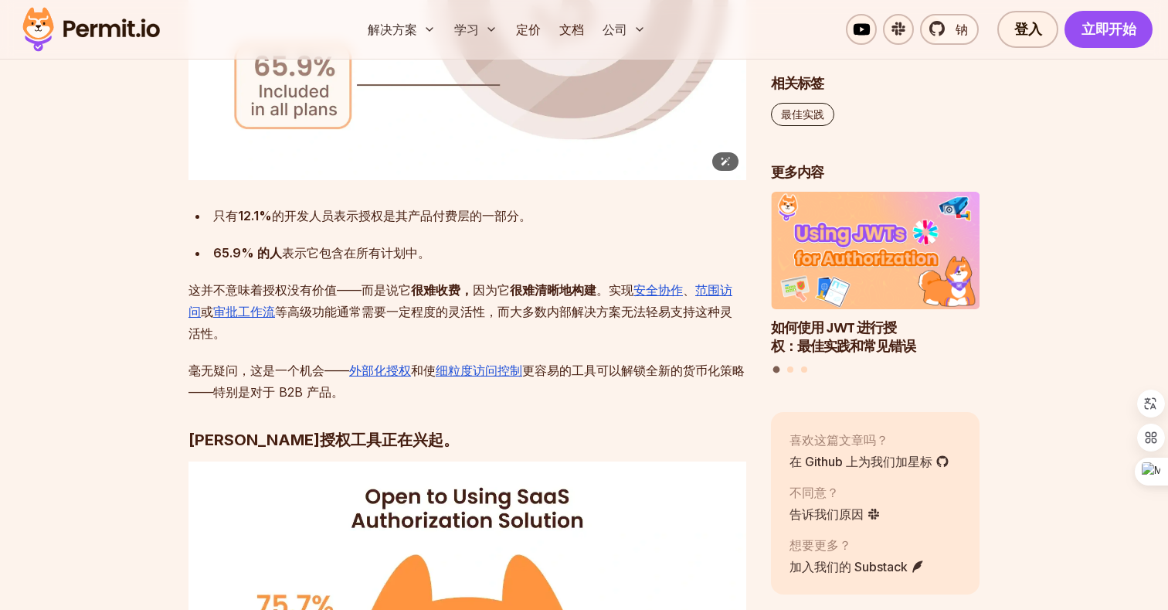
scroll to position [6343, 0]
click at [438, 373] on font "细粒度访问控制" at bounding box center [479, 369] width 87 height 15
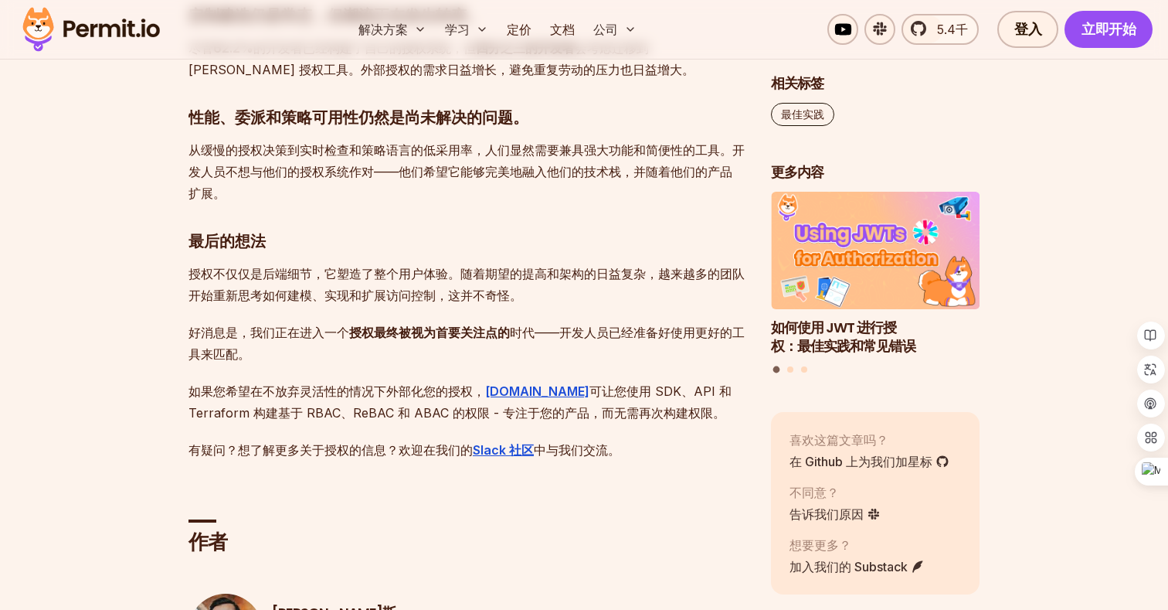
scroll to position [8194, 0]
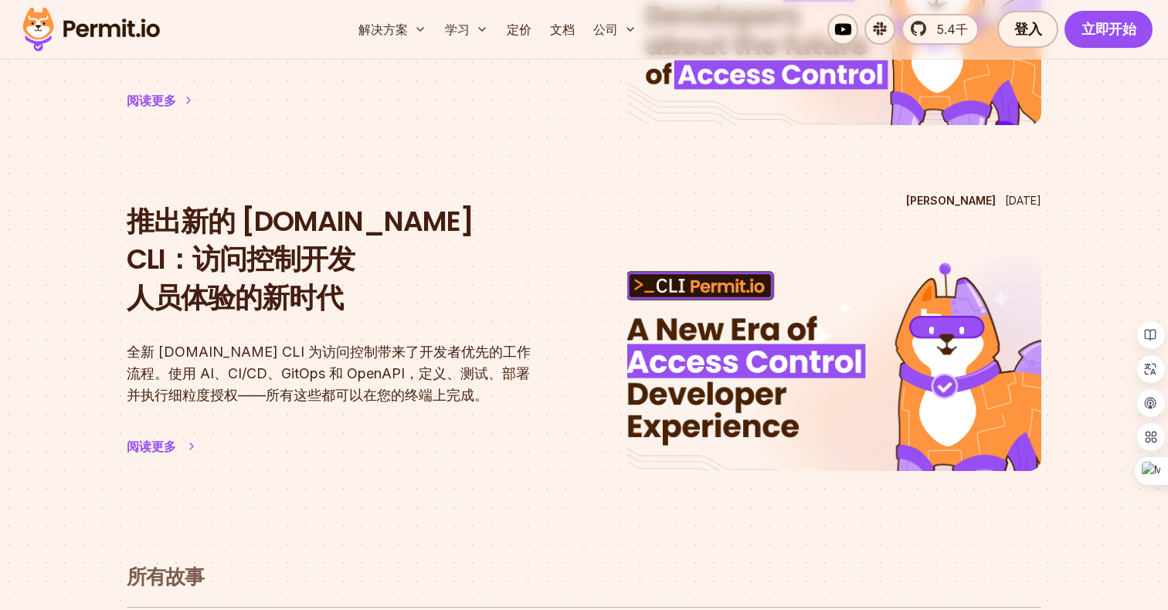
scroll to position [396, 0]
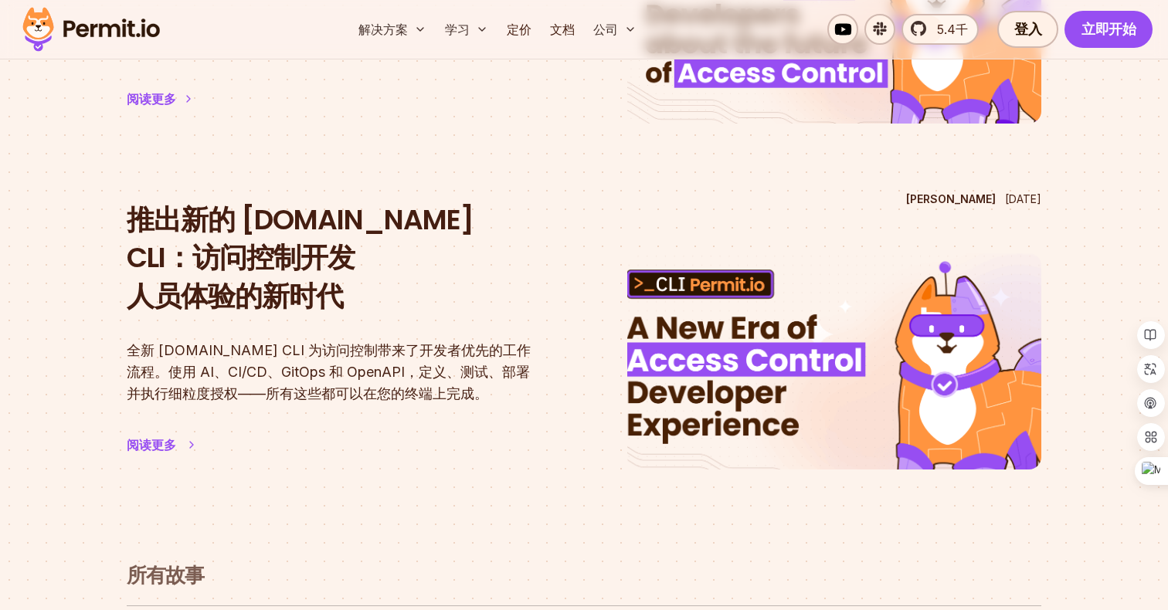
click at [403, 350] on font "全新 [DOMAIN_NAME] CLI 为访问控制带来了开发者优先的工作流程。使用 AI、CI/CD、GitOps 和 OpenAPI，定义、测试、部署并执…" at bounding box center [329, 371] width 404 height 59
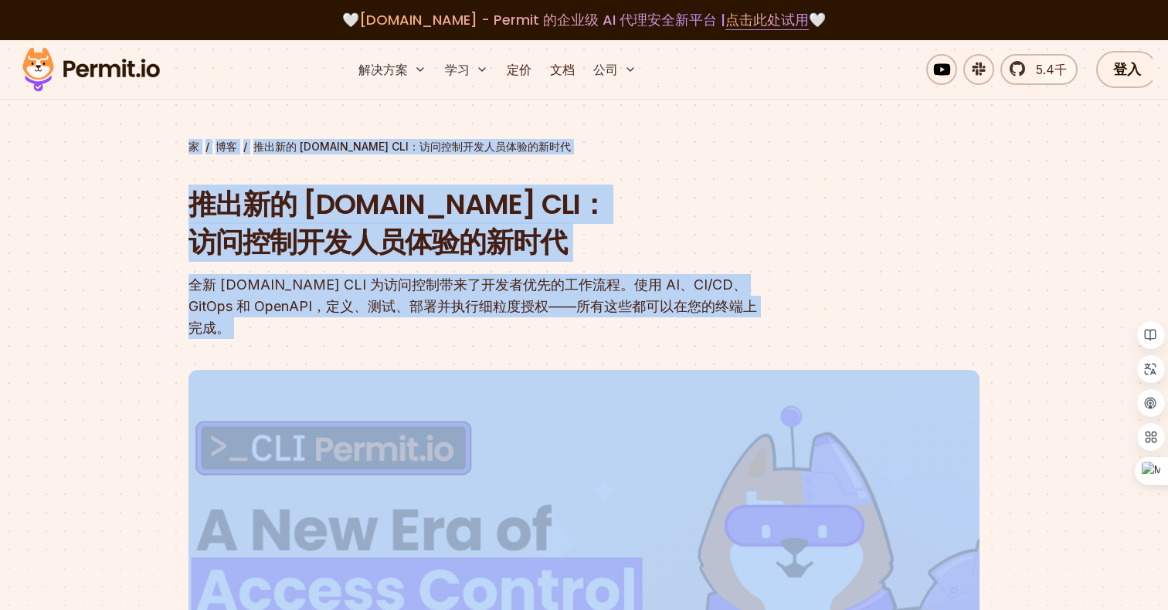
click at [84, 226] on section "家 / 博客 / 推出新的 [DOMAIN_NAME] CLI：访问控制开发人员体验的新时代 推出新的 [DOMAIN_NAME] CLI：访问控制开发人员体…" at bounding box center [584, 487] width 1168 height 895
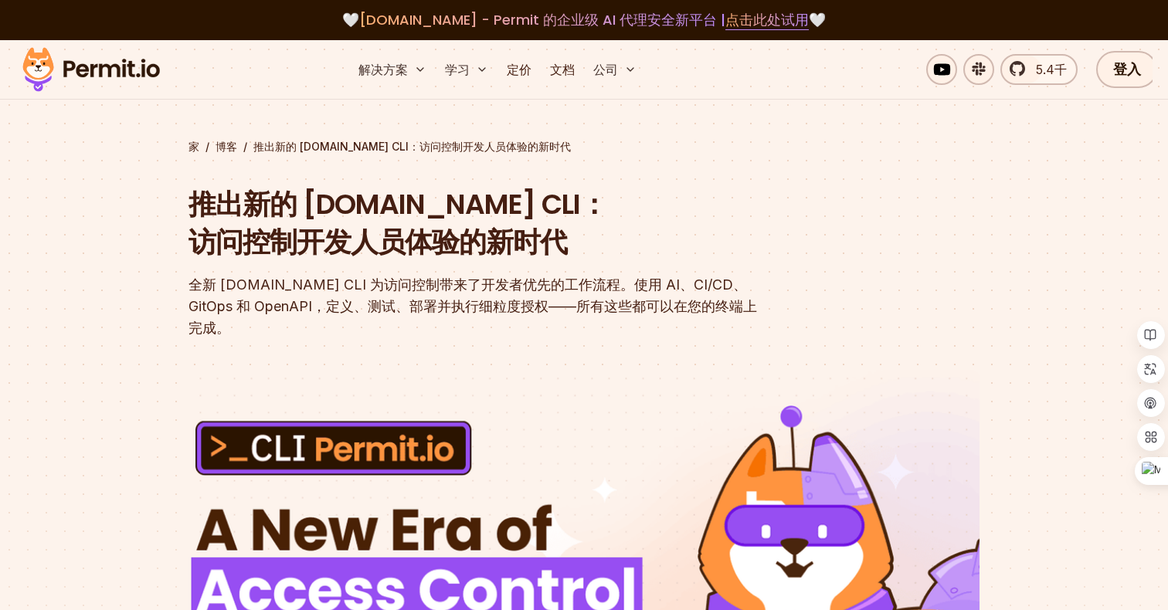
scroll to position [396, 0]
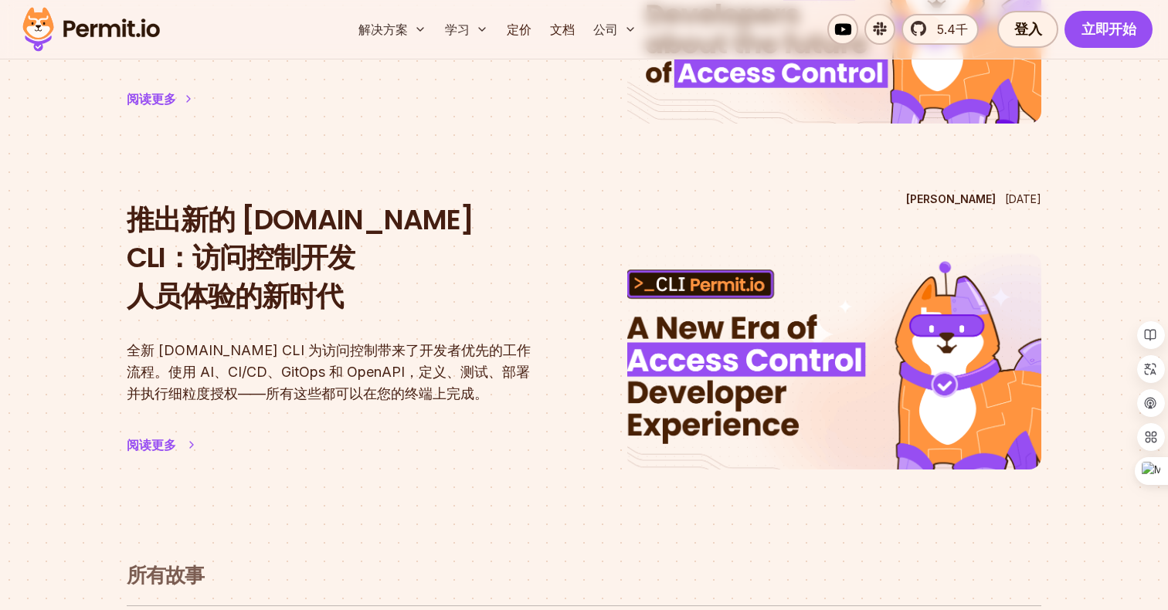
click at [454, 342] on font "全新 [DOMAIN_NAME] CLI 为访问控制带来了开发者优先的工作流程。使用 AI、CI/CD、GitOps 和 OpenAPI，定义、测试、部署并执…" at bounding box center [329, 371] width 404 height 59
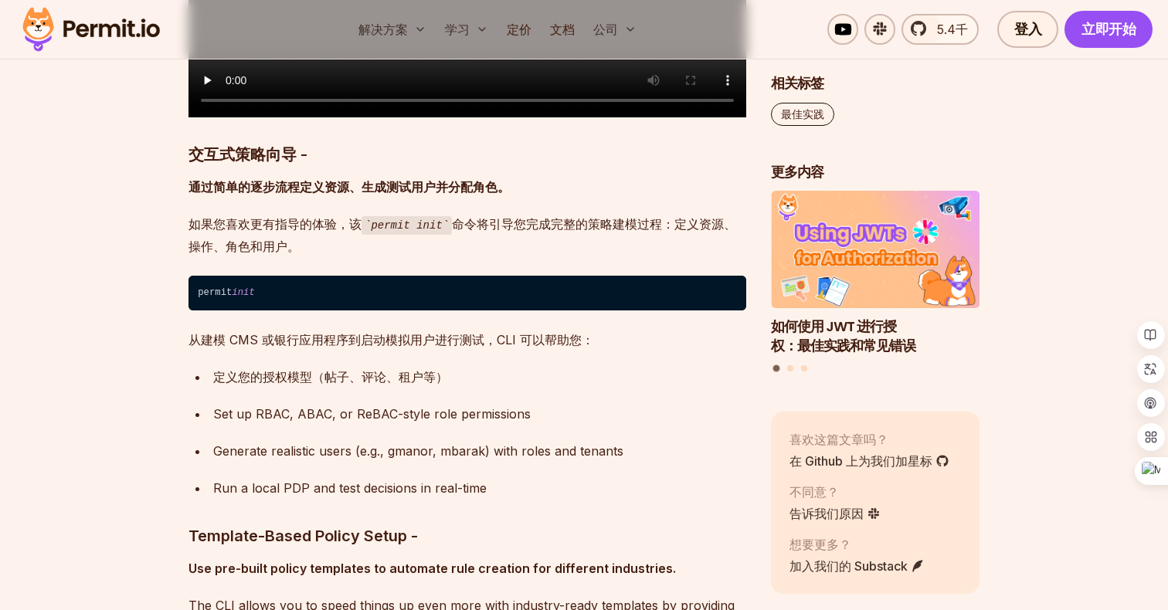
scroll to position [2958, 0]
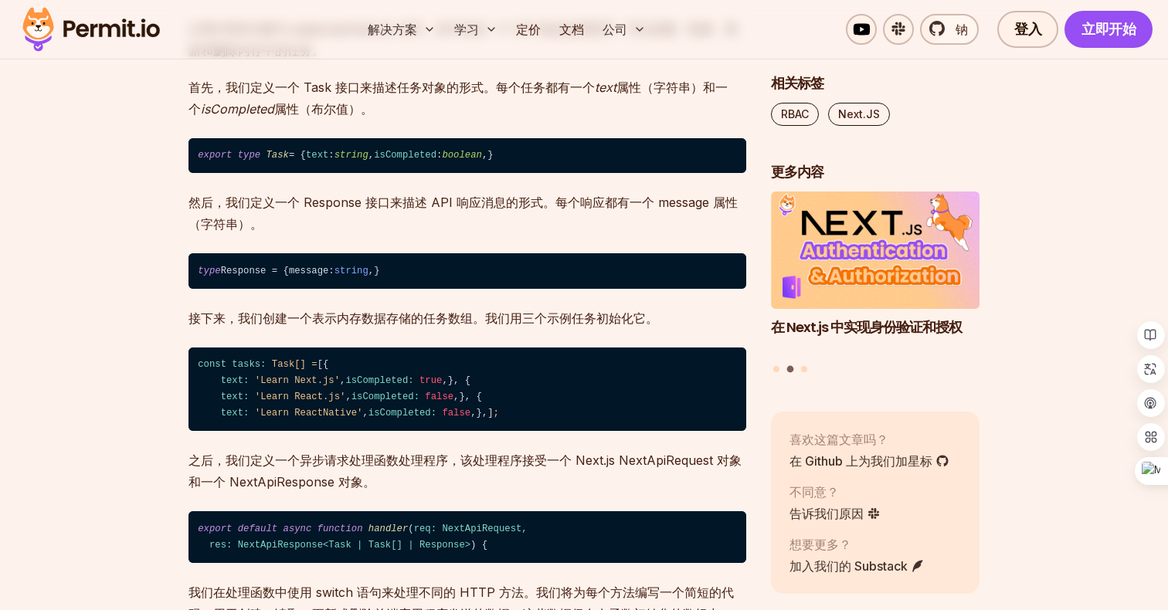
scroll to position [2192, 0]
